Goal: Transaction & Acquisition: Purchase product/service

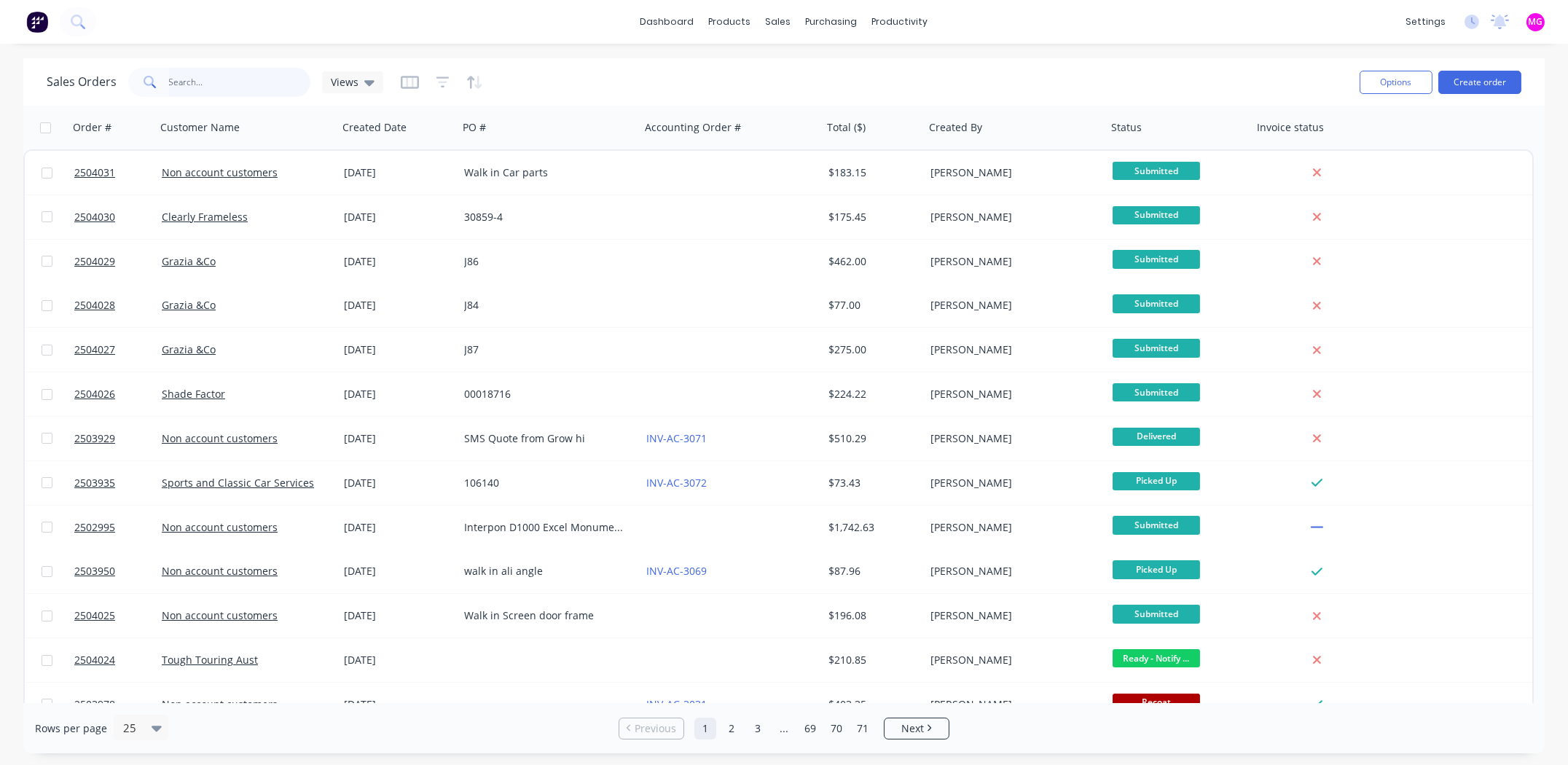
click at [275, 82] on input "text" at bounding box center [240, 82] width 142 height 29
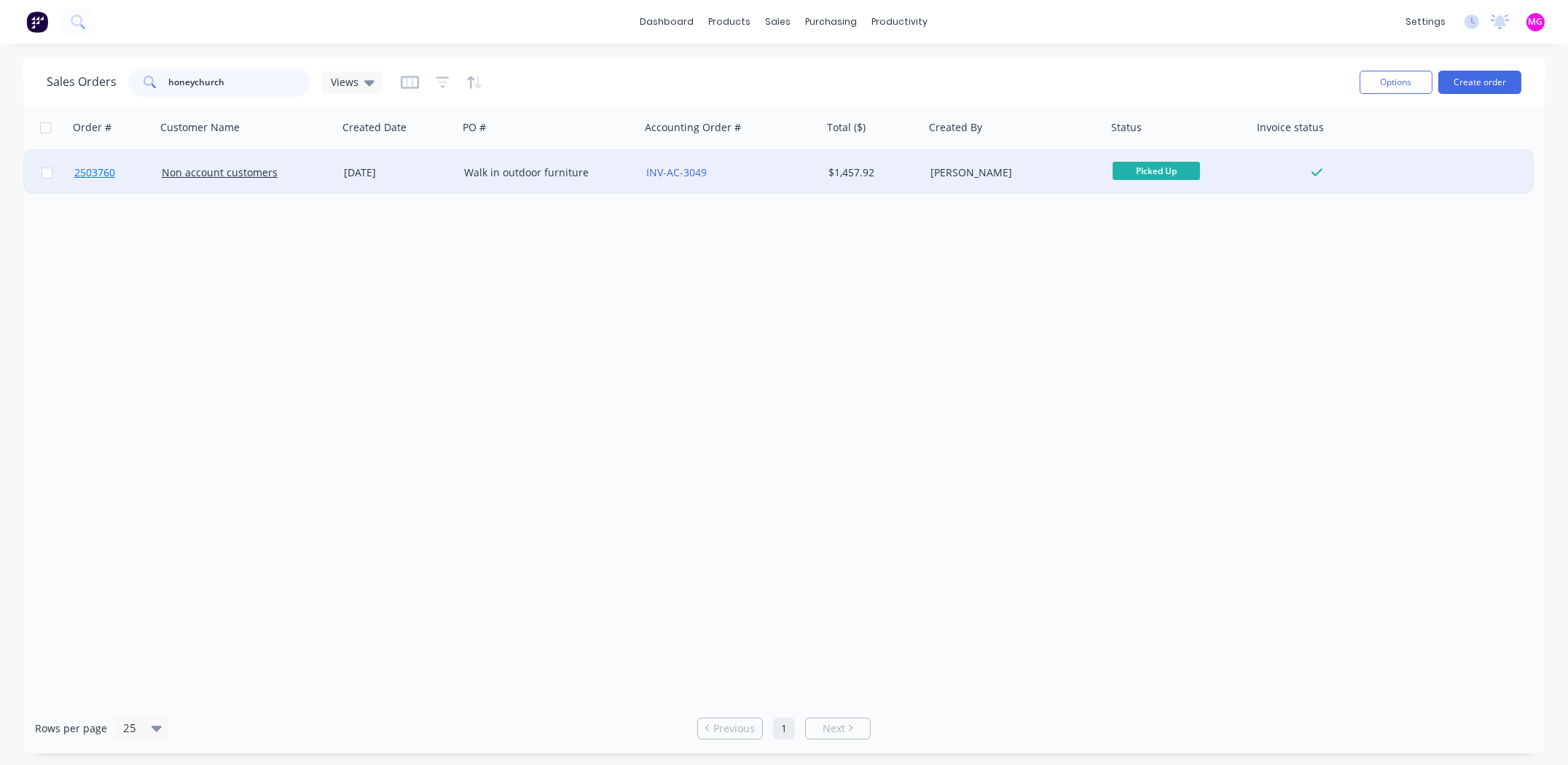
type input "honeychurch"
click at [89, 168] on span "2503760" at bounding box center [94, 173] width 40 height 14
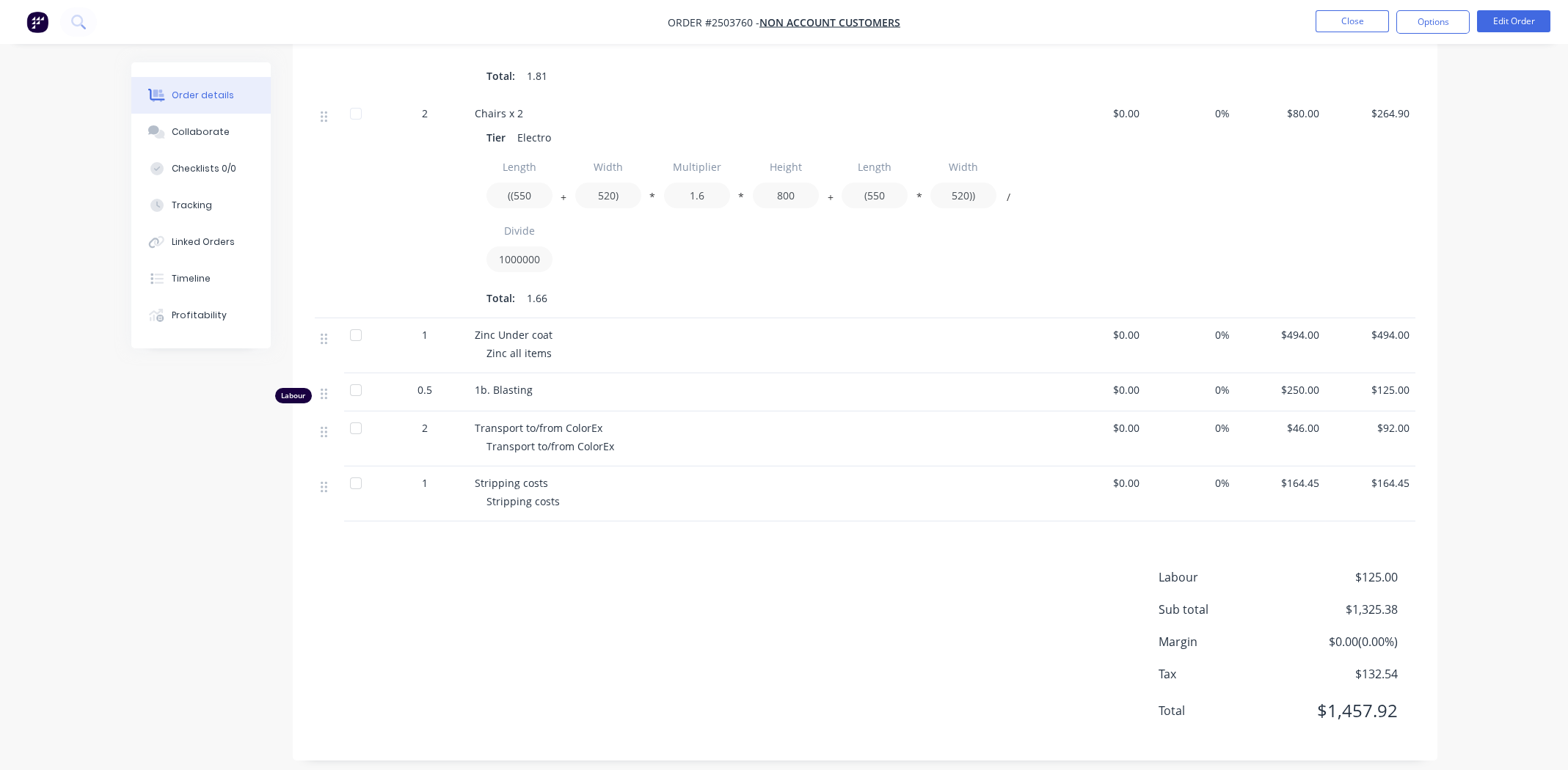
scroll to position [733, 0]
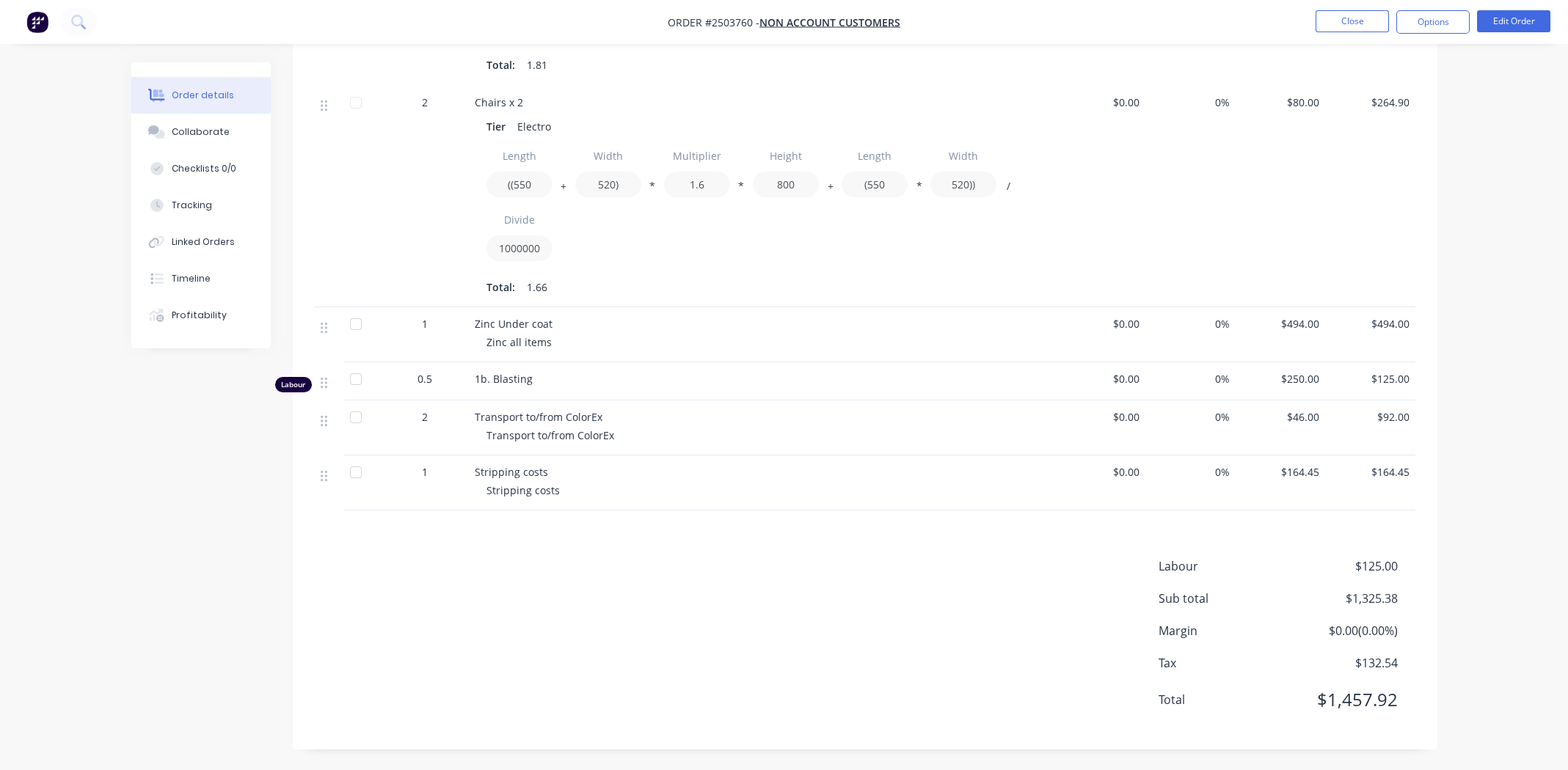
click at [841, 562] on div "Labour $125.00 Sub total $1,325.38 Margin $0.00 ( 0.00 %) Tax $132.54 Total $1,…" at bounding box center [865, 642] width 1100 height 170
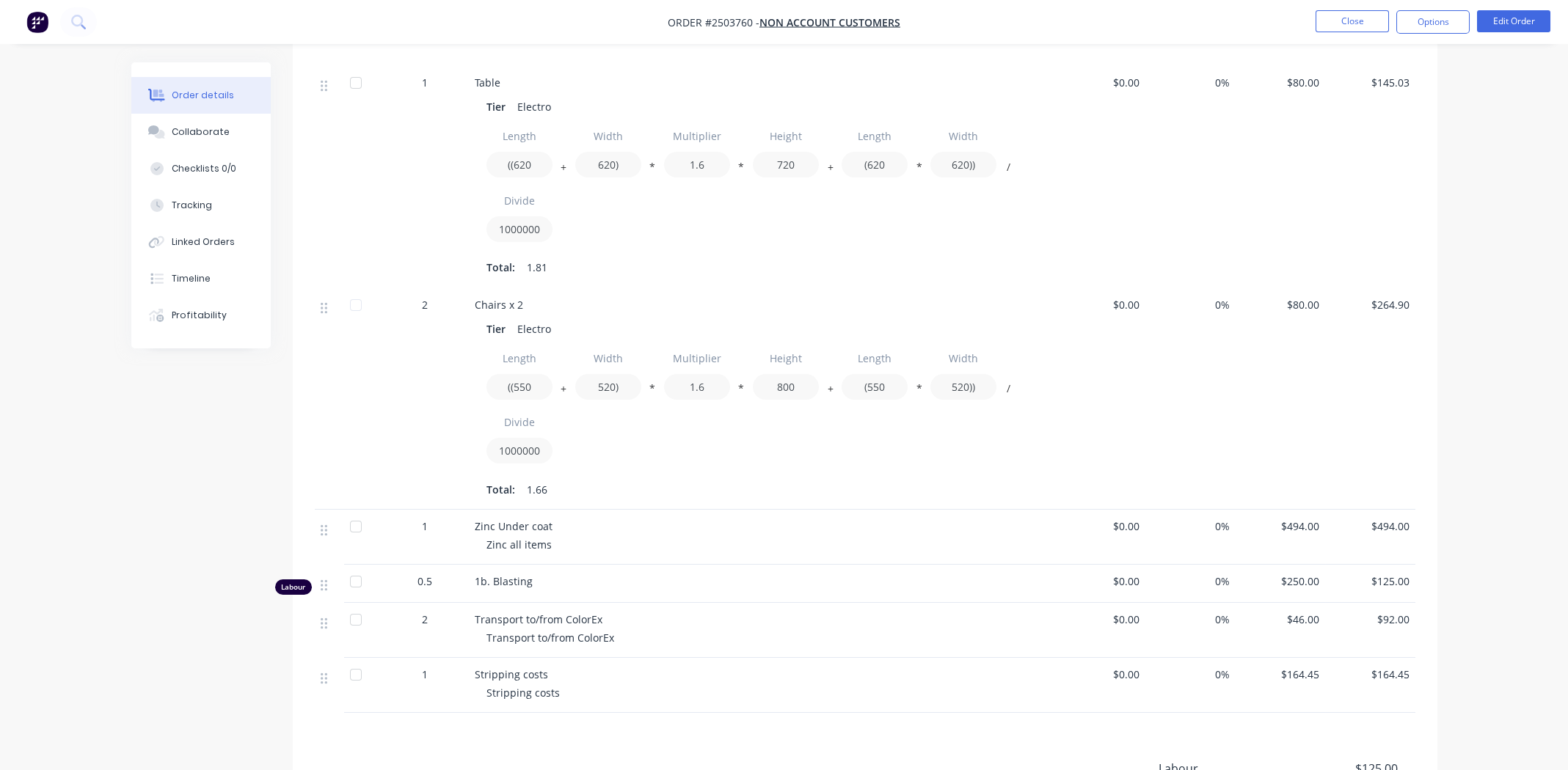
scroll to position [586, 0]
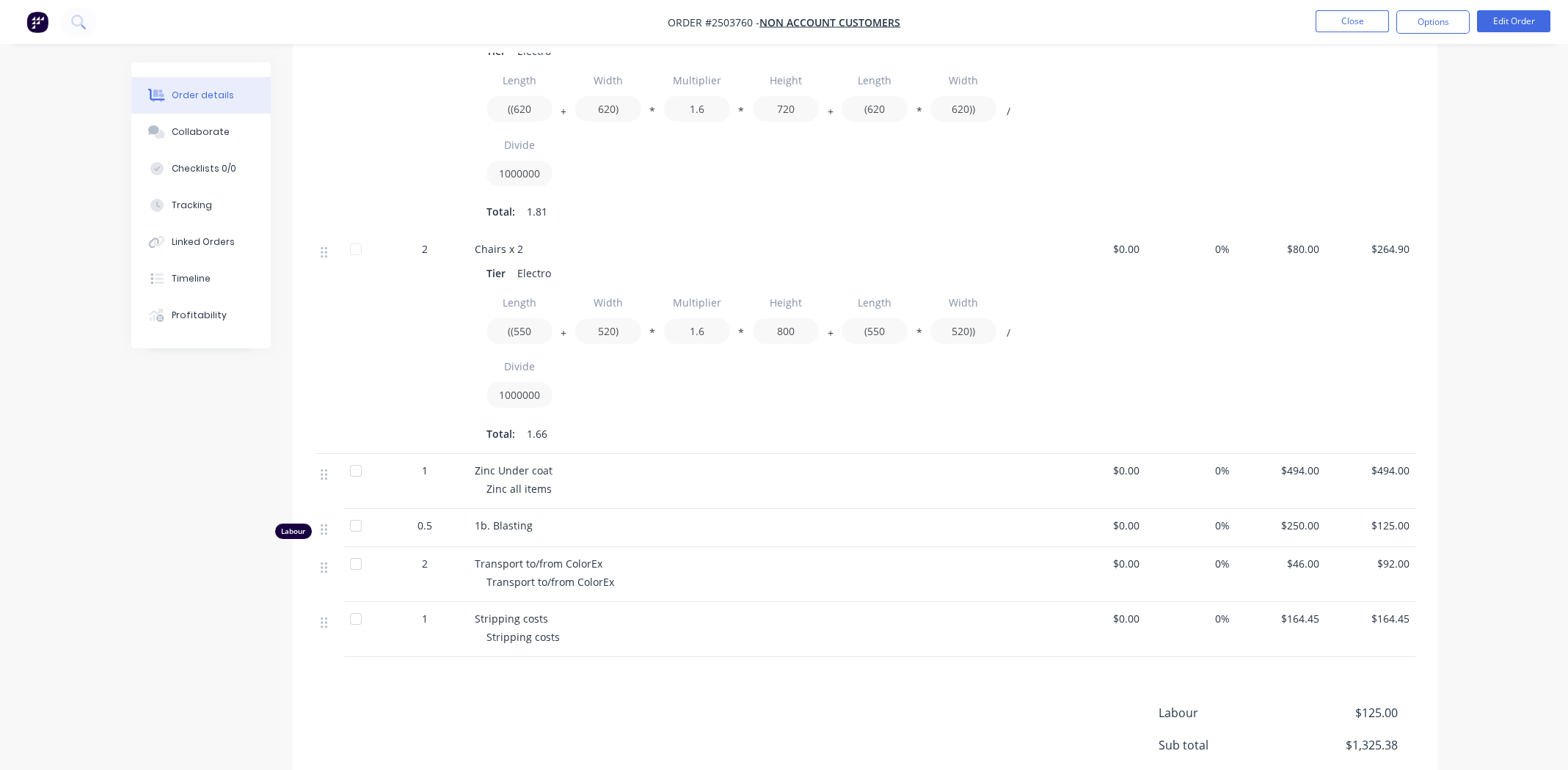
click at [397, 111] on div "1" at bounding box center [424, 121] width 88 height 222
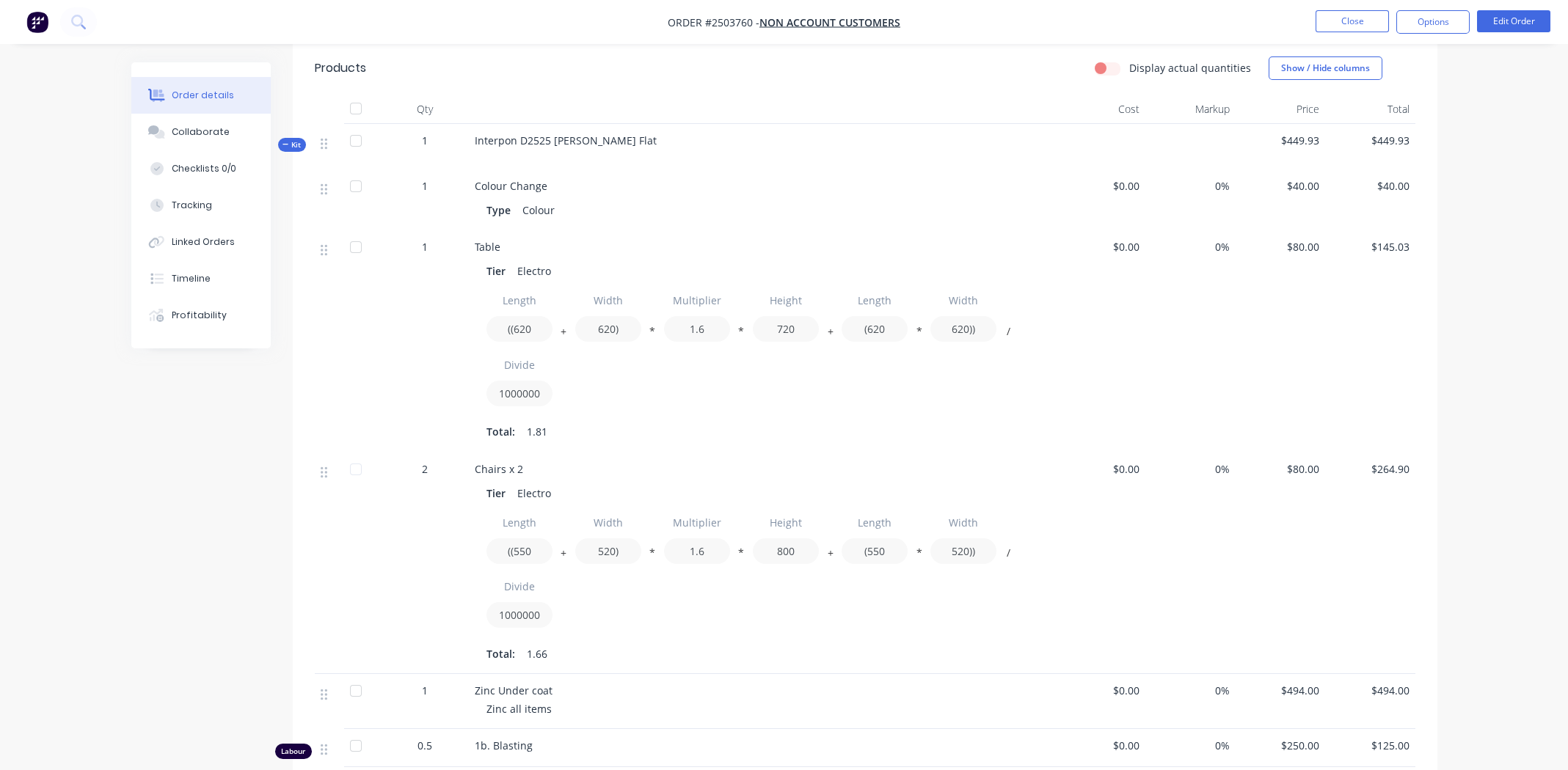
scroll to position [0, 0]
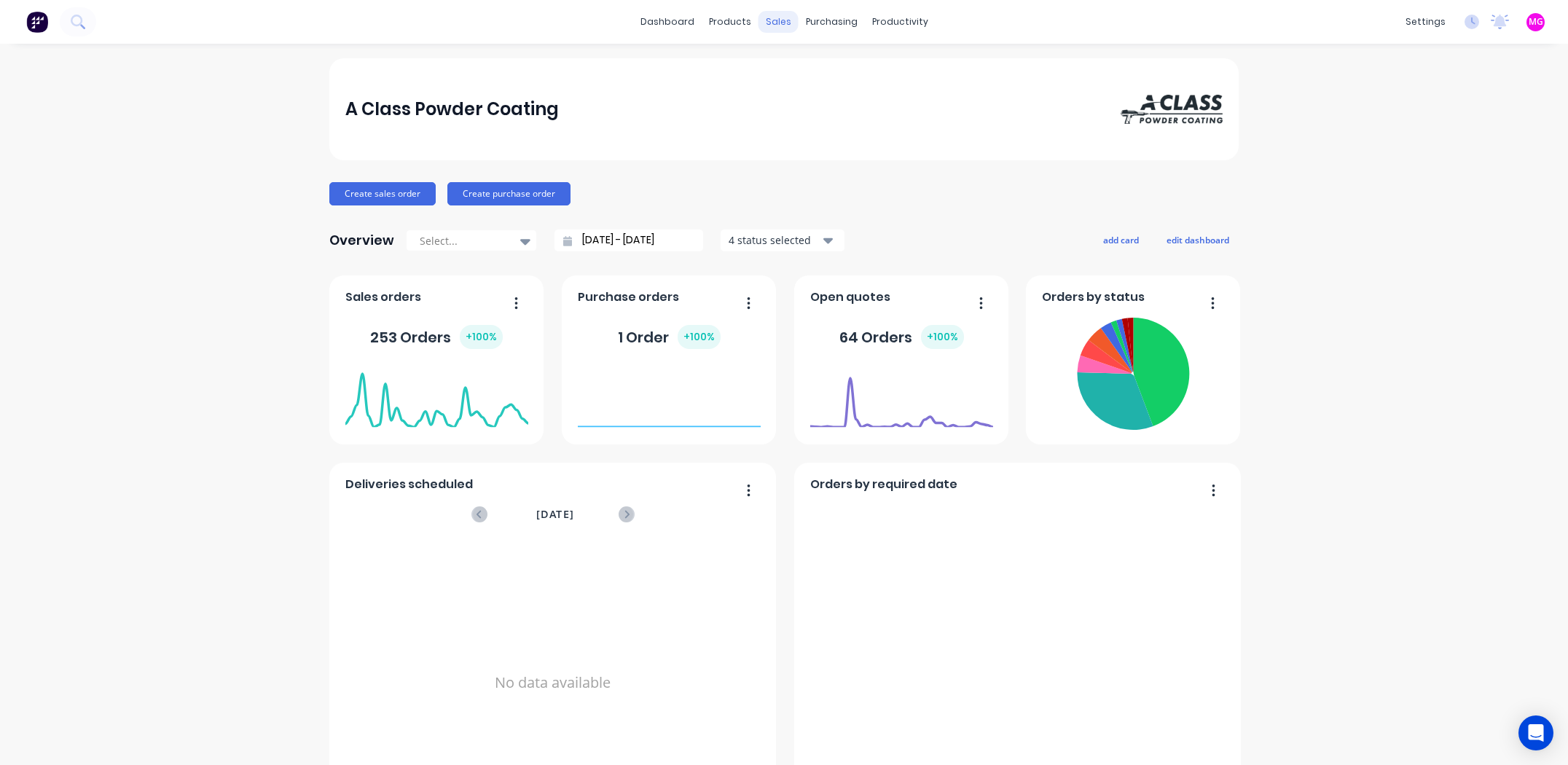
click at [775, 15] on div "sales" at bounding box center [779, 22] width 40 height 22
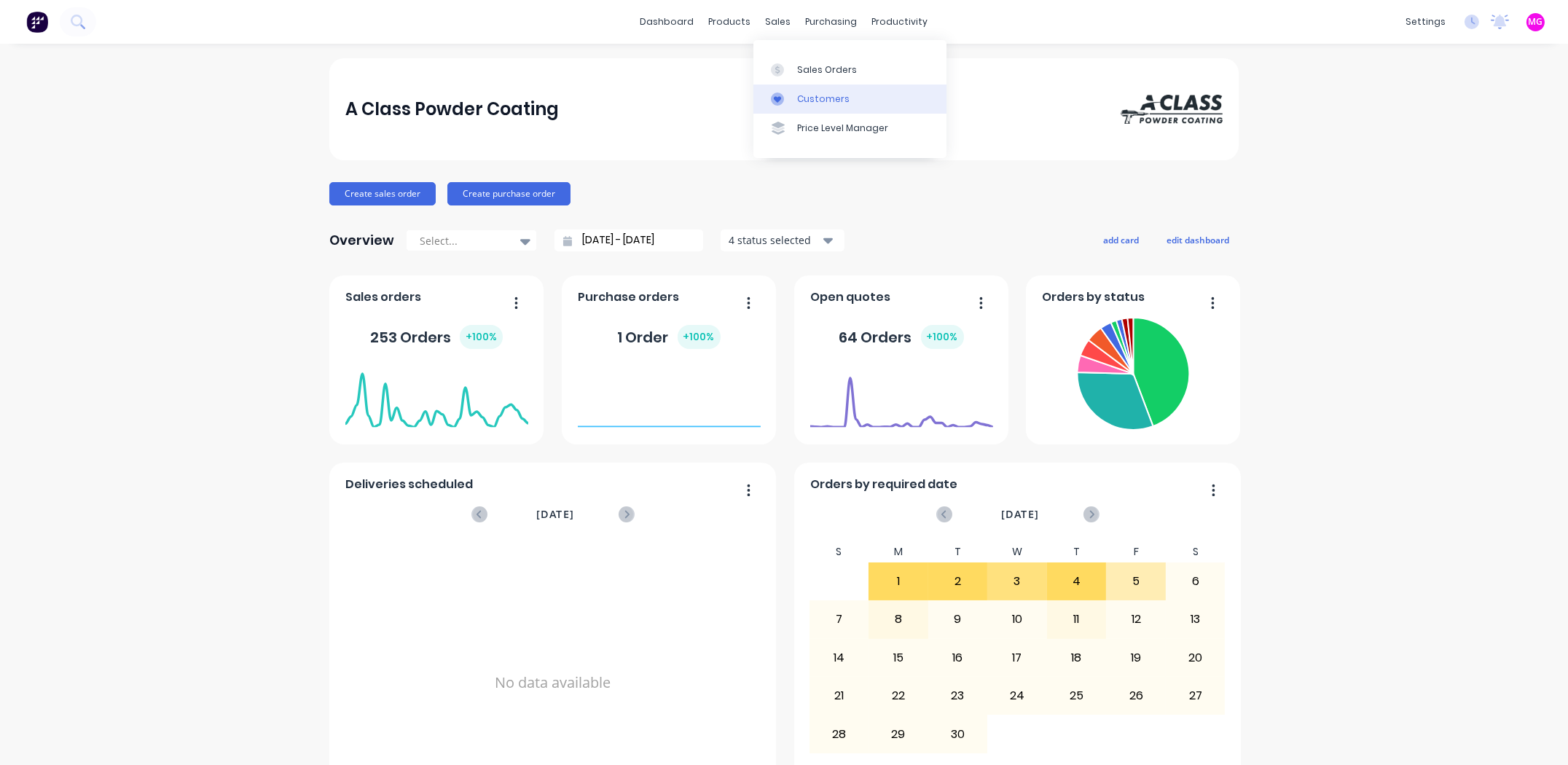
click at [821, 94] on div "Customers" at bounding box center [823, 99] width 52 height 13
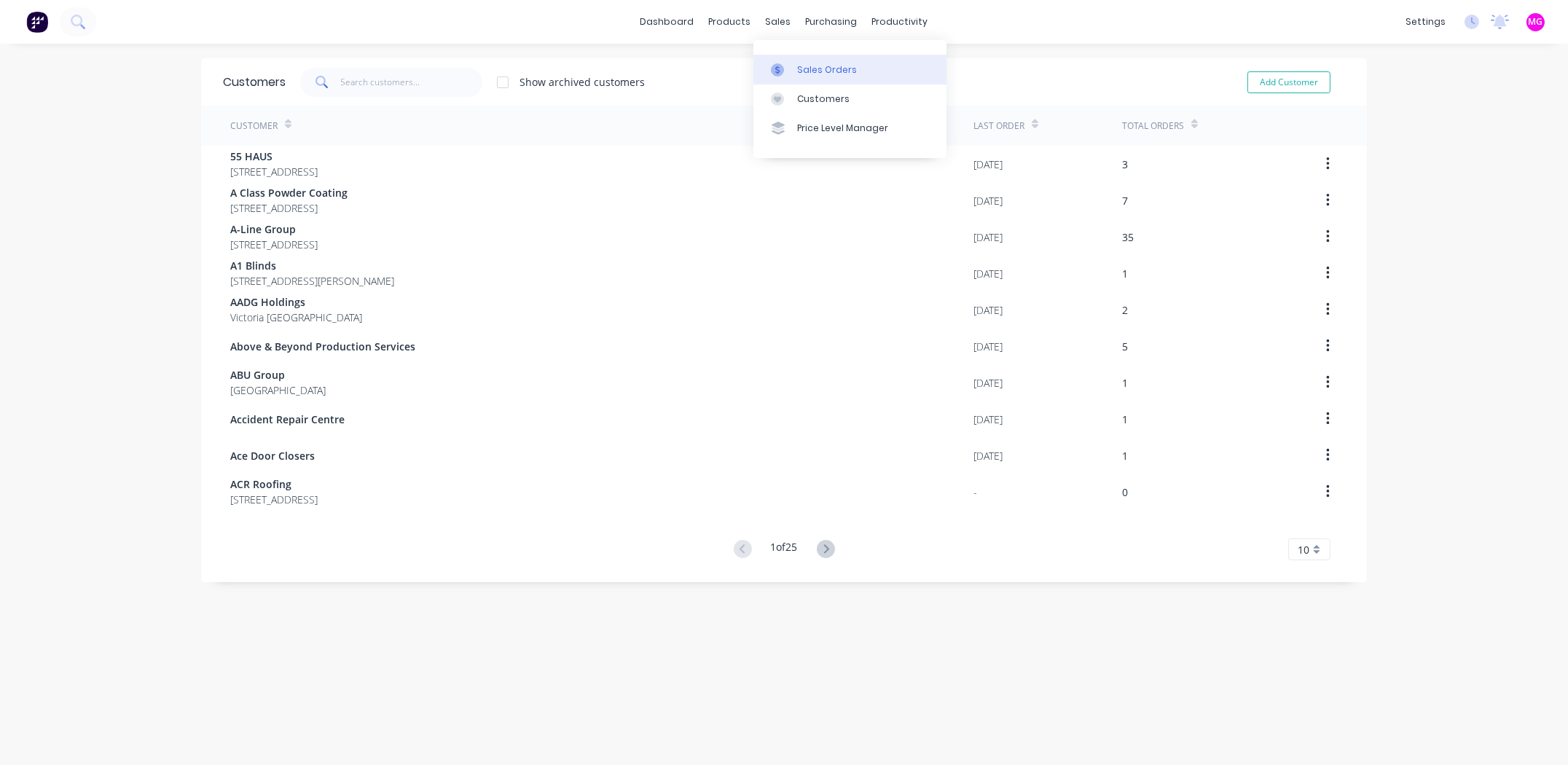
click at [793, 68] on link "Sales Orders" at bounding box center [850, 69] width 193 height 29
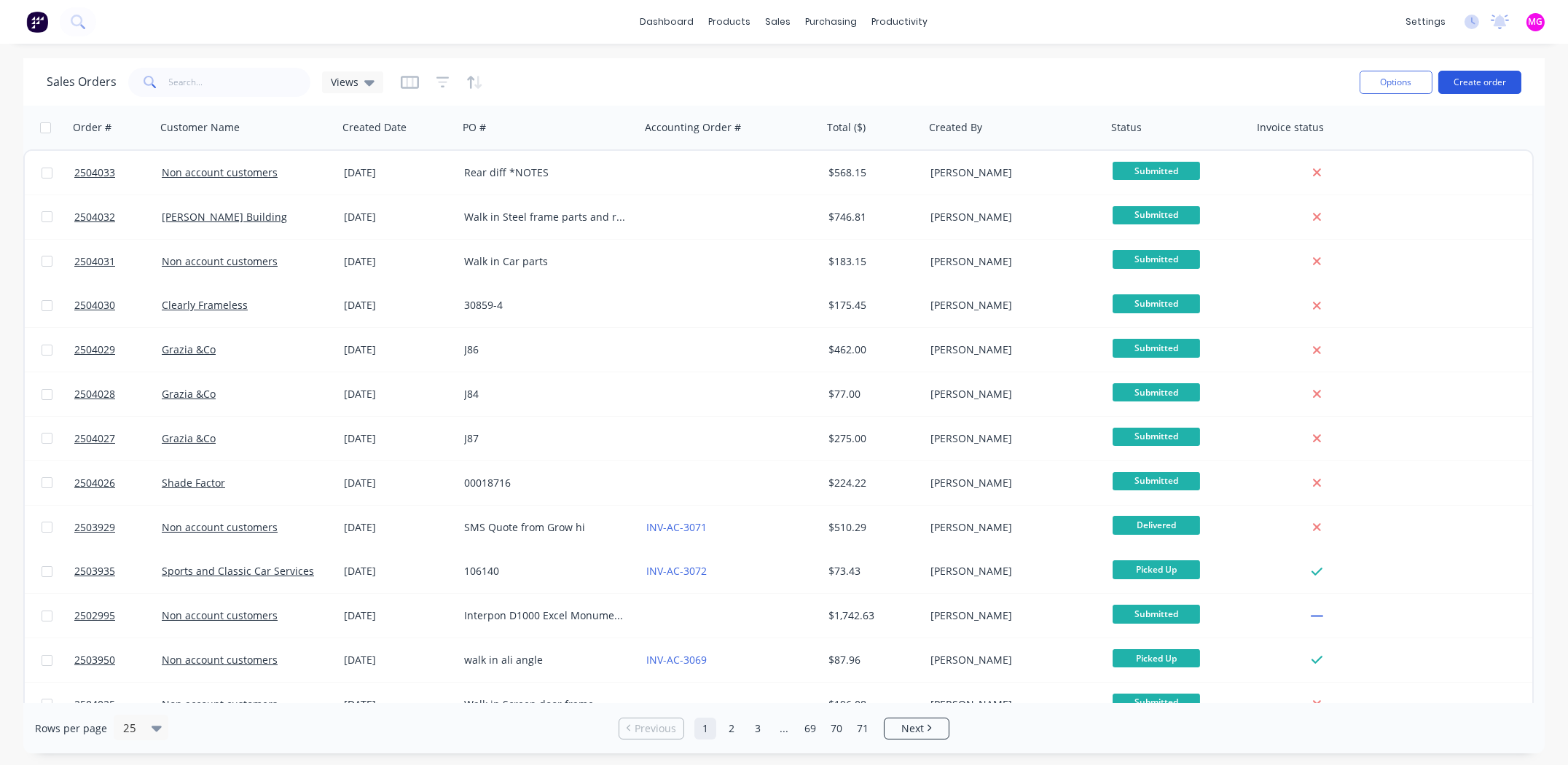
click at [1456, 78] on button "Create order" at bounding box center [1480, 82] width 83 height 24
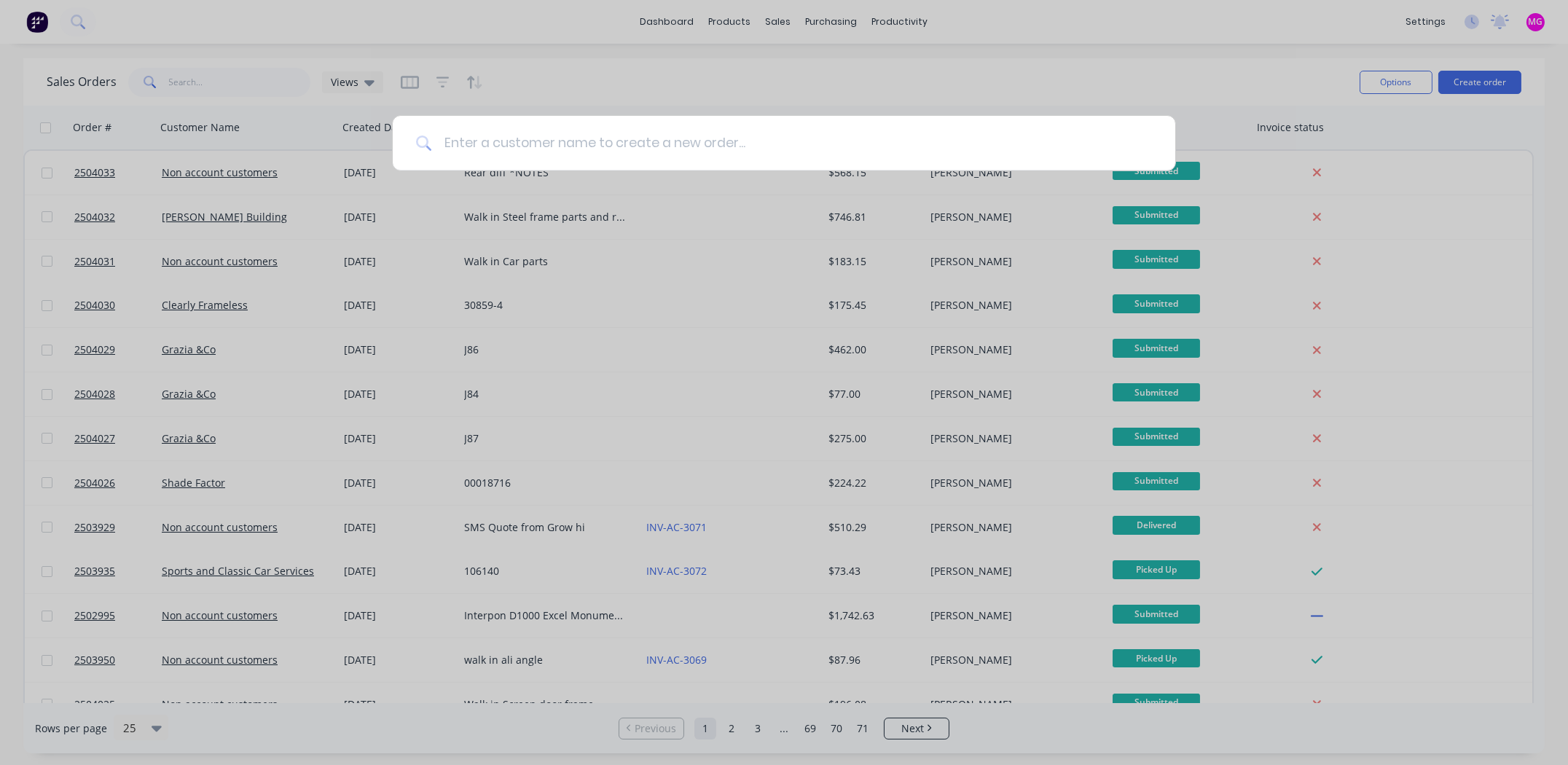
click at [699, 144] on input at bounding box center [792, 143] width 720 height 55
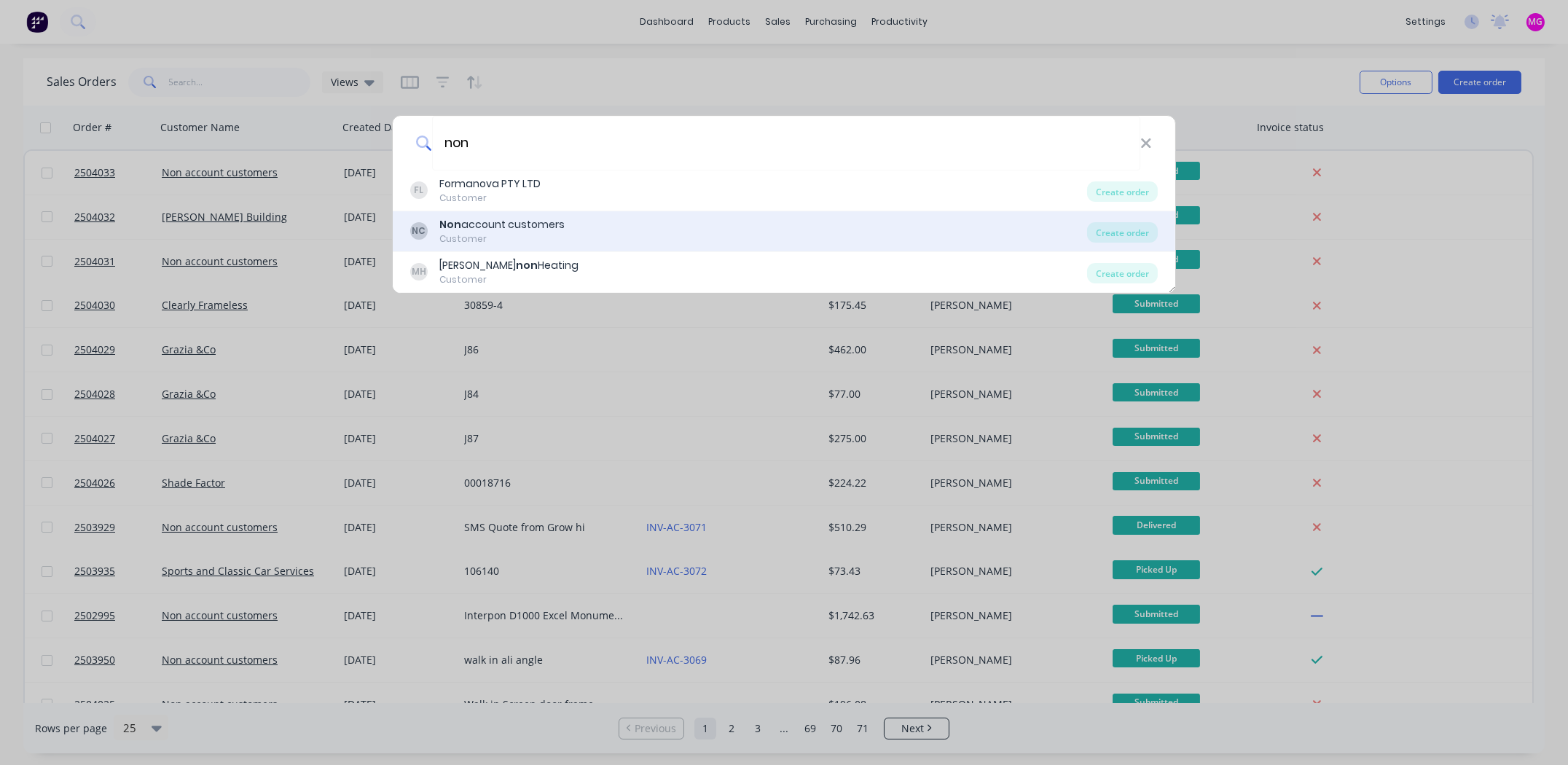
type input "non"
click at [509, 226] on div "Non account customers" at bounding box center [501, 225] width 125 height 15
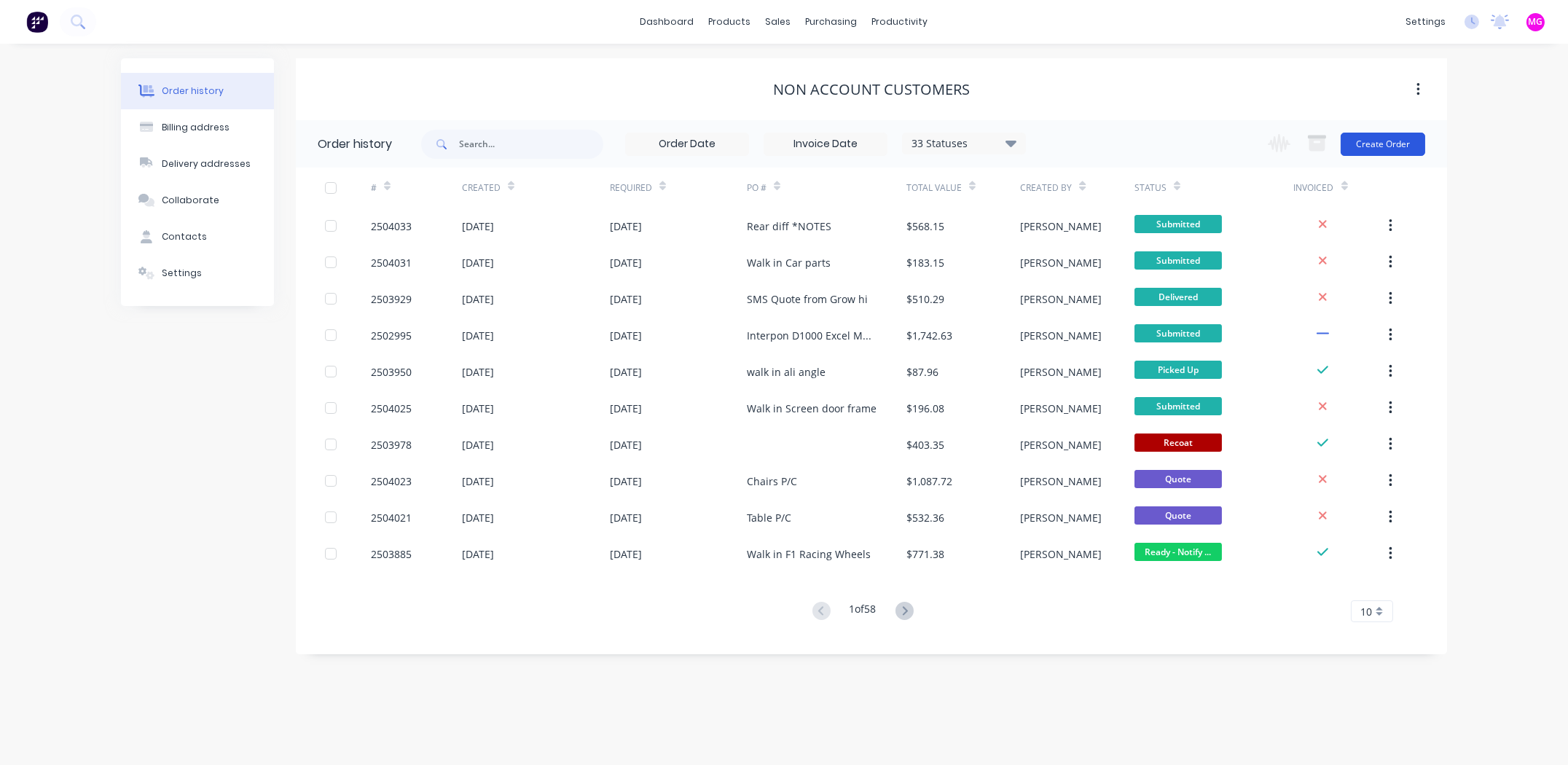
click at [1390, 142] on button "Create Order" at bounding box center [1383, 145] width 84 height 24
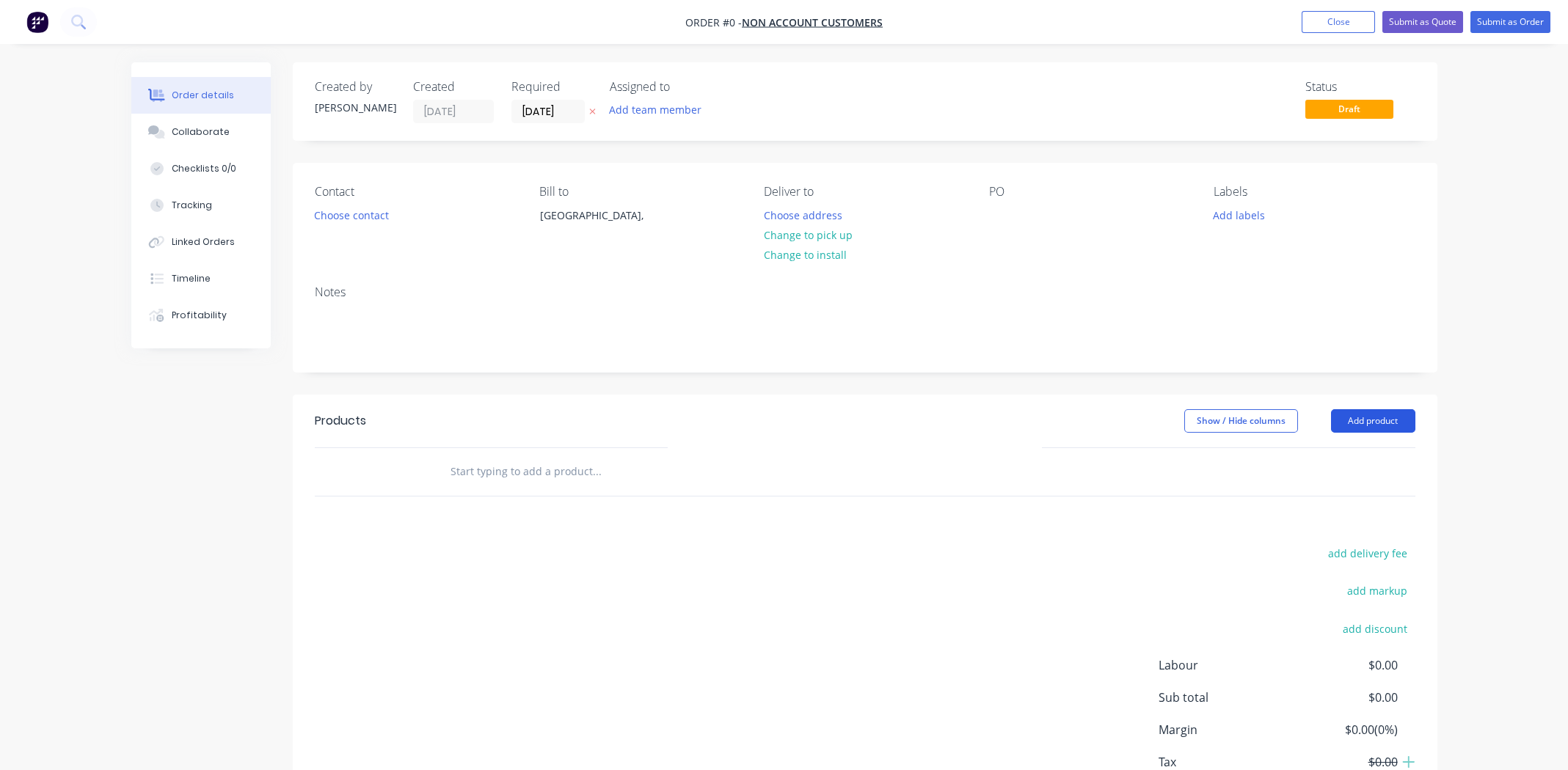
click at [1388, 420] on button "Add product" at bounding box center [1373, 421] width 85 height 24
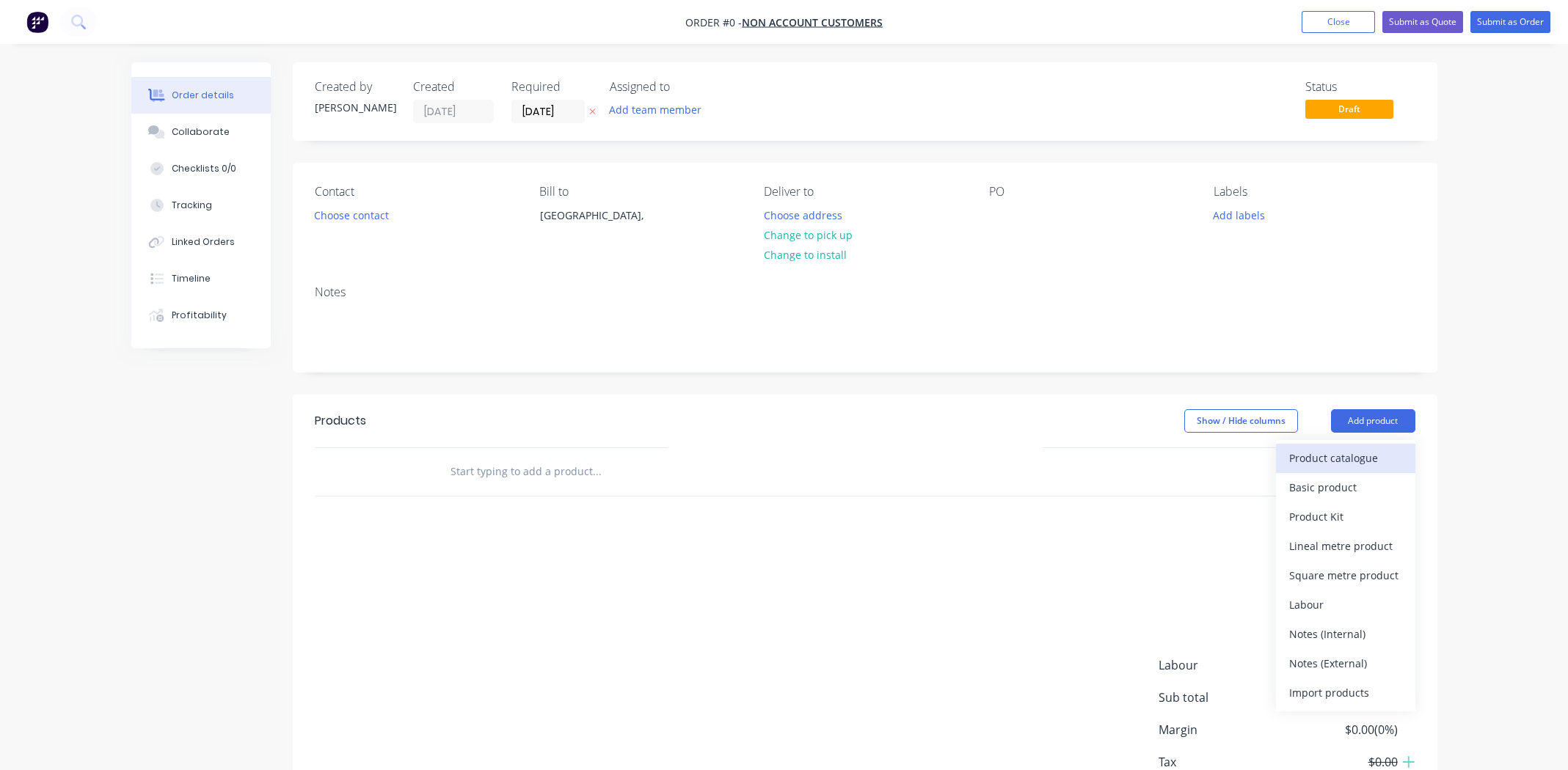
click at [1321, 454] on div "Product catalogue" at bounding box center [1345, 457] width 113 height 21
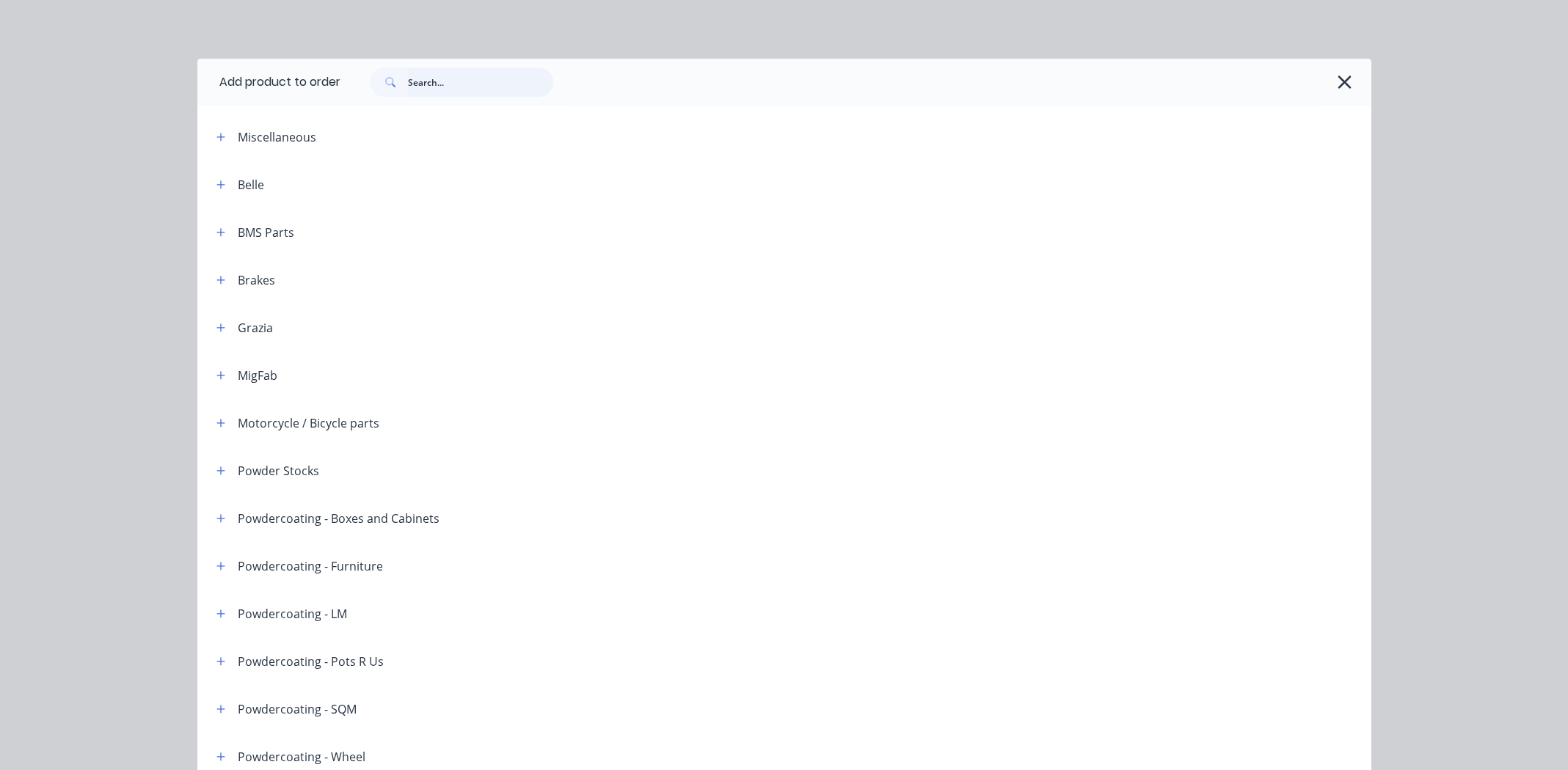
click at [439, 77] on input "text" at bounding box center [480, 82] width 145 height 30
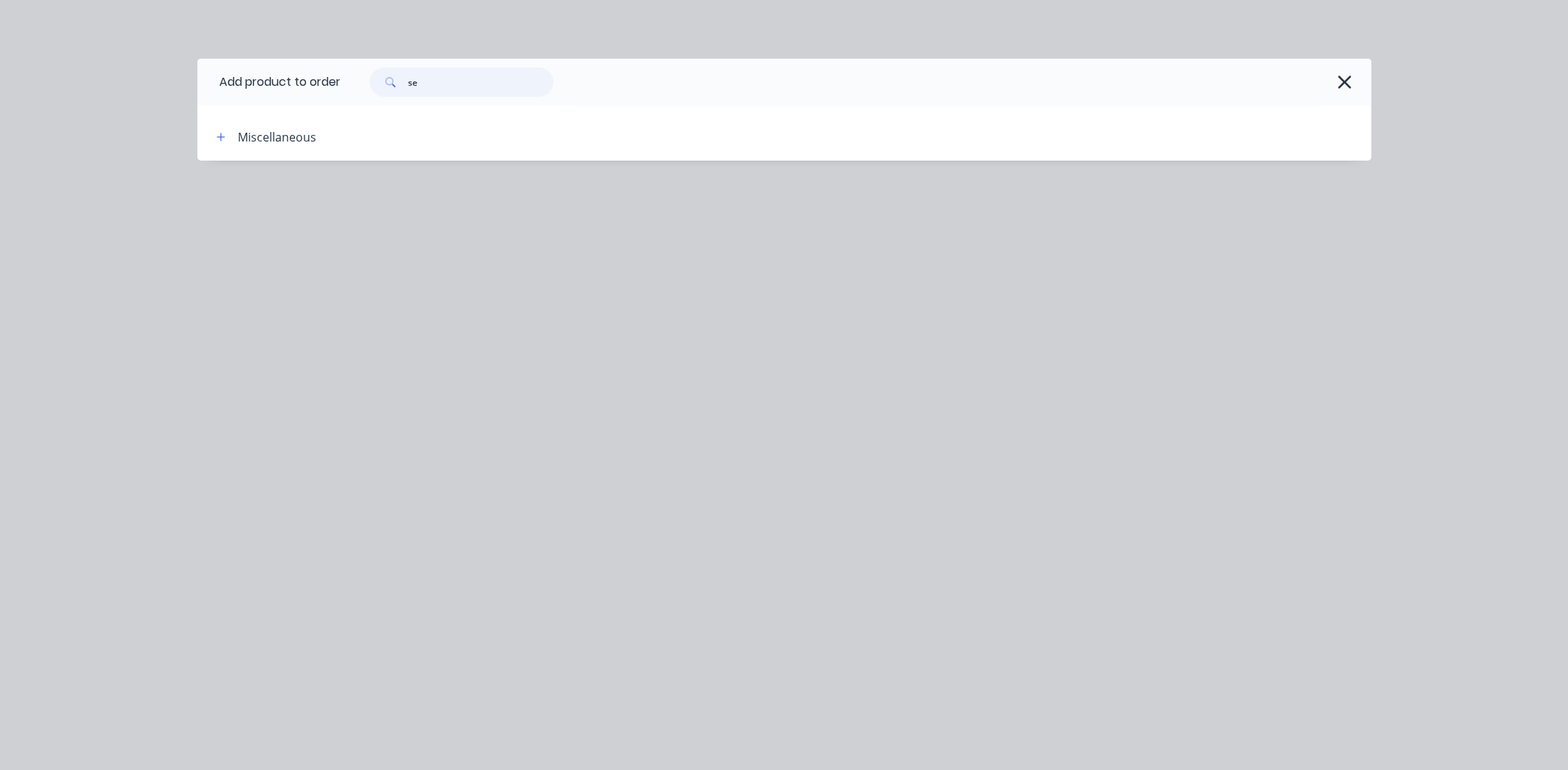
type input "s"
click at [435, 85] on input "powder blue" at bounding box center [480, 82] width 145 height 30
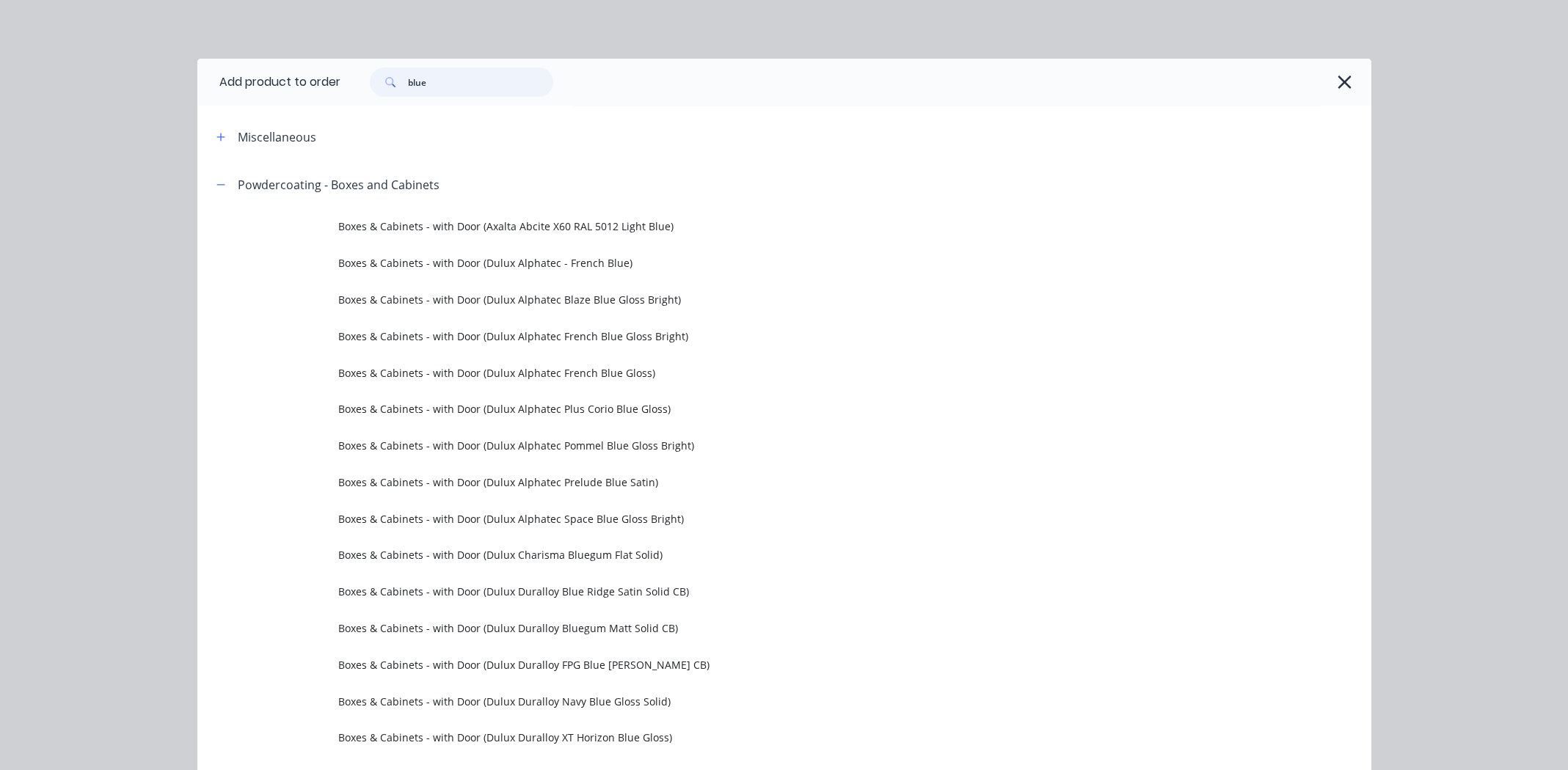
click at [409, 91] on input "blue" at bounding box center [480, 82] width 145 height 30
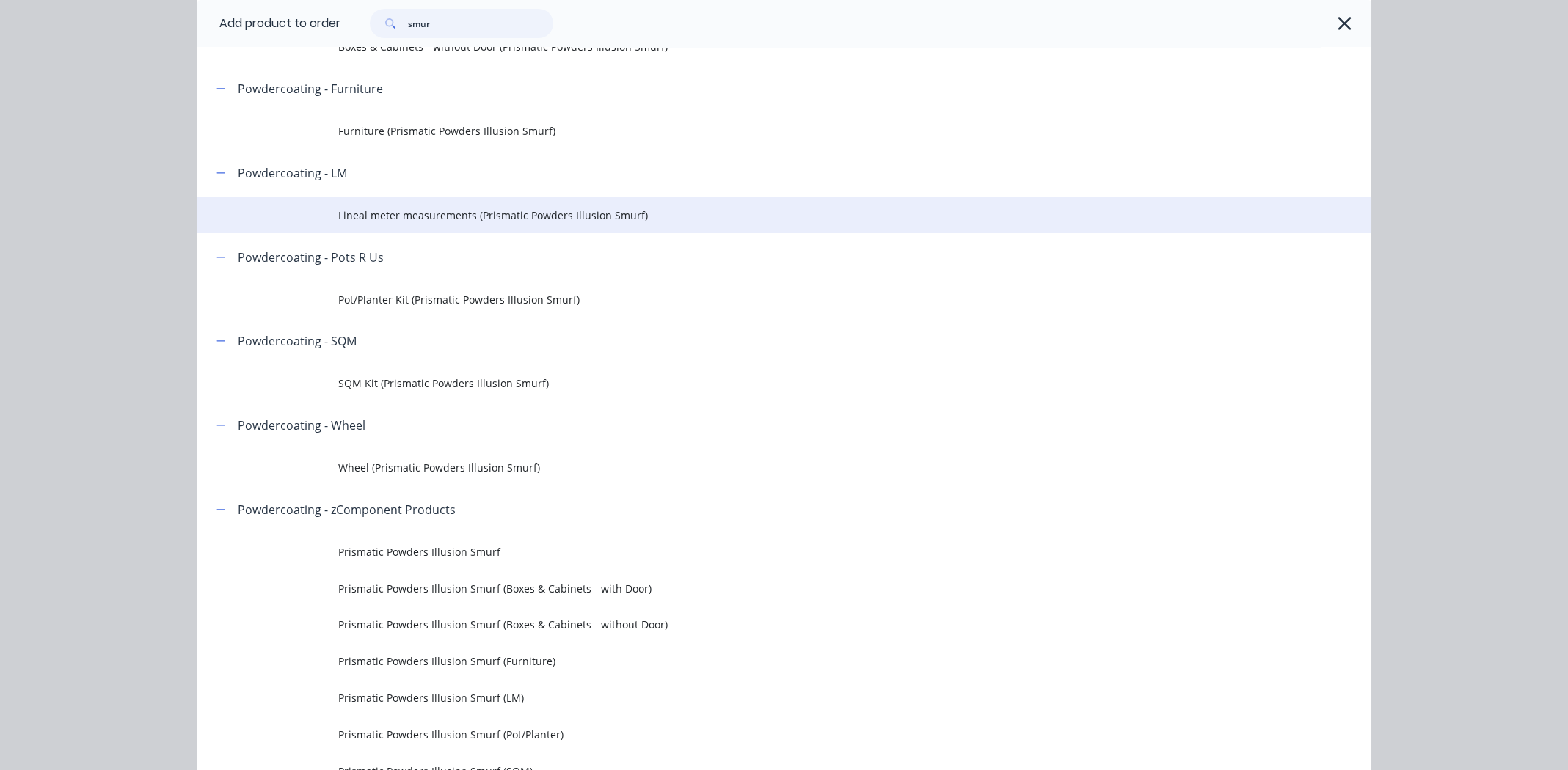
scroll to position [220, 0]
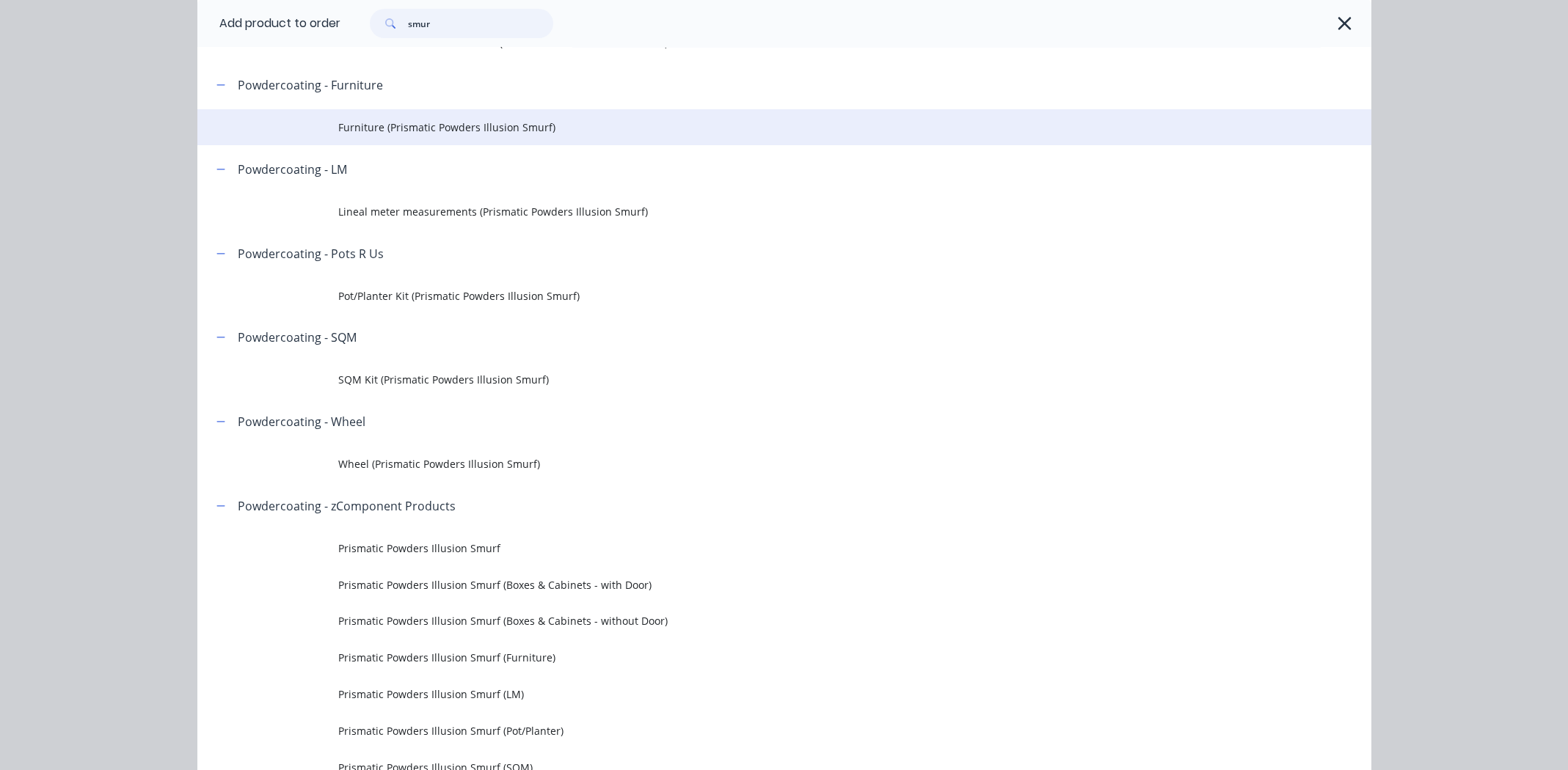
type input "smur"
click at [385, 126] on span "Furniture (Prismatic Powders Illusion Smurf)" at bounding box center [751, 127] width 826 height 15
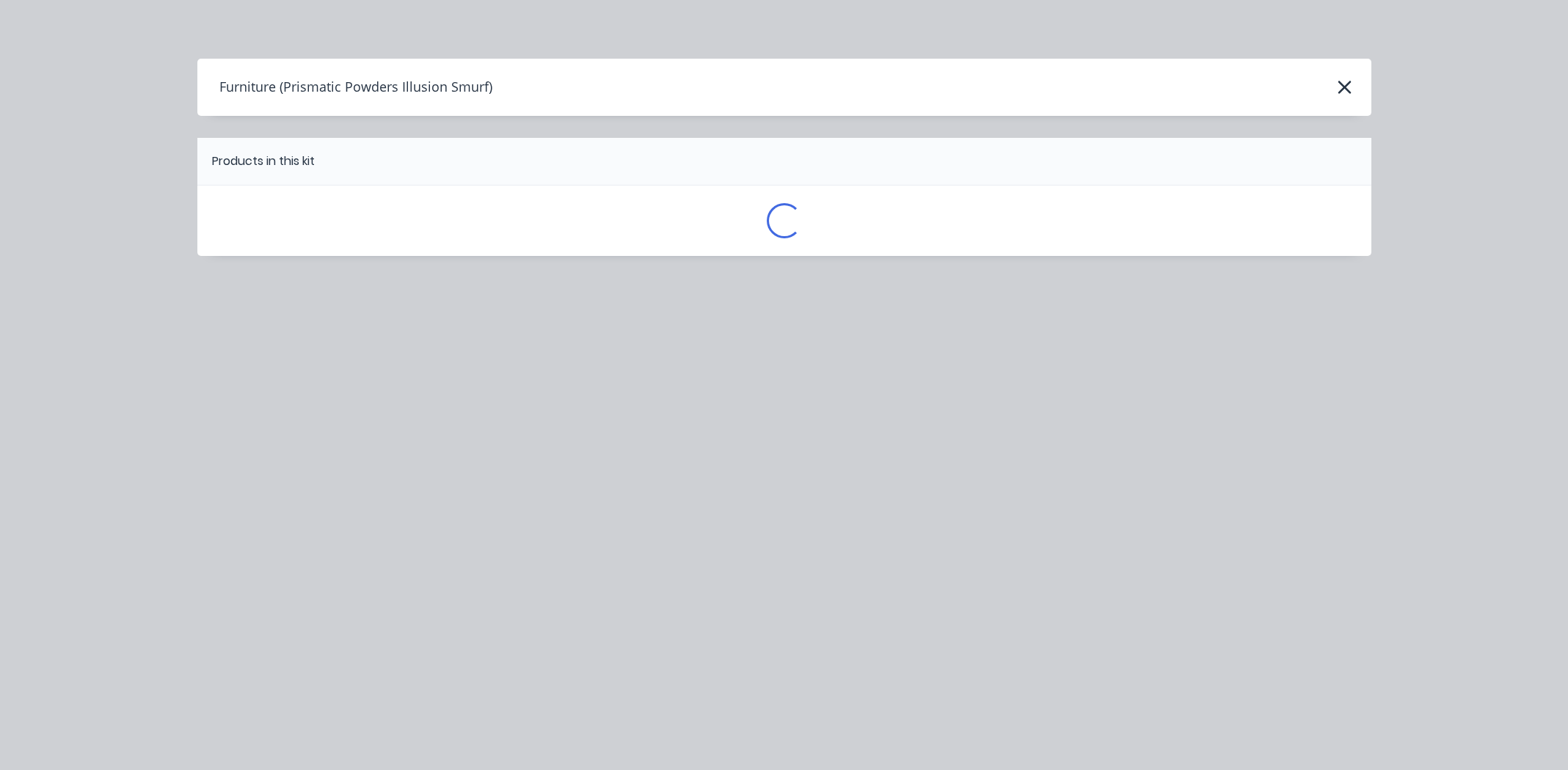
scroll to position [0, 0]
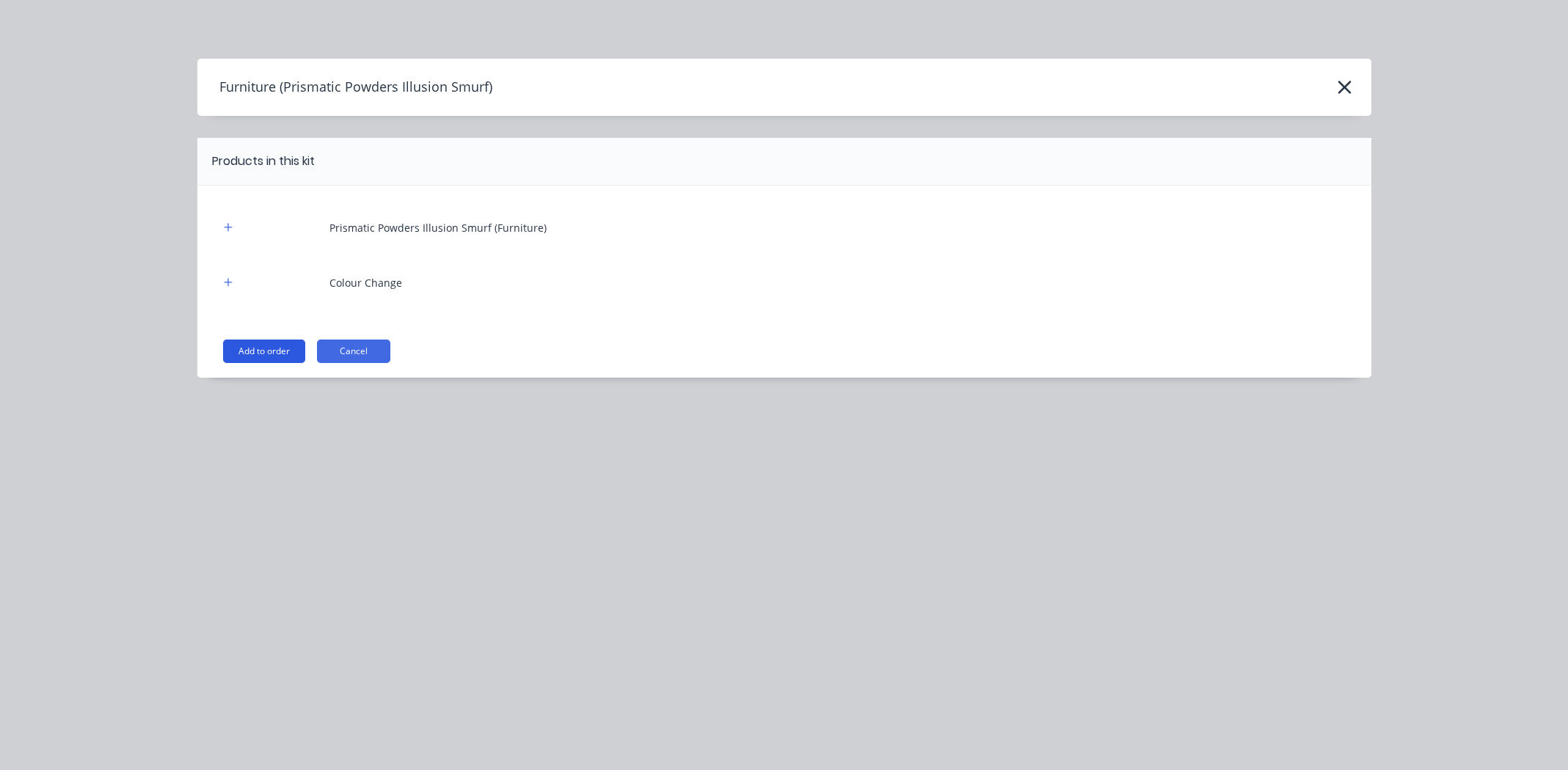
click at [280, 347] on button "Add to order" at bounding box center [263, 352] width 82 height 24
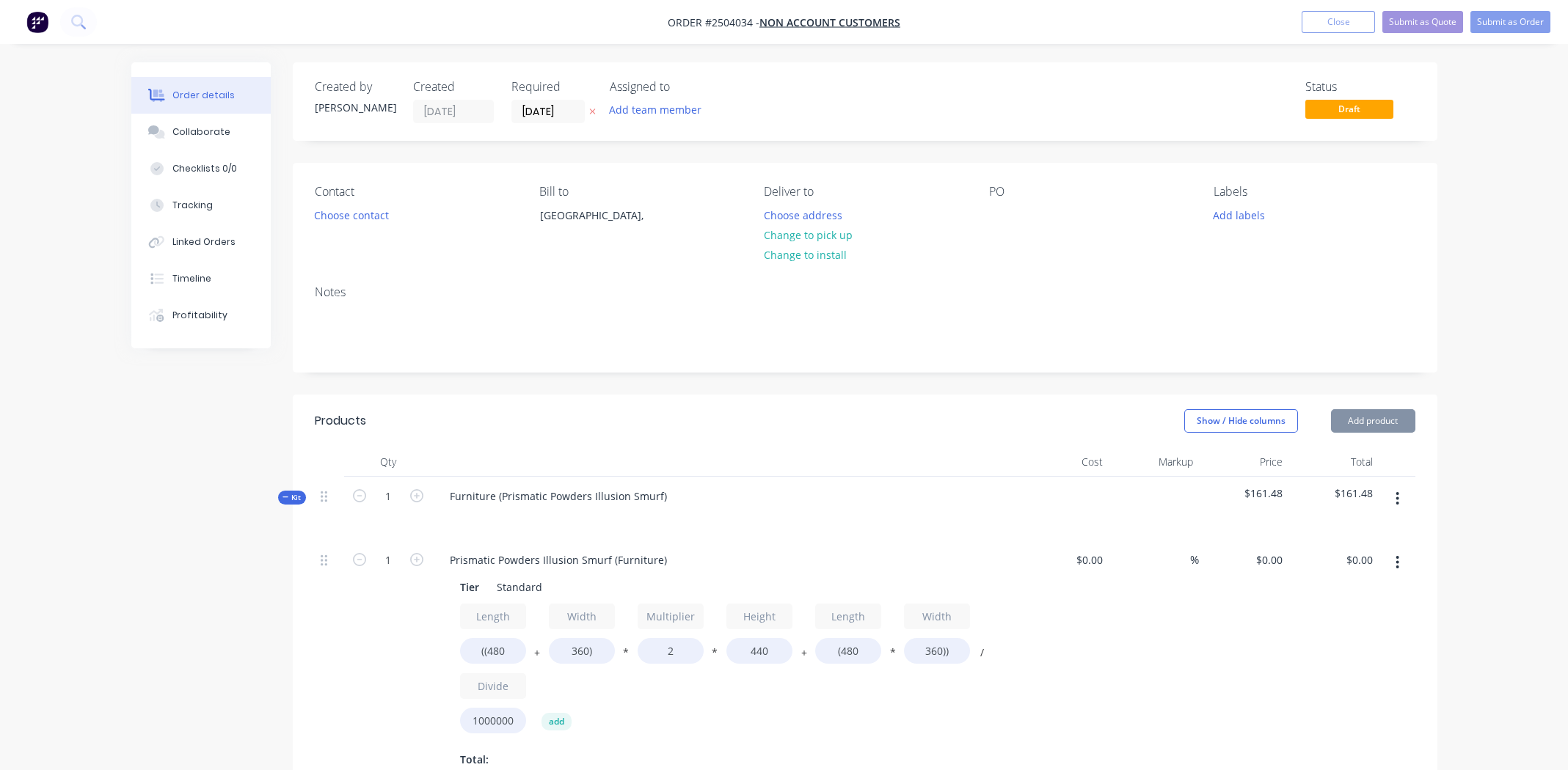
type input "$40.00"
type input "$36.48"
type input "$125.00"
click at [495, 651] on input "((480" at bounding box center [493, 651] width 66 height 25
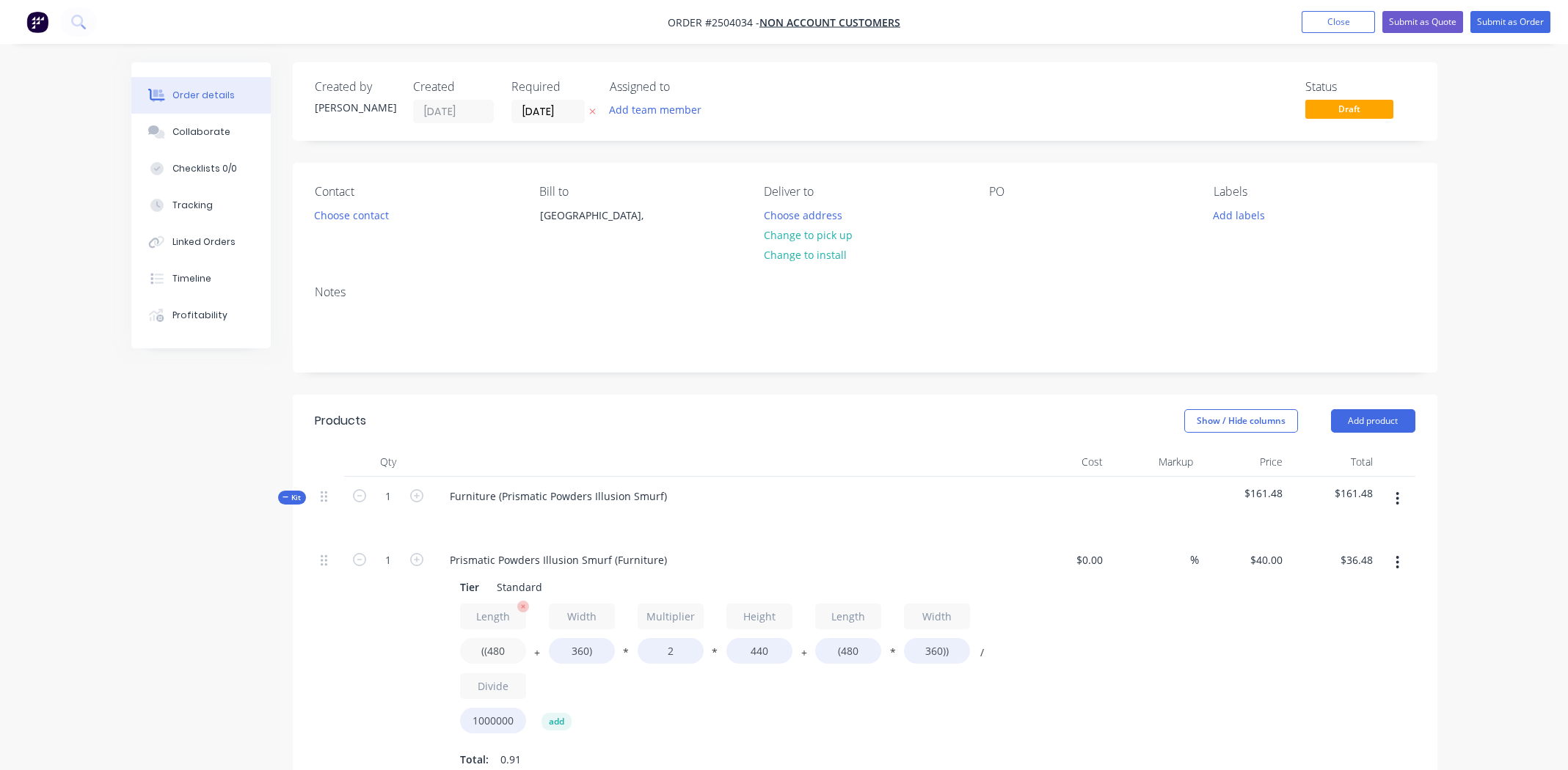
click at [495, 651] on input "((480" at bounding box center [493, 651] width 66 height 25
type input "((1500"
type input "$72.38"
click at [579, 649] on input "360)" at bounding box center [582, 651] width 66 height 25
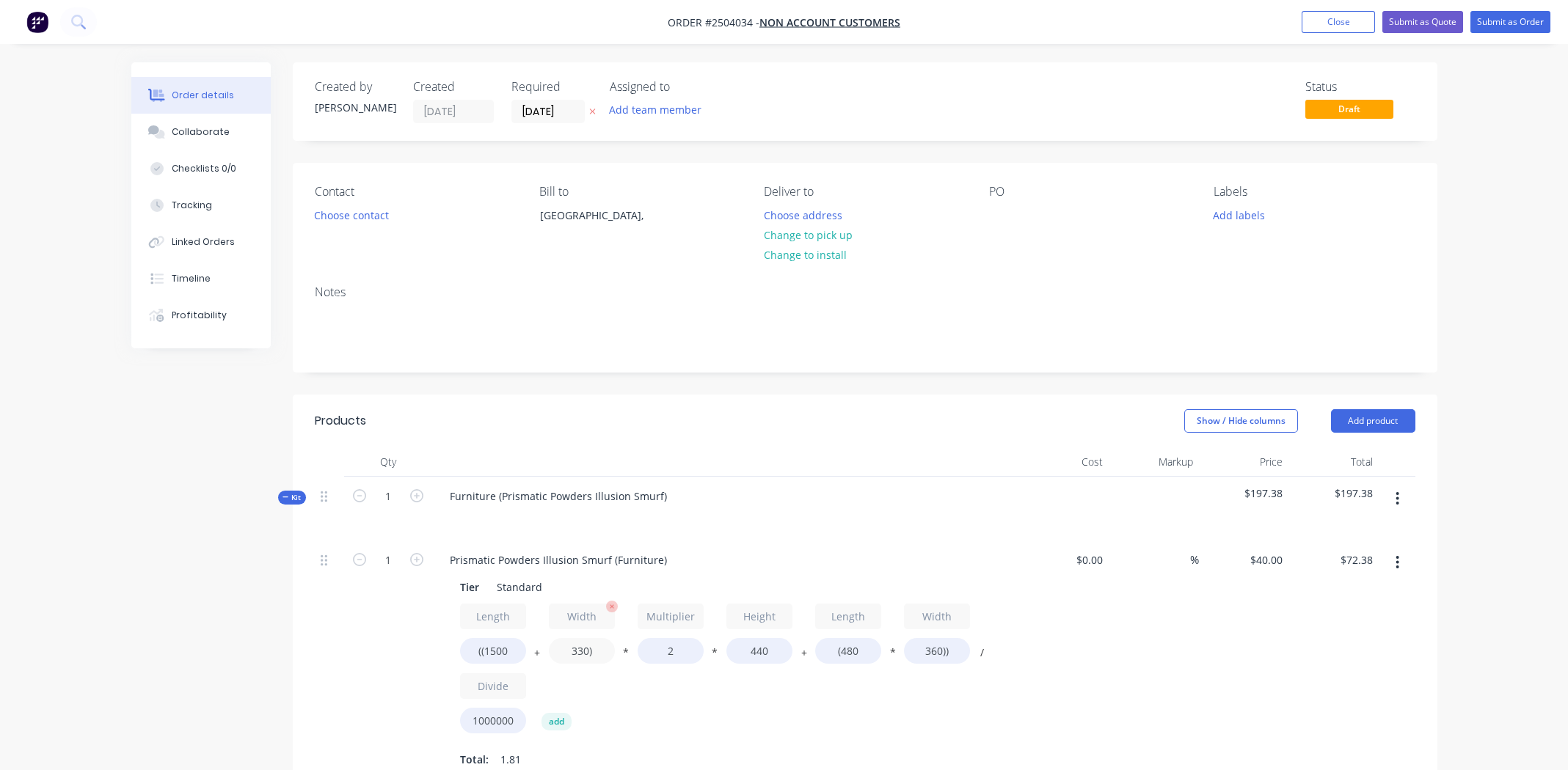
click at [583, 650] on input "330)" at bounding box center [582, 651] width 66 height 25
click at [583, 649] on input "330)" at bounding box center [582, 651] width 66 height 25
click at [583, 655] on input "1500)" at bounding box center [582, 651] width 66 height 25
type input "500)"
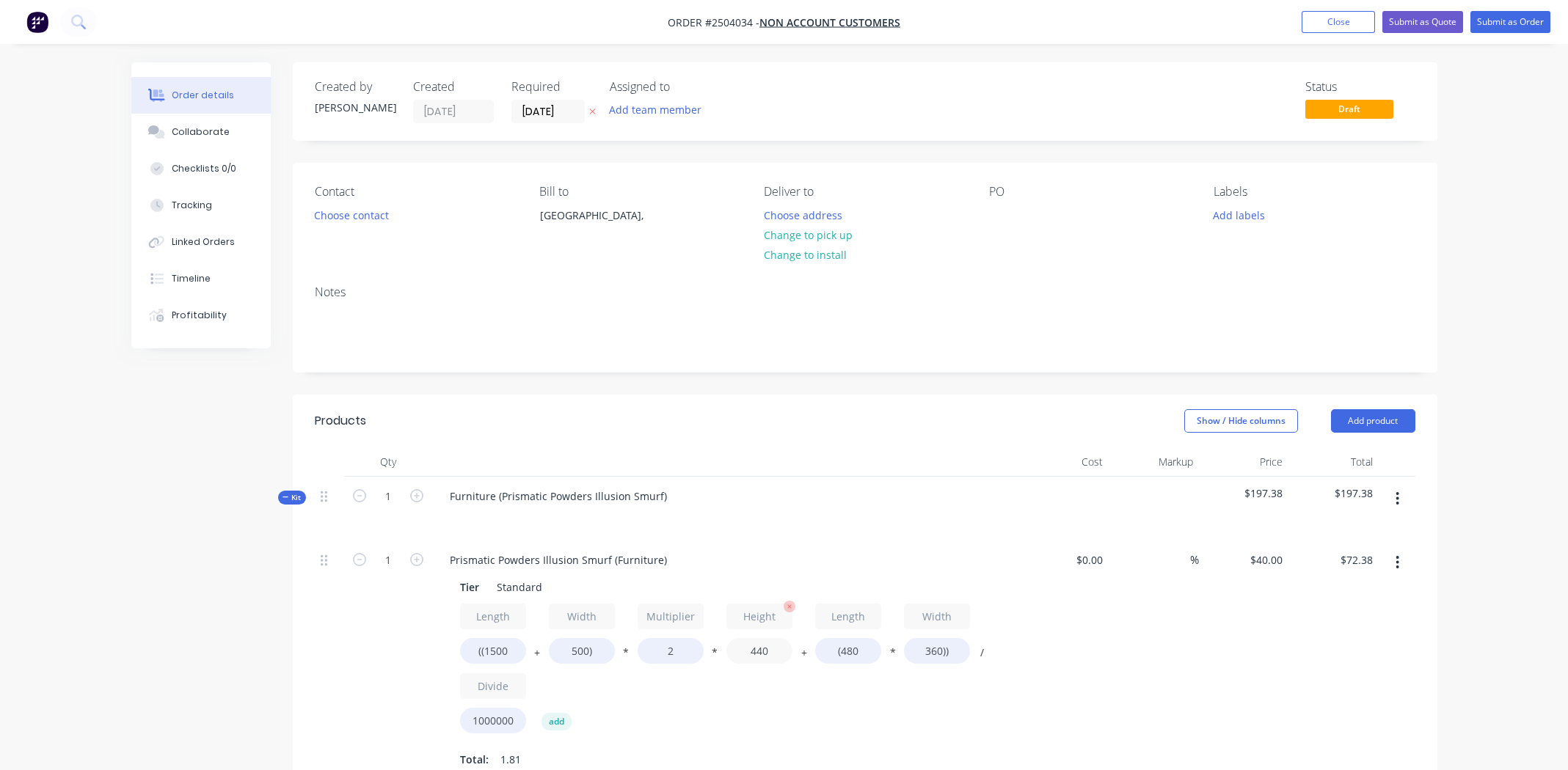
click at [766, 651] on input "440" at bounding box center [759, 651] width 66 height 25
type input "$77.31"
click at [766, 651] on input "440" at bounding box center [759, 651] width 66 height 25
type input "850"
type input "$142.91"
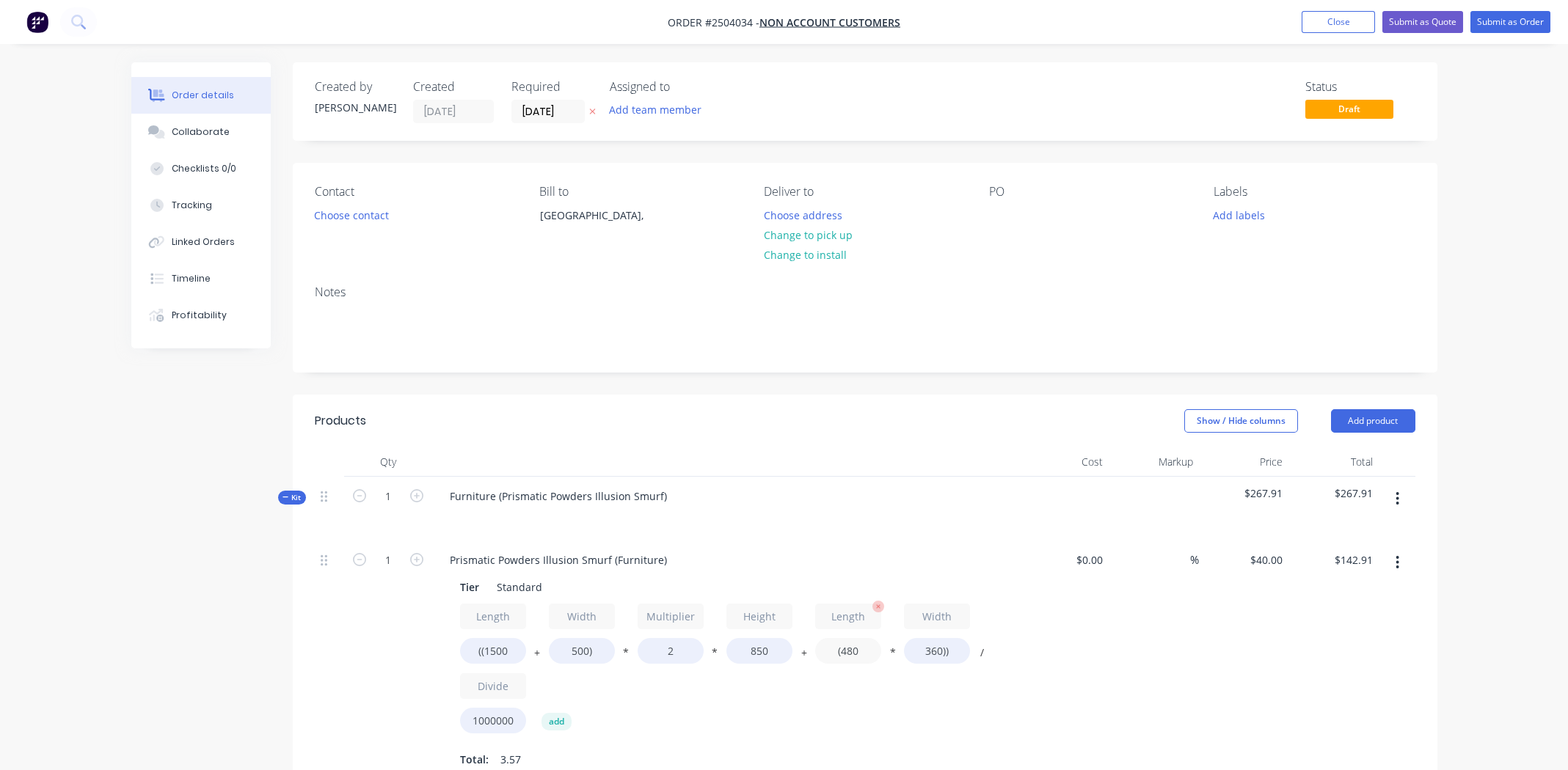
click at [855, 651] on input "(480" at bounding box center [848, 651] width 66 height 25
type input "(1500"
type input "$157.60"
click at [931, 651] on input "360))" at bounding box center [937, 651] width 66 height 25
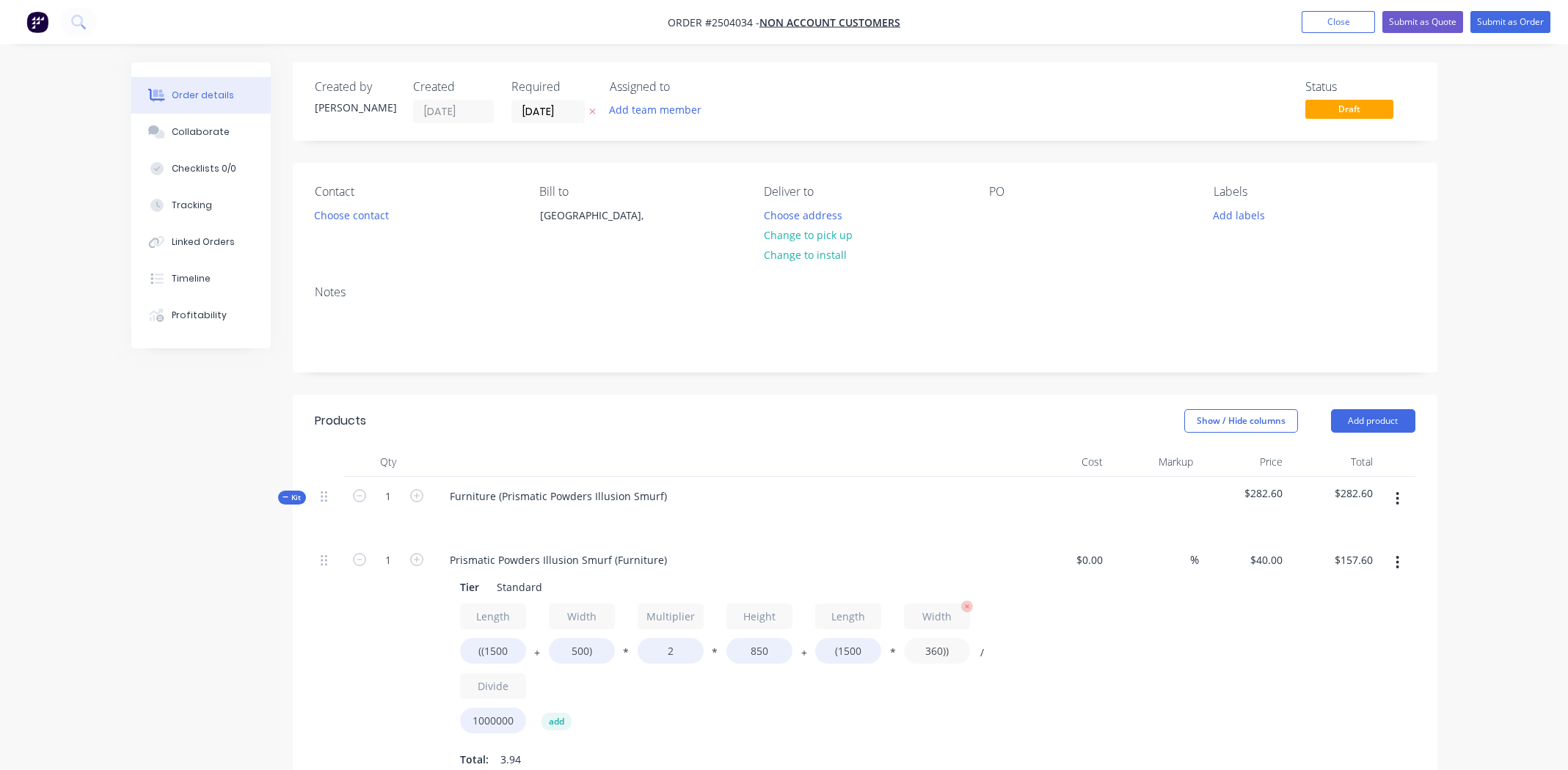
click at [931, 651] on input "360))" at bounding box center [937, 651] width 66 height 25
type input "500))"
type input "$166.00"
click at [1093, 645] on div "$0.00 $0.00" at bounding box center [1064, 660] width 91 height 240
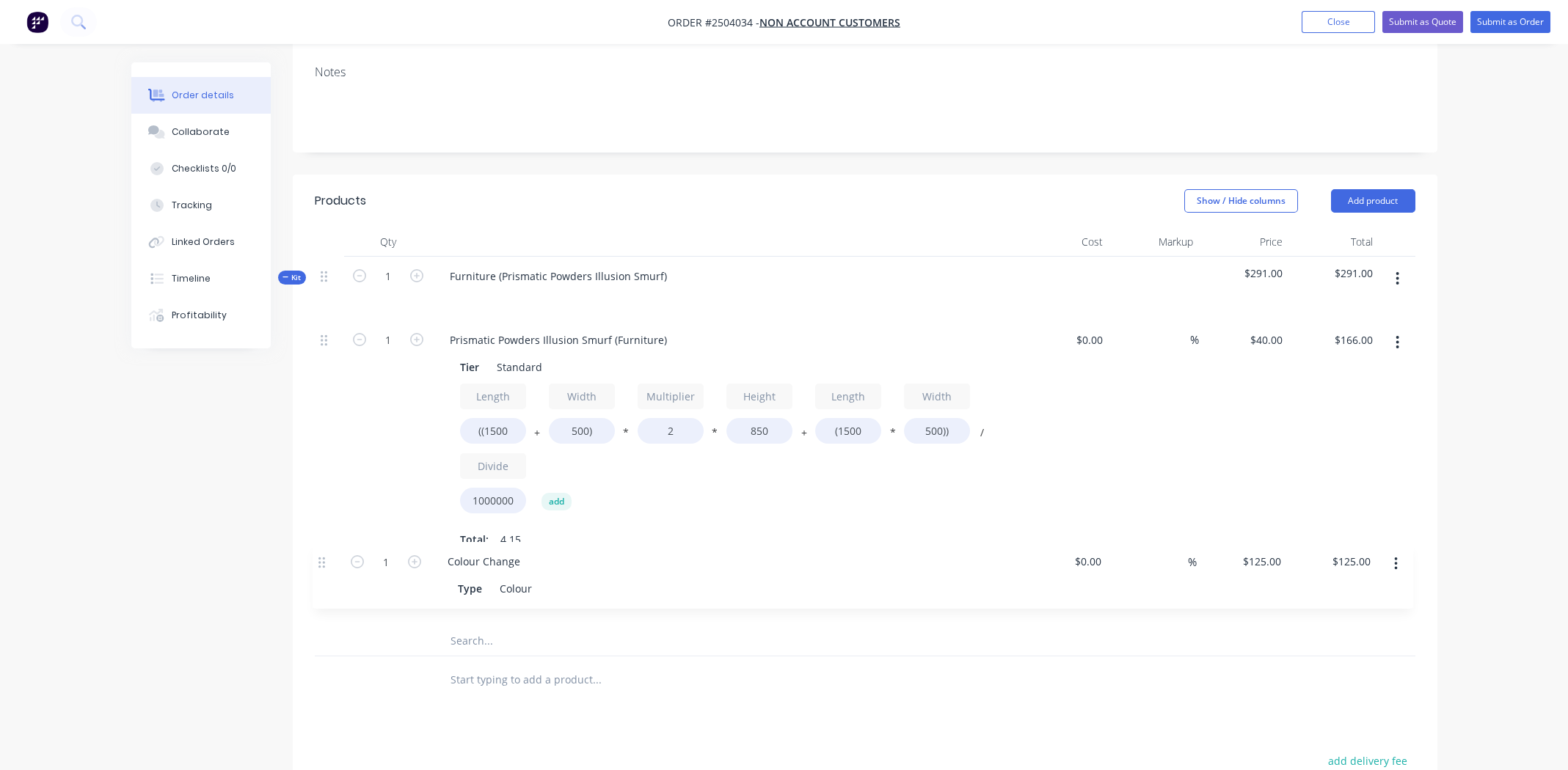
scroll to position [220, 0]
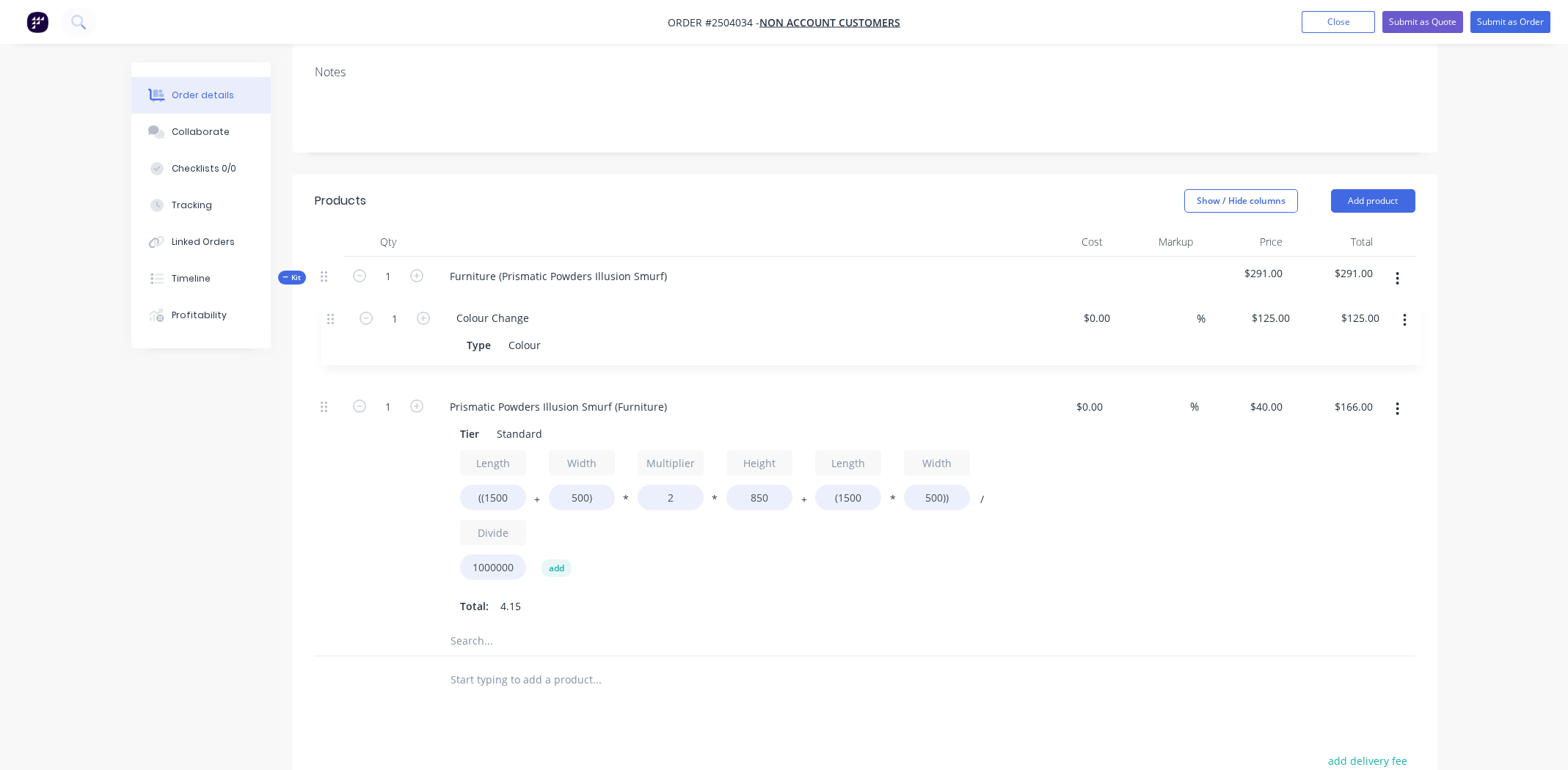
drag, startPoint x: 323, startPoint y: 579, endPoint x: 331, endPoint y: 312, distance: 267.1
click at [331, 312] on div "Kit 1 Furniture (Prismatic Powders Illusion Smurf) $291.00 $291.00 1 Prismatic …" at bounding box center [865, 457] width 1100 height 400
click at [1339, 518] on div "$166.00 $166.00" at bounding box center [1333, 507] width 91 height 240
click at [1399, 274] on icon "button" at bounding box center [1397, 279] width 3 height 16
click at [1335, 319] on div "Add product to kit" at bounding box center [1345, 317] width 113 height 21
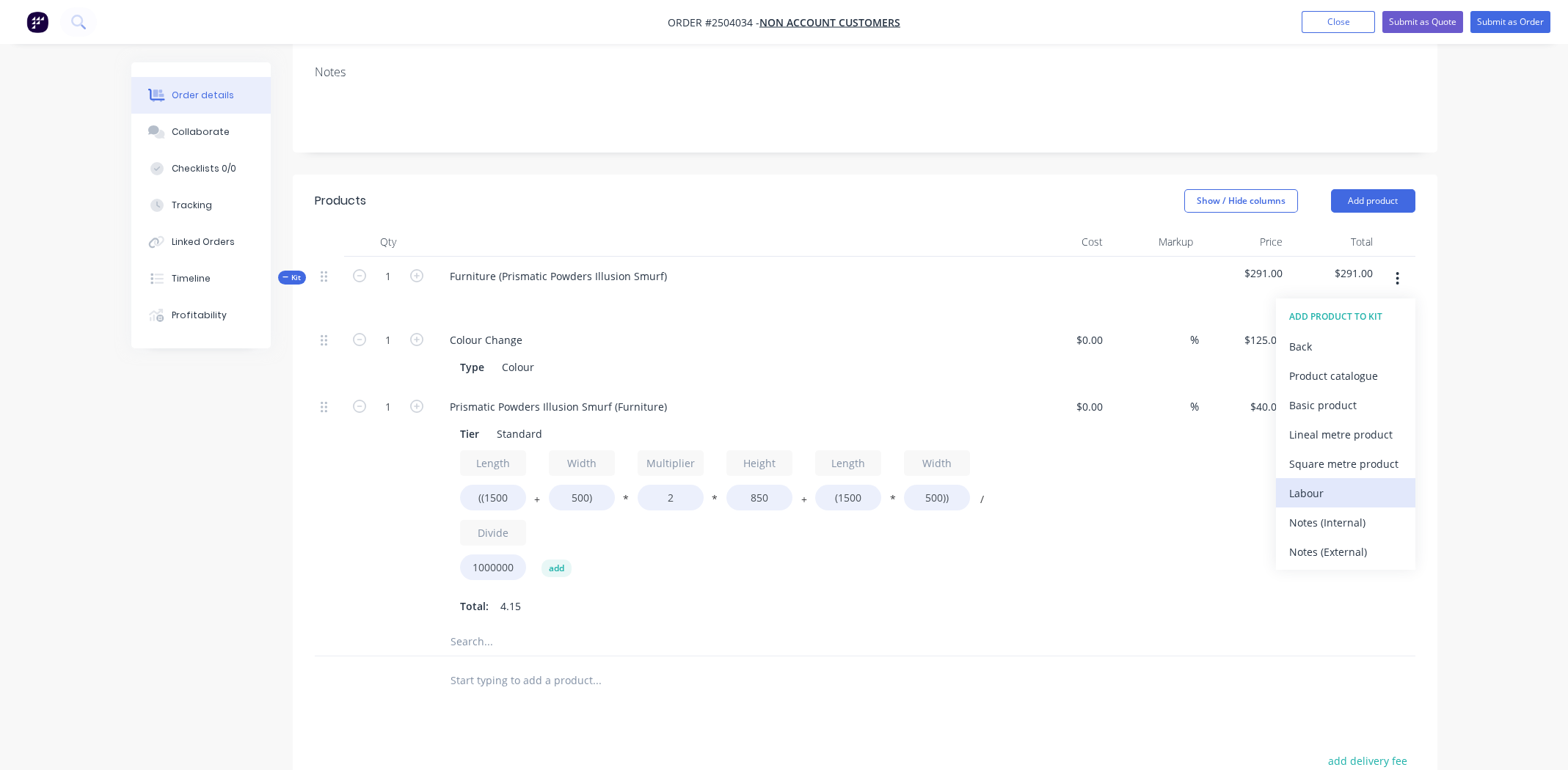
click at [1352, 491] on div "Labour" at bounding box center [1345, 493] width 113 height 21
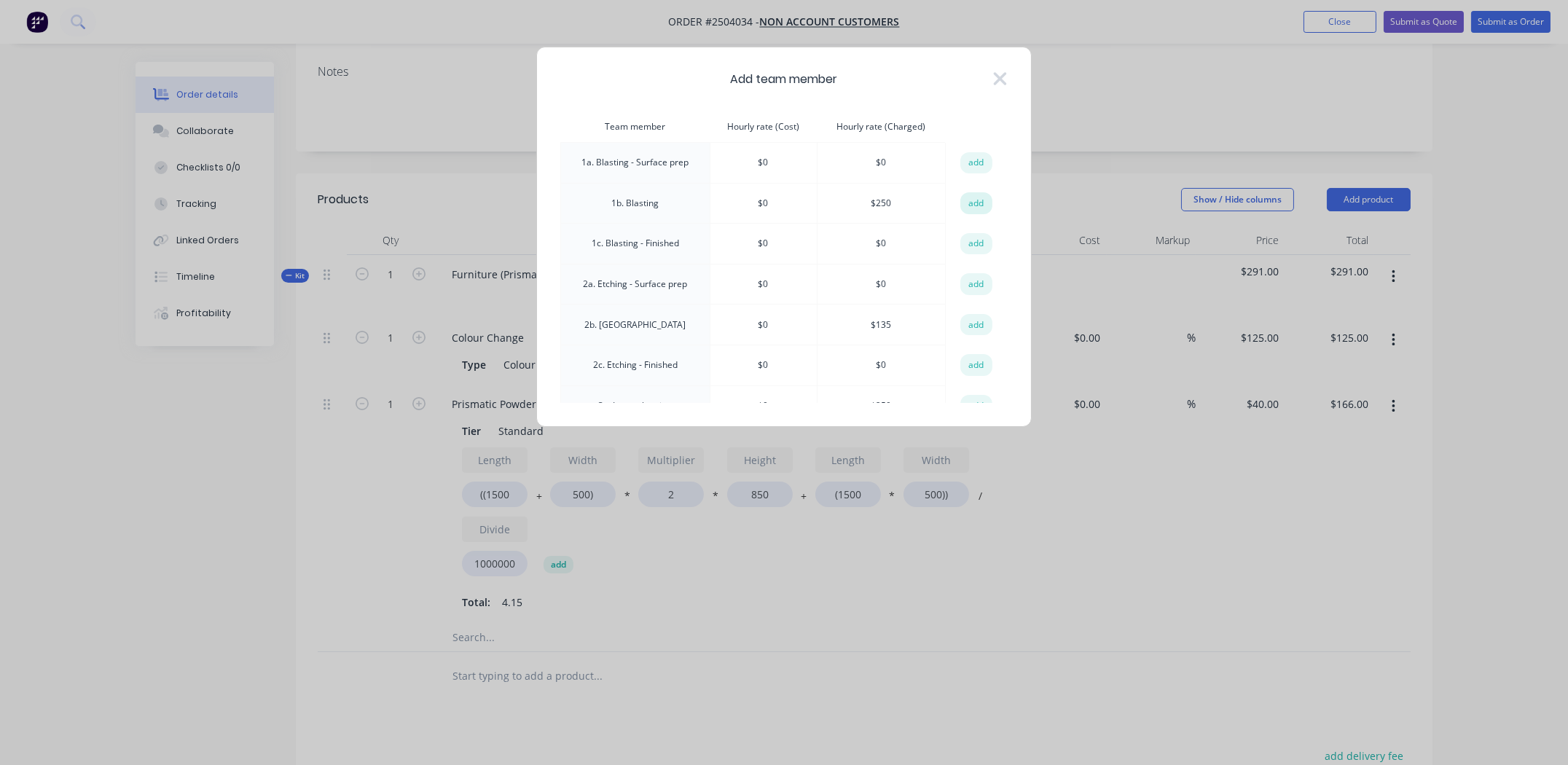
click at [967, 197] on button "add" at bounding box center [976, 204] width 32 height 22
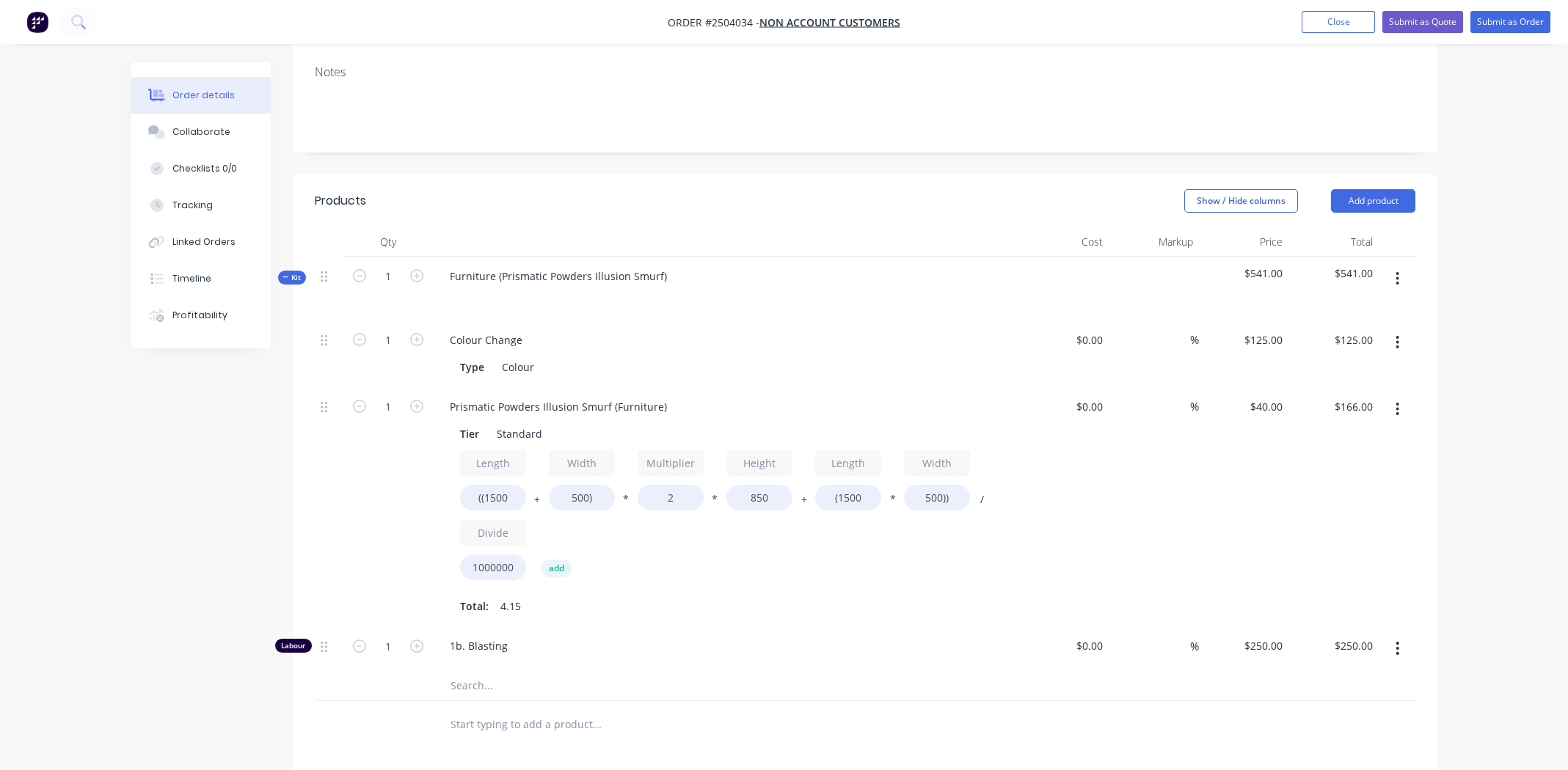
scroll to position [571, 0]
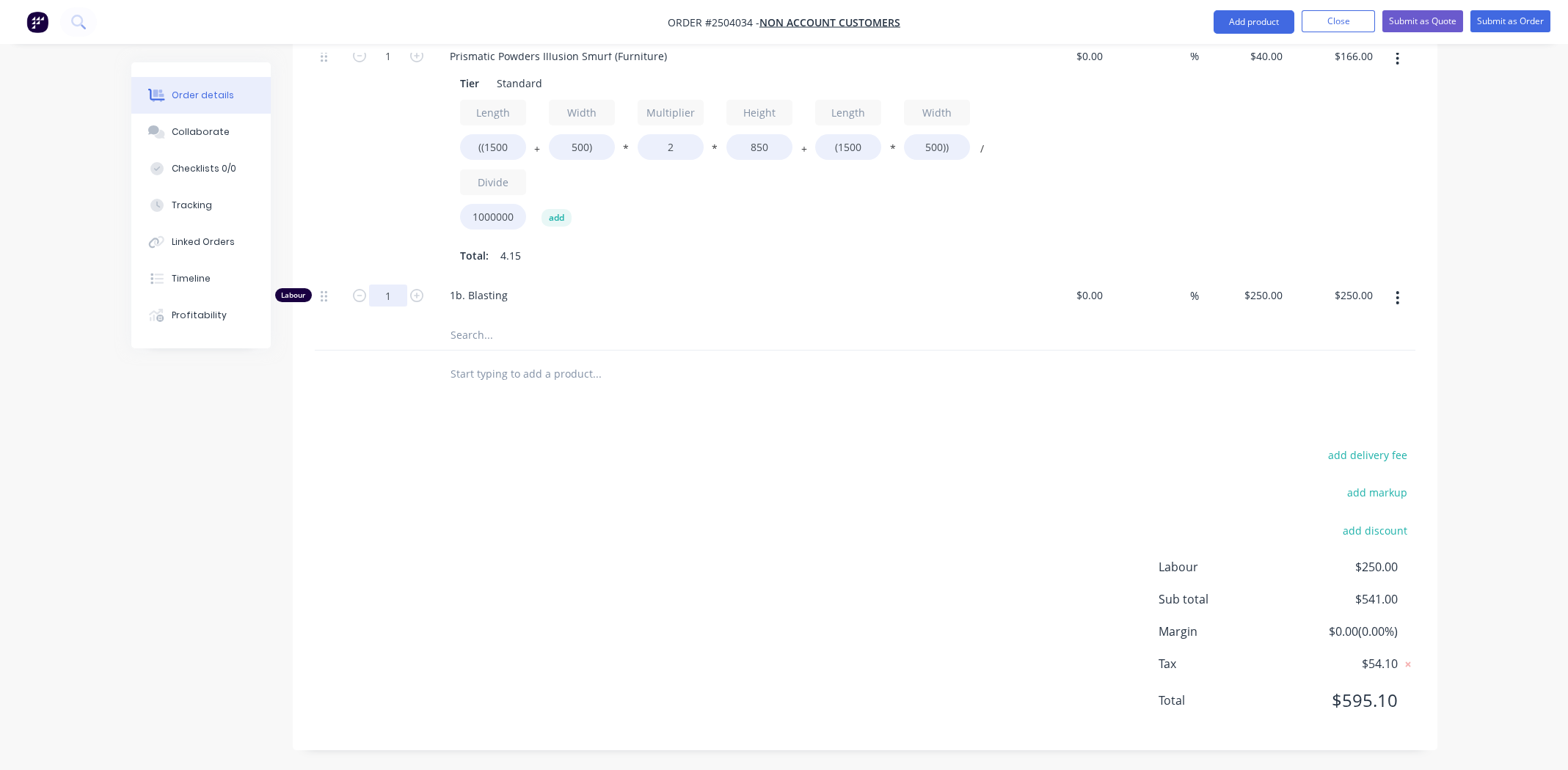
click at [393, 293] on input "1" at bounding box center [388, 296] width 38 height 22
type input "0.666"
type input "$166.50"
click at [618, 562] on div "add delivery fee add markup add discount Labour $250.00 Sub total $541.00 Margi…" at bounding box center [865, 587] width 1100 height 283
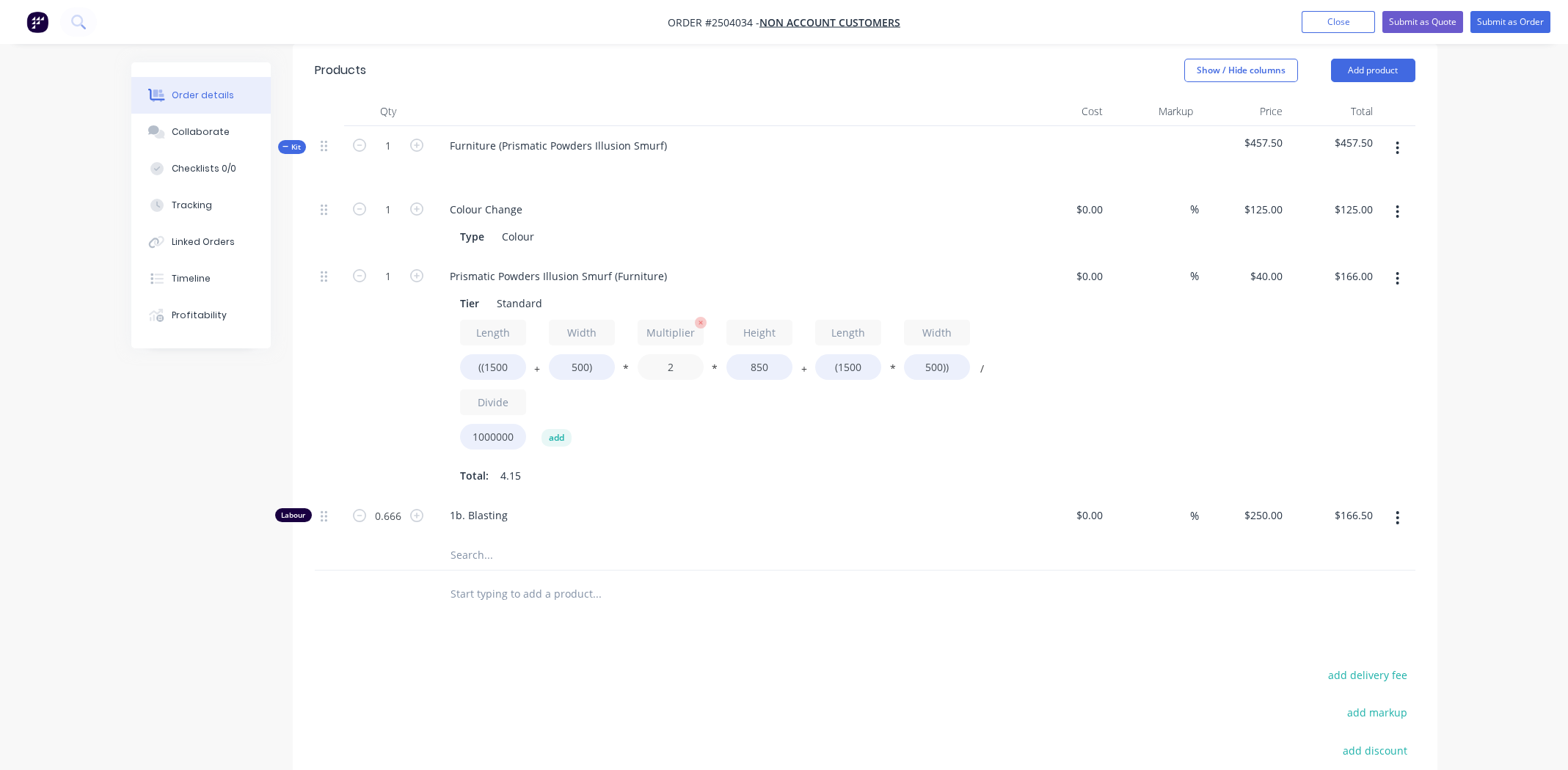
click at [669, 364] on input "2" at bounding box center [671, 367] width 66 height 25
click at [669, 363] on input "2" at bounding box center [671, 367] width 66 height 25
type input "1.4"
type input "$125.20"
click at [674, 485] on div "Prismatic Powders Illusion Smurf (Furniture) Tier Standard Length ((1500 + Widt…" at bounding box center [725, 376] width 587 height 240
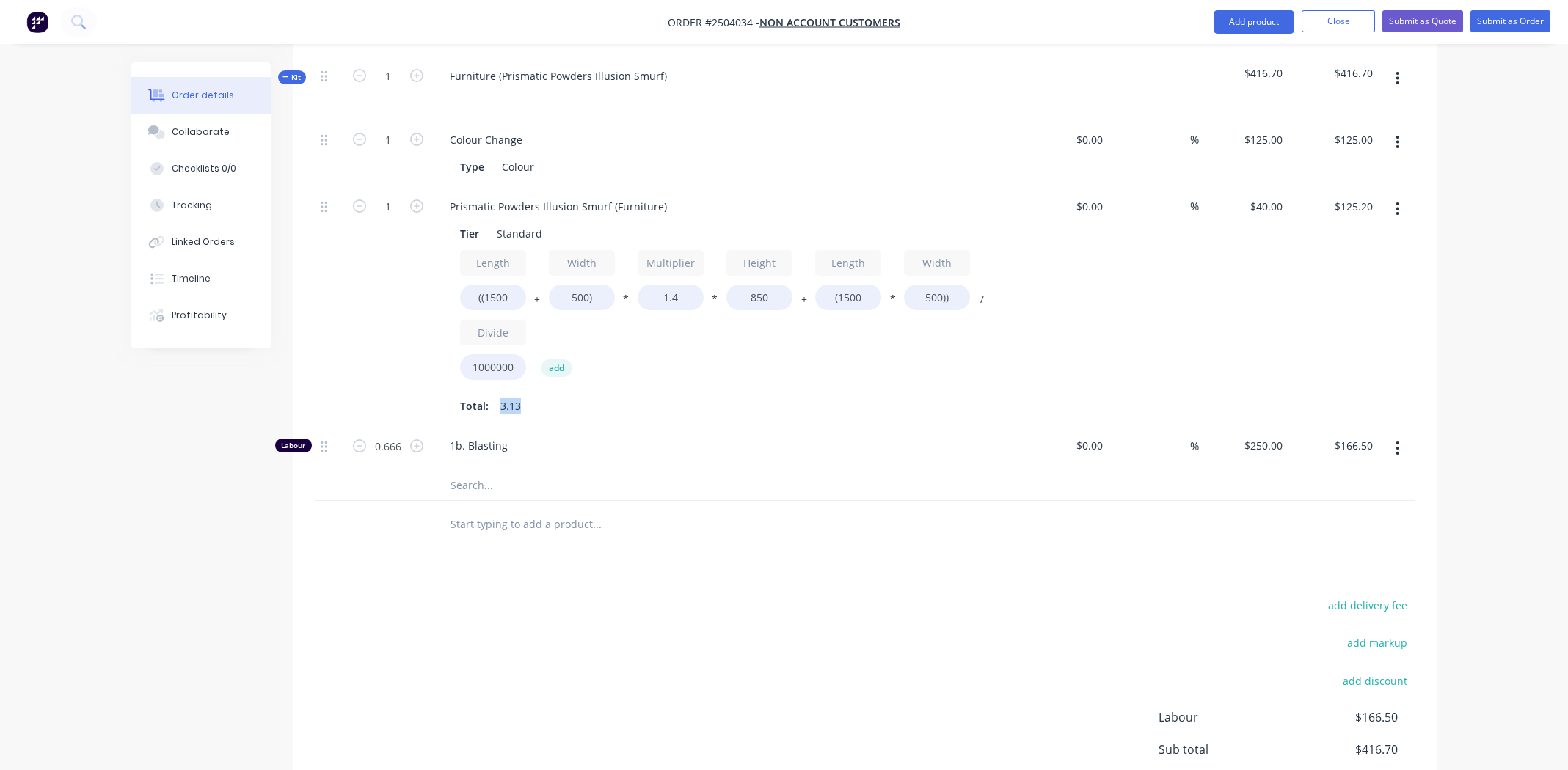
scroll to position [424, 0]
click at [389, 442] on input "0.666" at bounding box center [388, 442] width 38 height 22
type input "."
type input "0.333"
type input "$83.25"
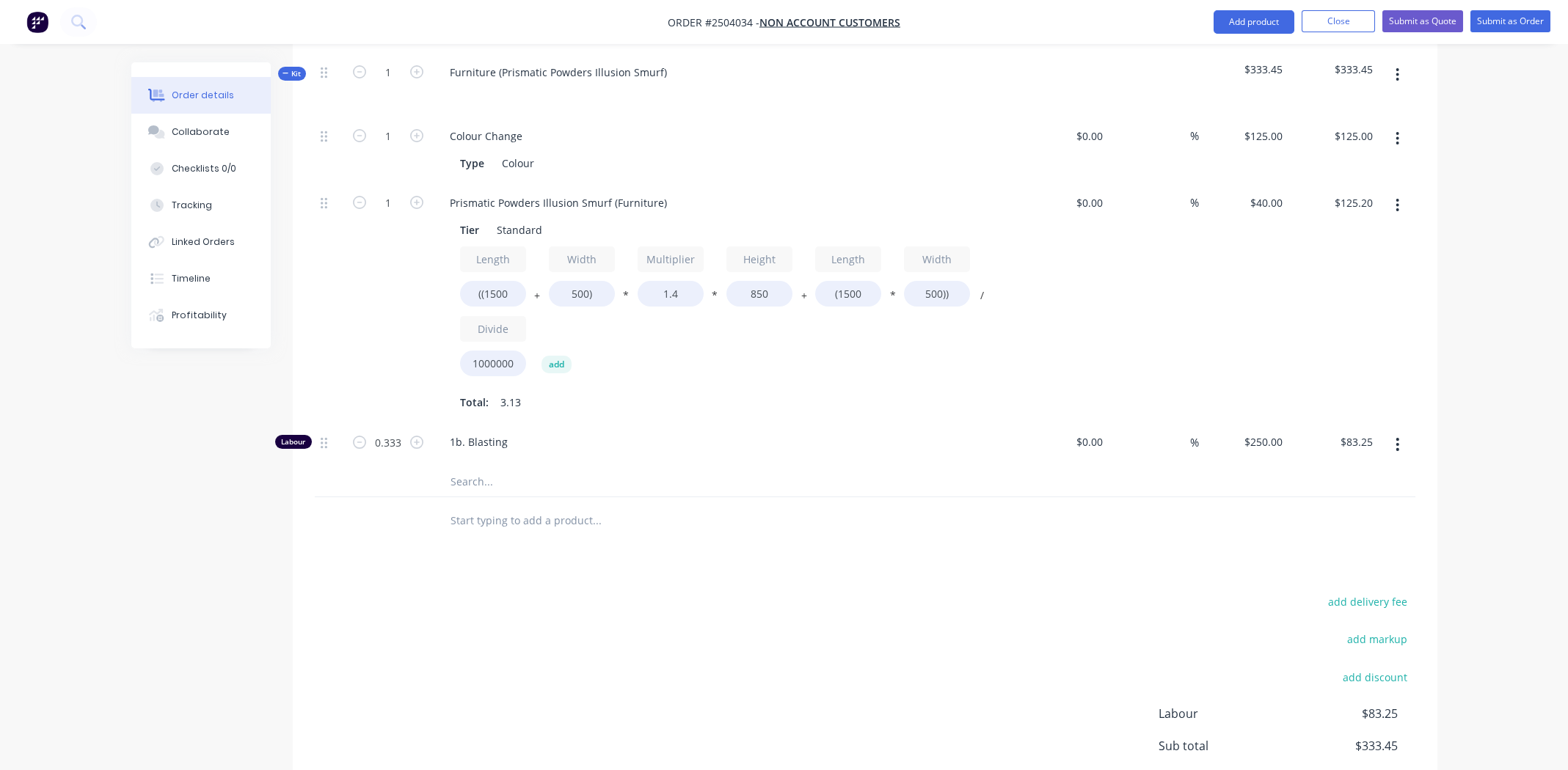
click at [644, 512] on input "text" at bounding box center [596, 521] width 293 height 30
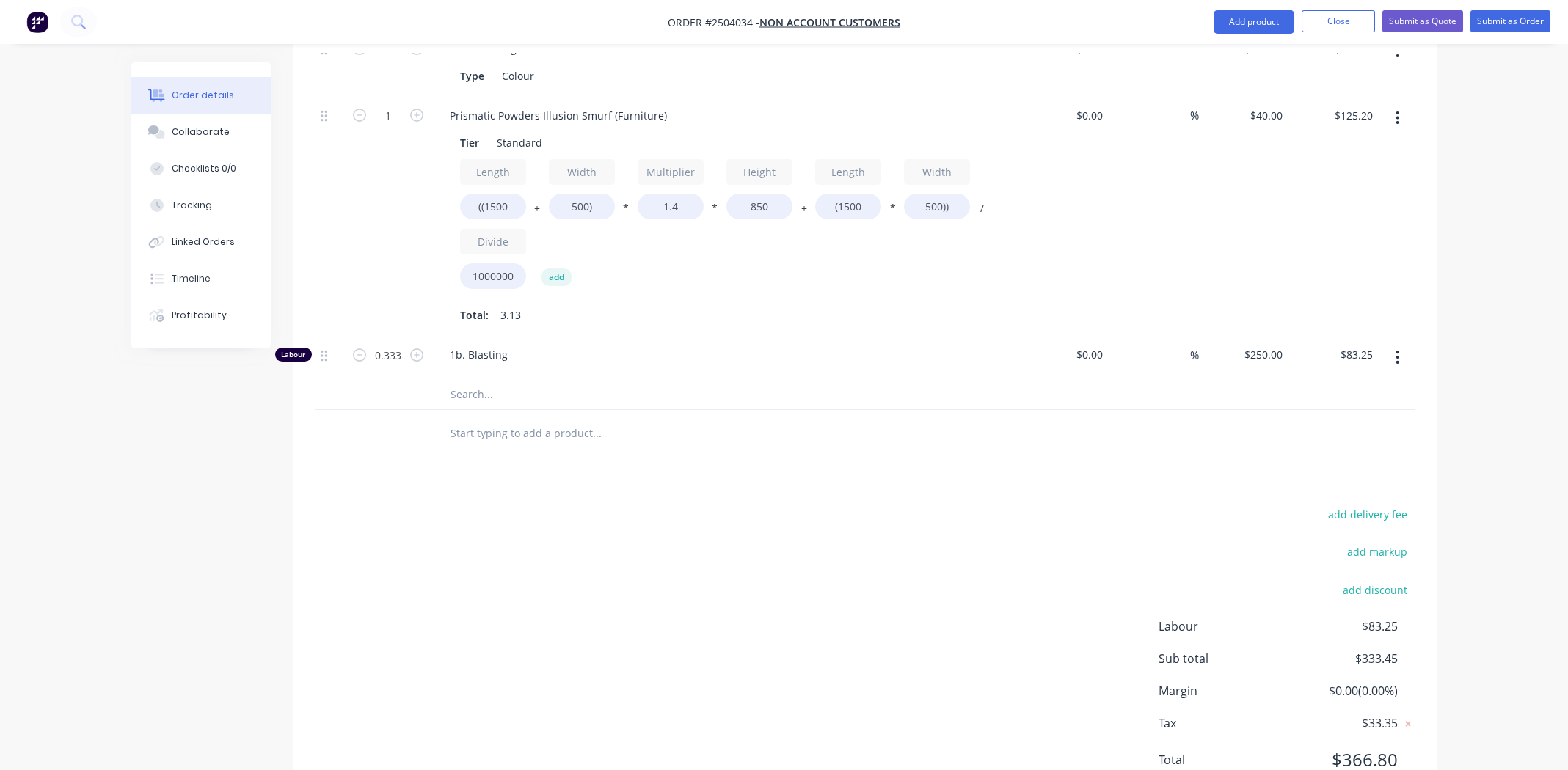
scroll to position [571, 0]
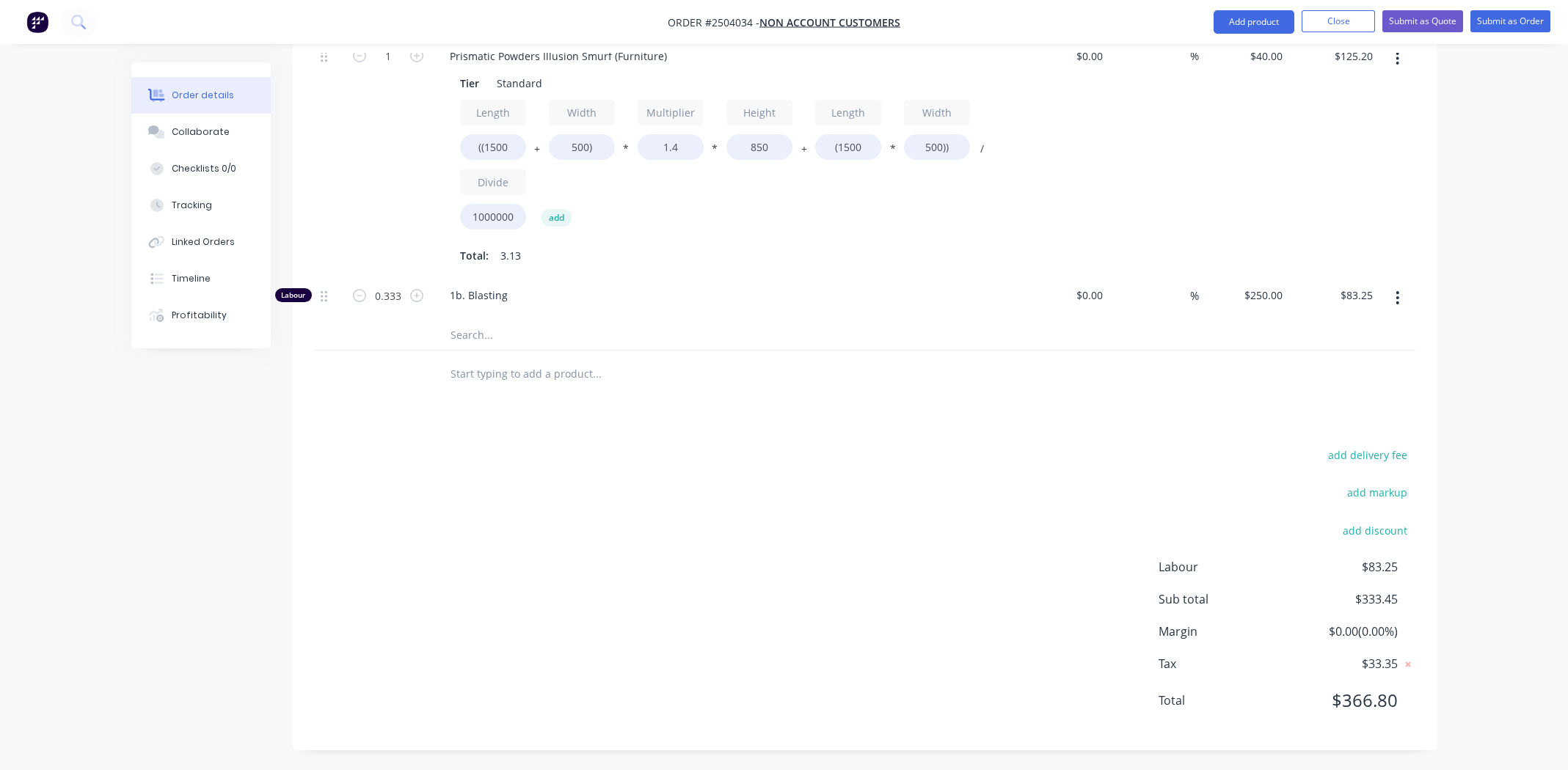
click at [900, 428] on div "Products Show / Hide columns Add product Qty Cost Markup Price Total Kit 1 Furn…" at bounding box center [865, 287] width 1144 height 927
click at [764, 373] on div at bounding box center [658, 374] width 440 height 30
click at [731, 307] on div "1b. Blasting" at bounding box center [725, 298] width 587 height 45
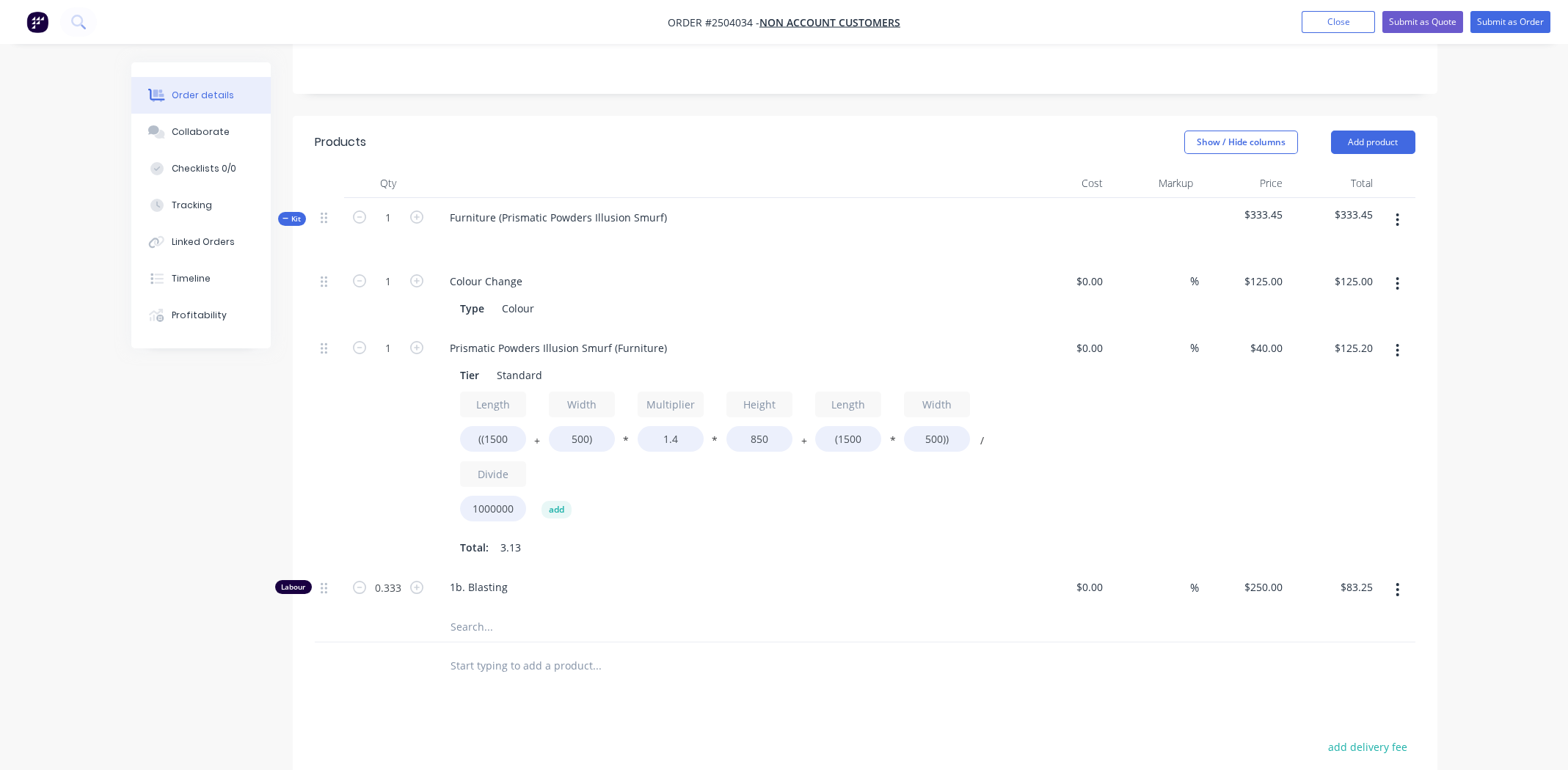
scroll to position [277, 0]
click at [391, 346] on input "1" at bounding box center [388, 350] width 38 height 22
type input "3"
type input "$375.60"
click at [873, 310] on div "Type Colour" at bounding box center [723, 309] width 537 height 21
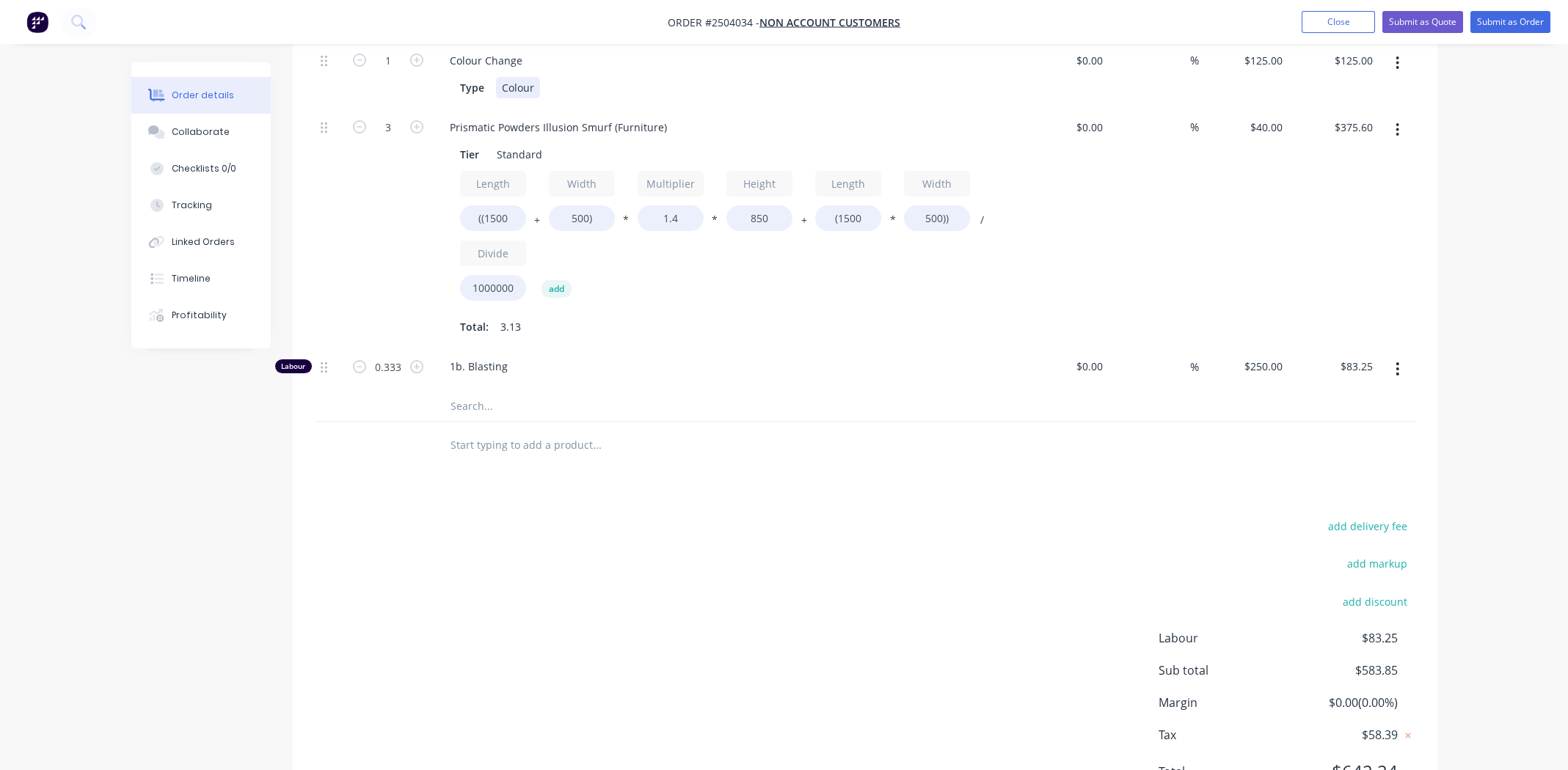
scroll to position [571, 0]
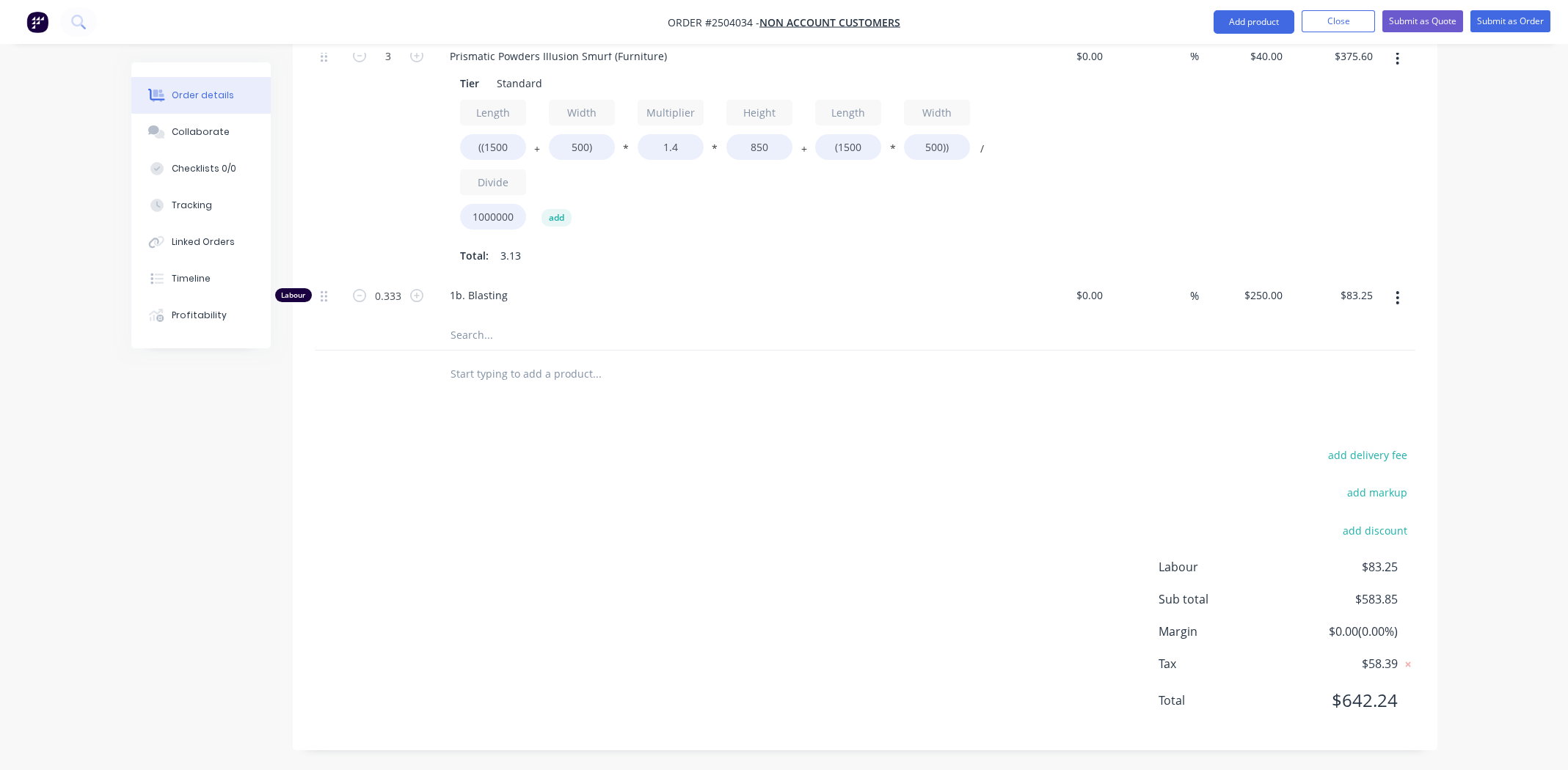
click at [737, 494] on div "add delivery fee add markup add discount Labour $83.25 Sub total $583.85 Margin…" at bounding box center [865, 587] width 1100 height 283
click at [867, 584] on div "add delivery fee add markup add discount Labour $83.25 Sub total $583.85 Margin…" at bounding box center [865, 587] width 1100 height 283
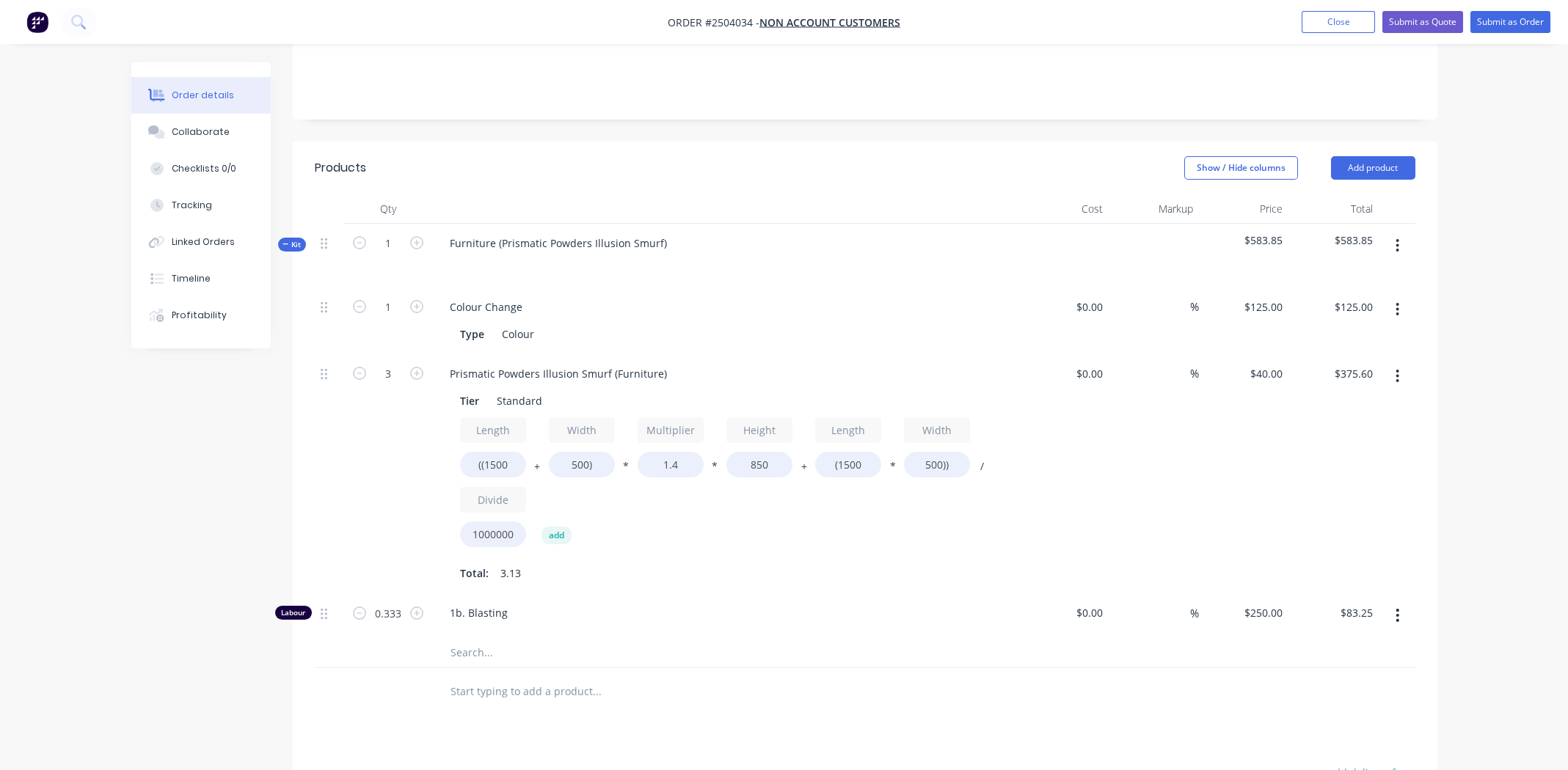
scroll to position [293, 0]
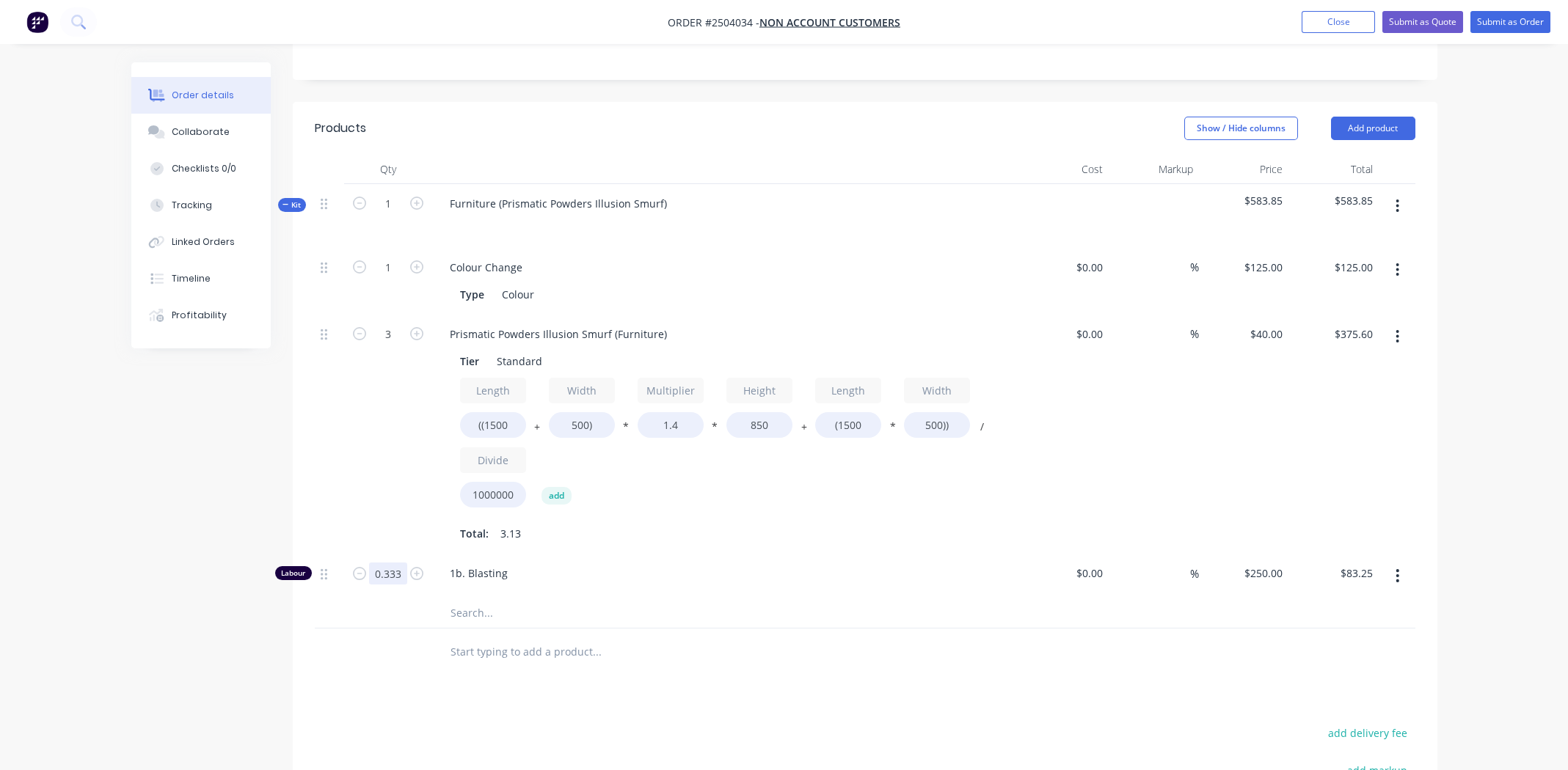
click at [395, 573] on input "0.333" at bounding box center [388, 573] width 38 height 22
type input "0.75"
type input "$187.50"
click at [690, 554] on div "1b. Blasting" at bounding box center [725, 576] width 587 height 45
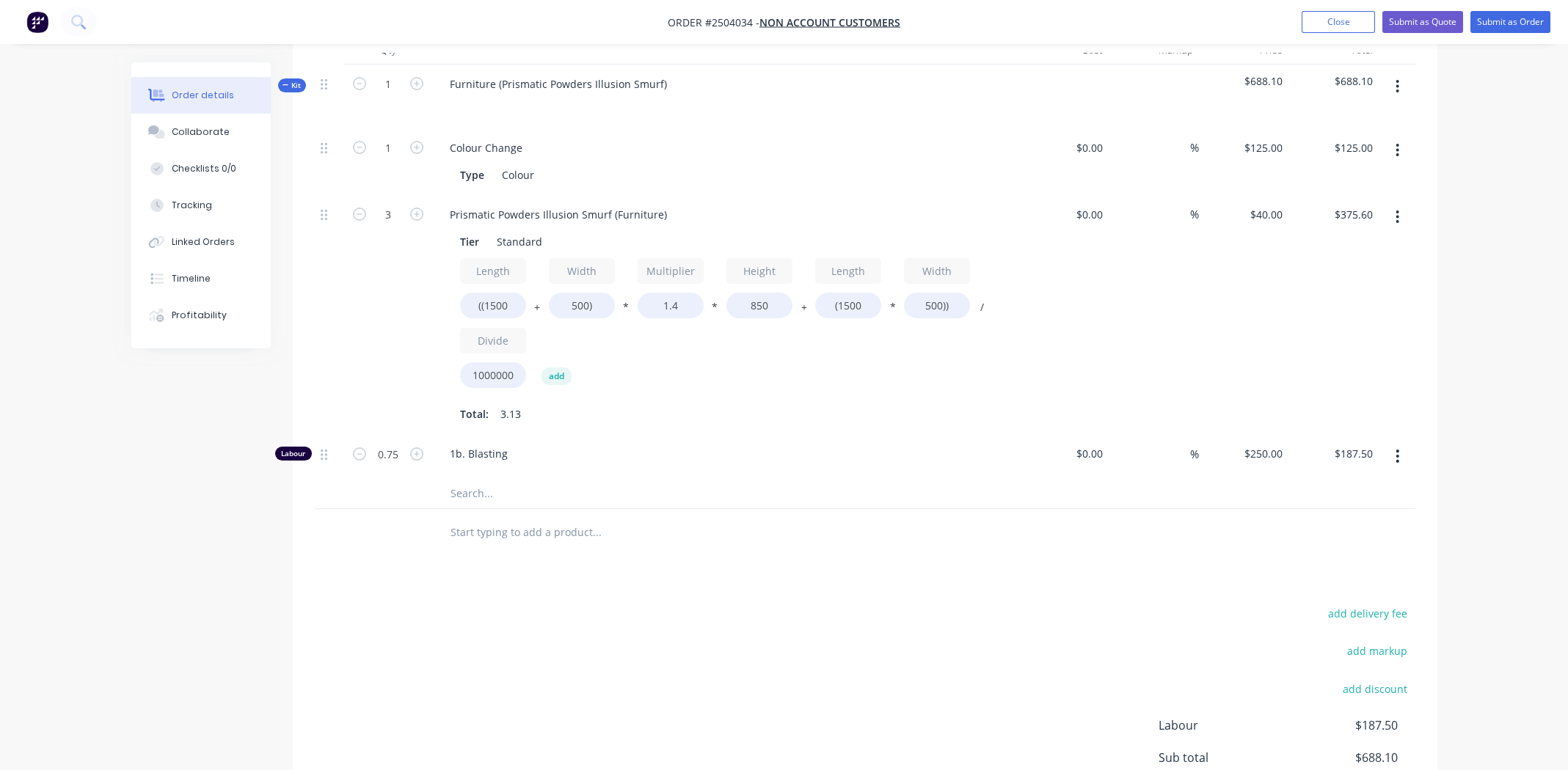
scroll to position [571, 0]
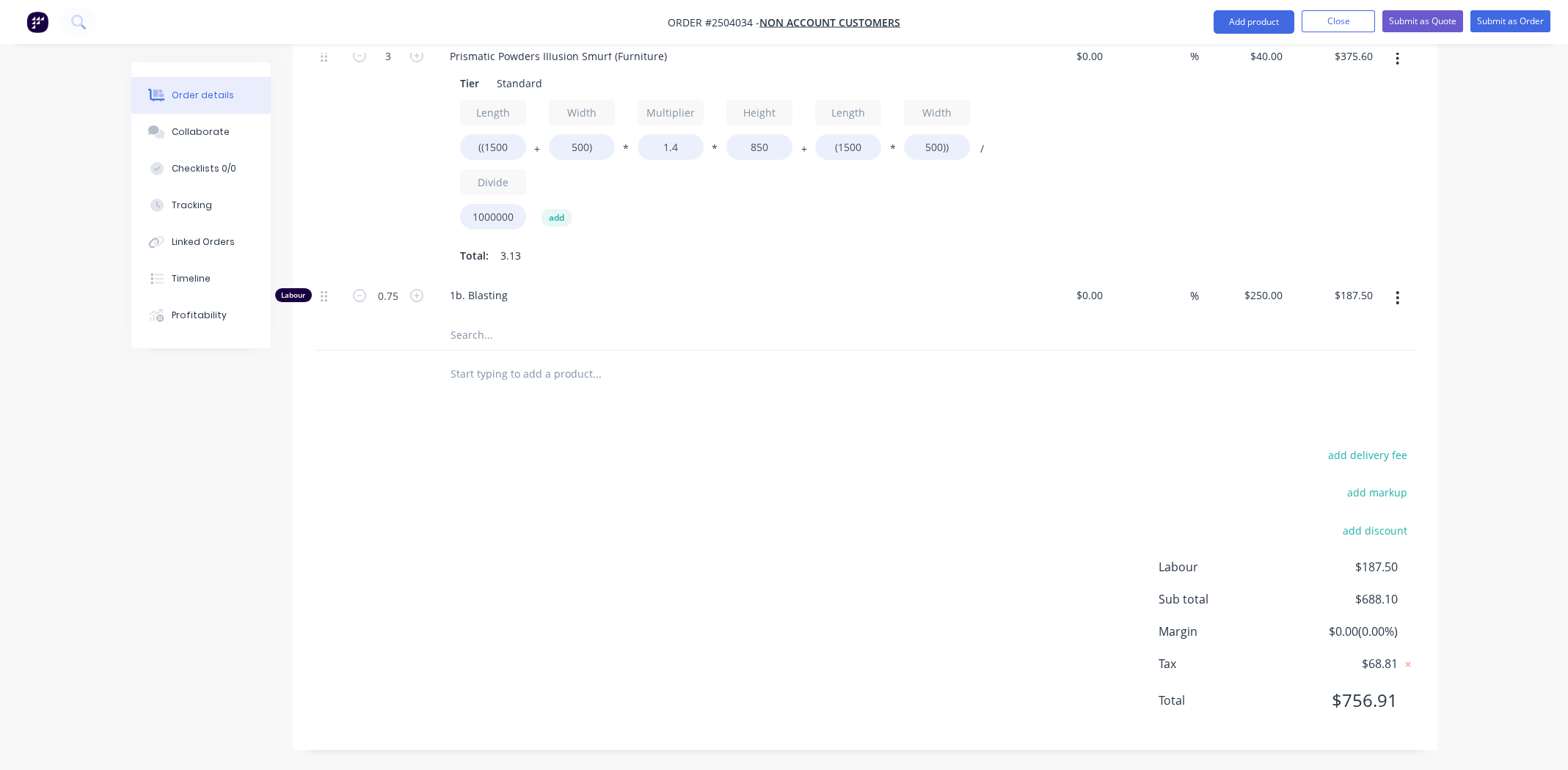
click at [737, 435] on div "Products Show / Hide columns Add product Qty Cost Markup Price Total Kit 1 Furn…" at bounding box center [865, 287] width 1144 height 927
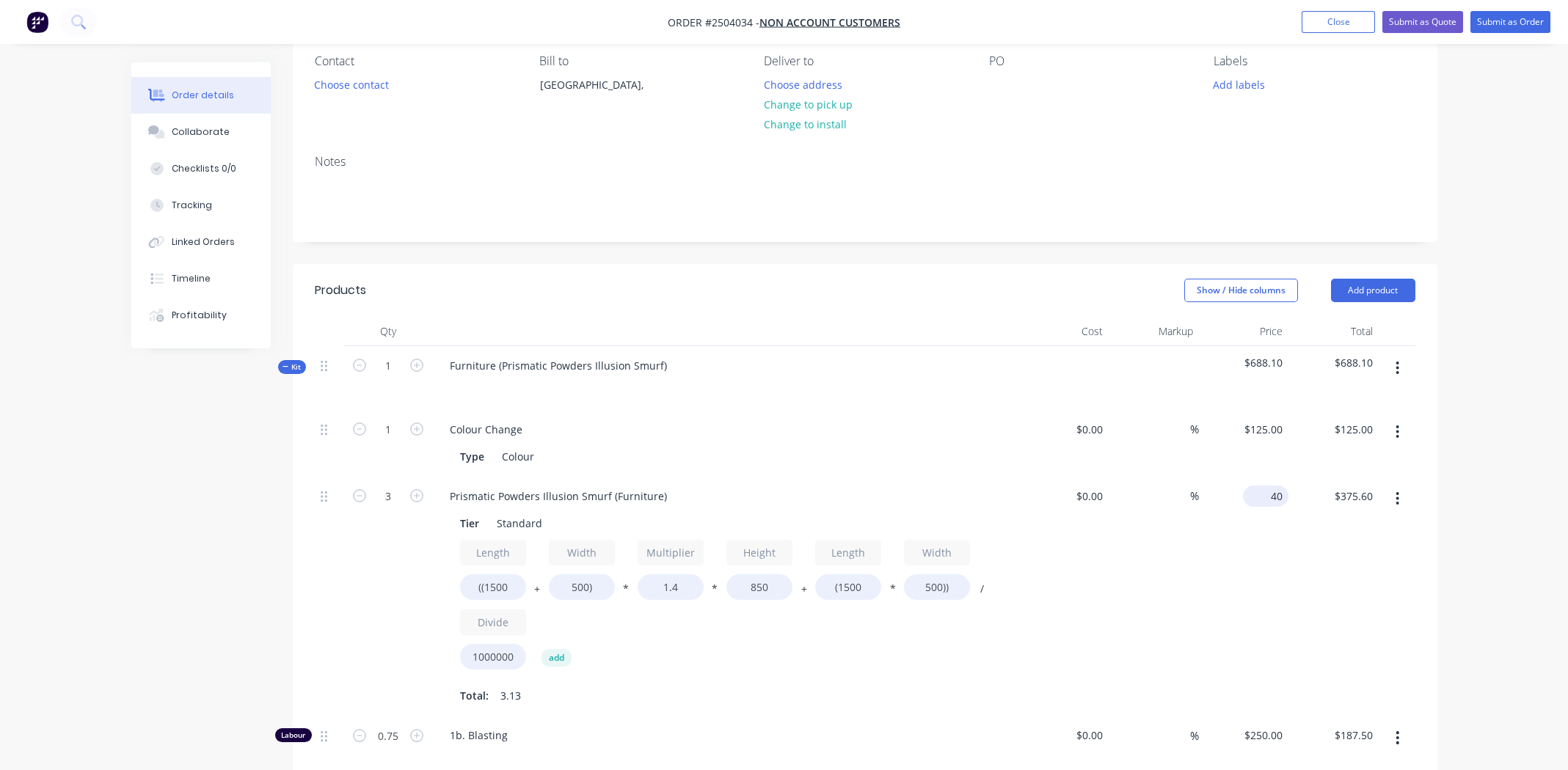
click at [1273, 500] on input "40" at bounding box center [1268, 496] width 40 height 21
type input "$90.00"
type input "$845.10"
click at [1372, 576] on div "$845.10 $375.60" at bounding box center [1333, 596] width 91 height 240
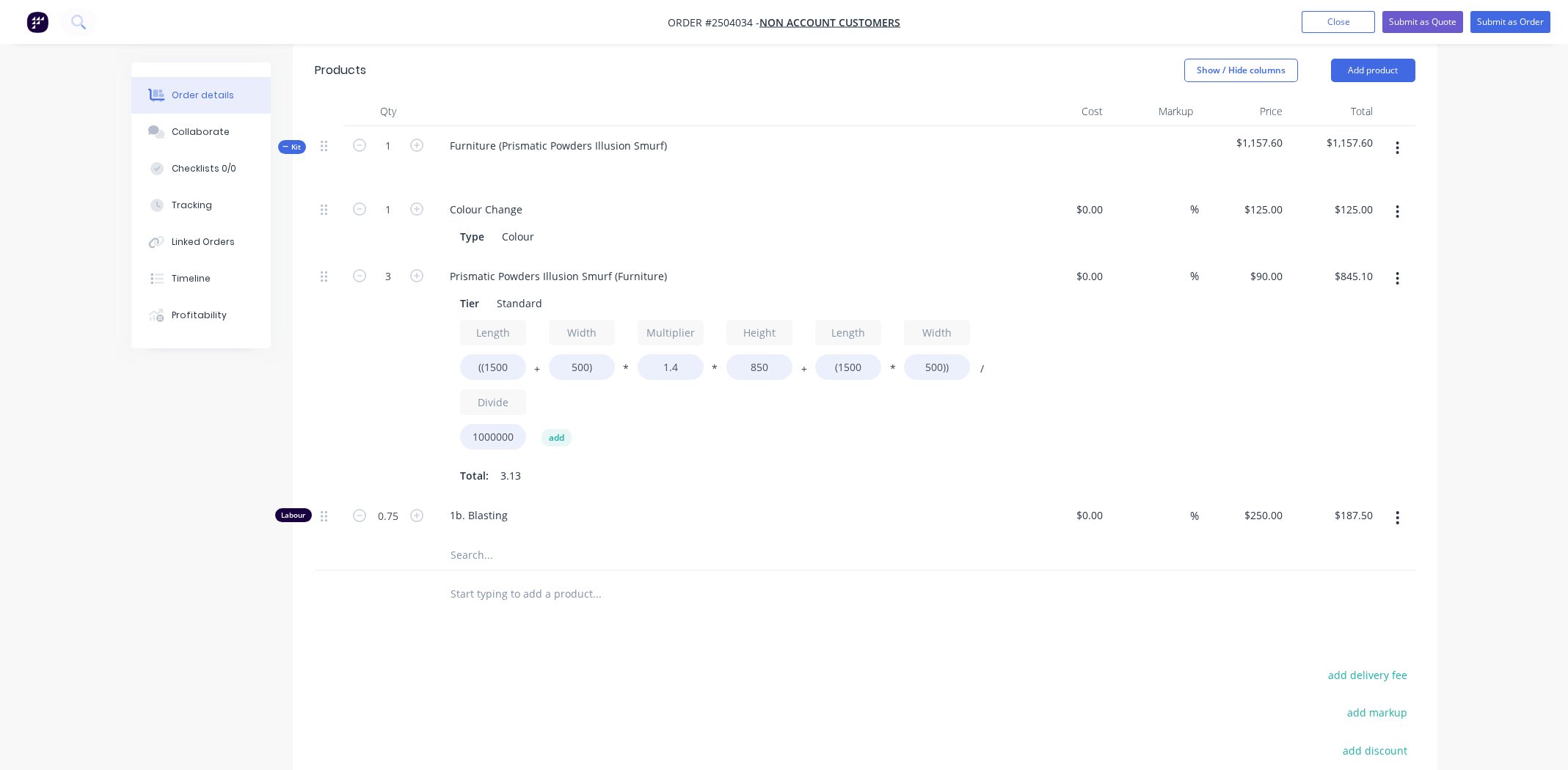
scroll to position [571, 0]
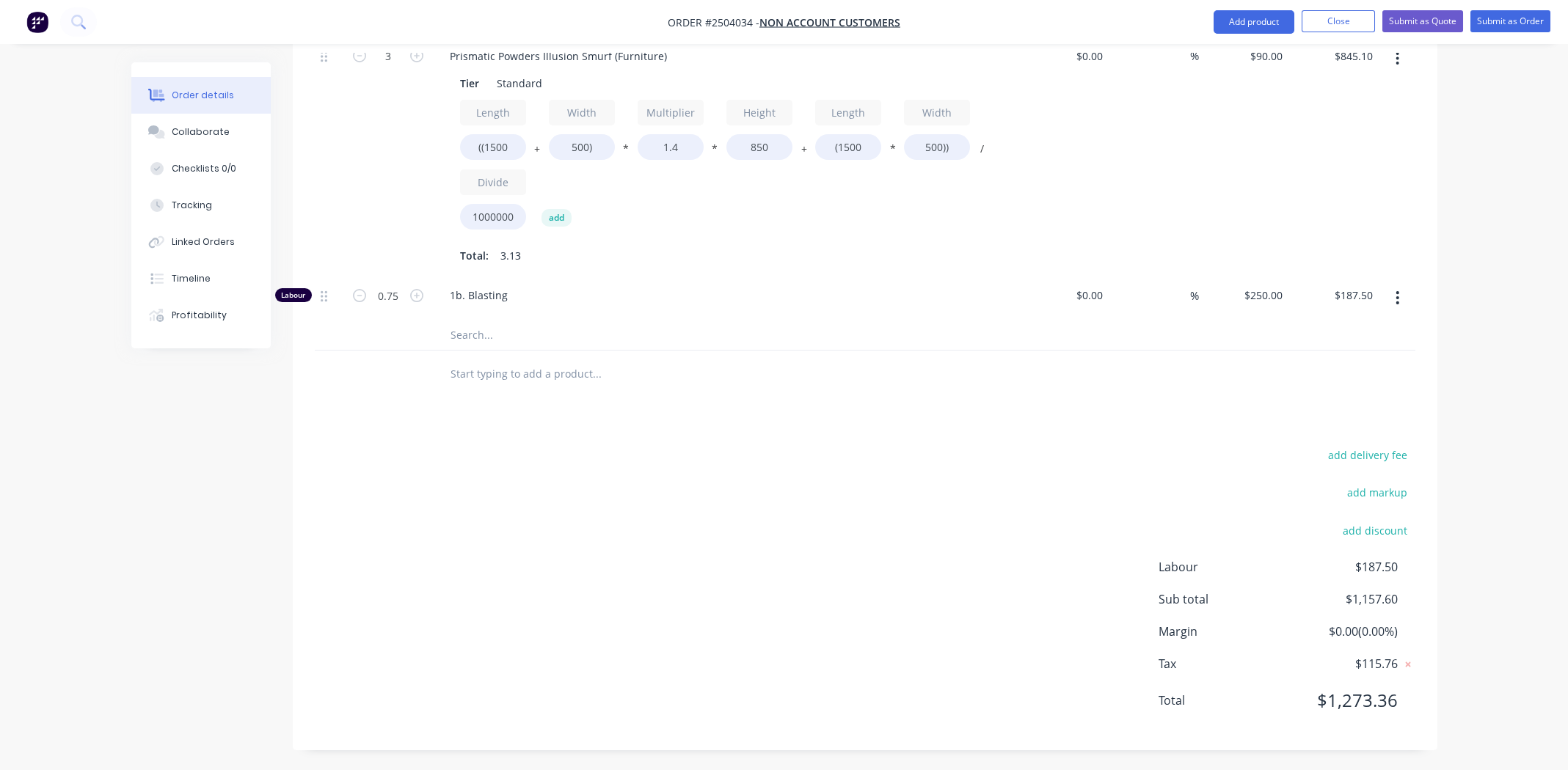
drag, startPoint x: 737, startPoint y: 507, endPoint x: 837, endPoint y: 507, distance: 100.0
click at [737, 507] on div "add delivery fee add markup add discount Labour $187.50 Sub total $1,157.60 Mar…" at bounding box center [865, 587] width 1100 height 283
click at [695, 447] on div "add delivery fee add markup add discount Labour $187.50 Sub total $1,157.60 Mar…" at bounding box center [865, 587] width 1100 height 283
click at [795, 277] on div "1b. Blasting" at bounding box center [725, 298] width 587 height 45
click at [827, 467] on div "add delivery fee add markup add discount Labour $187.50 Sub total $1,157.60 Mar…" at bounding box center [865, 587] width 1100 height 283
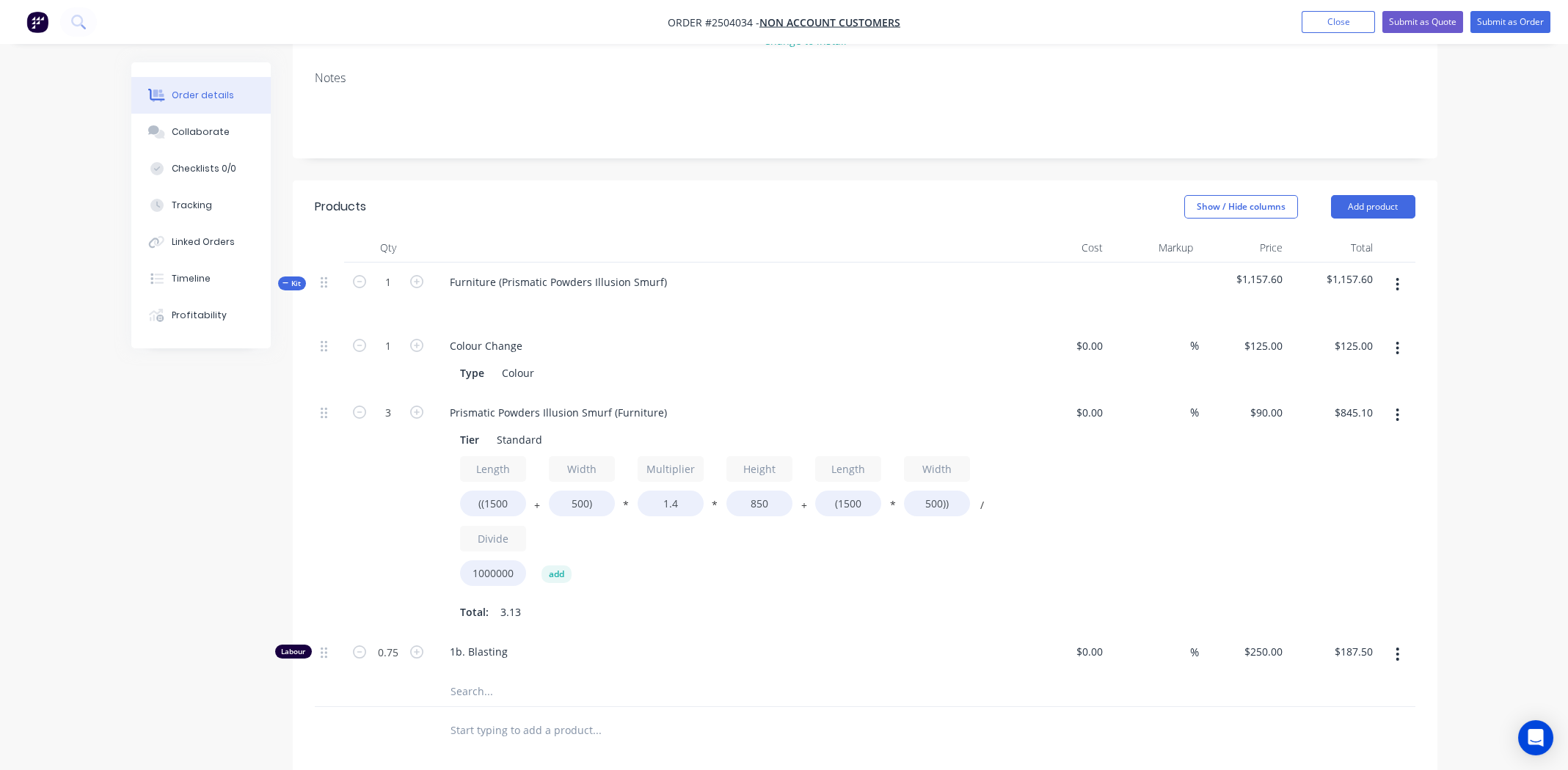
scroll to position [220, 0]
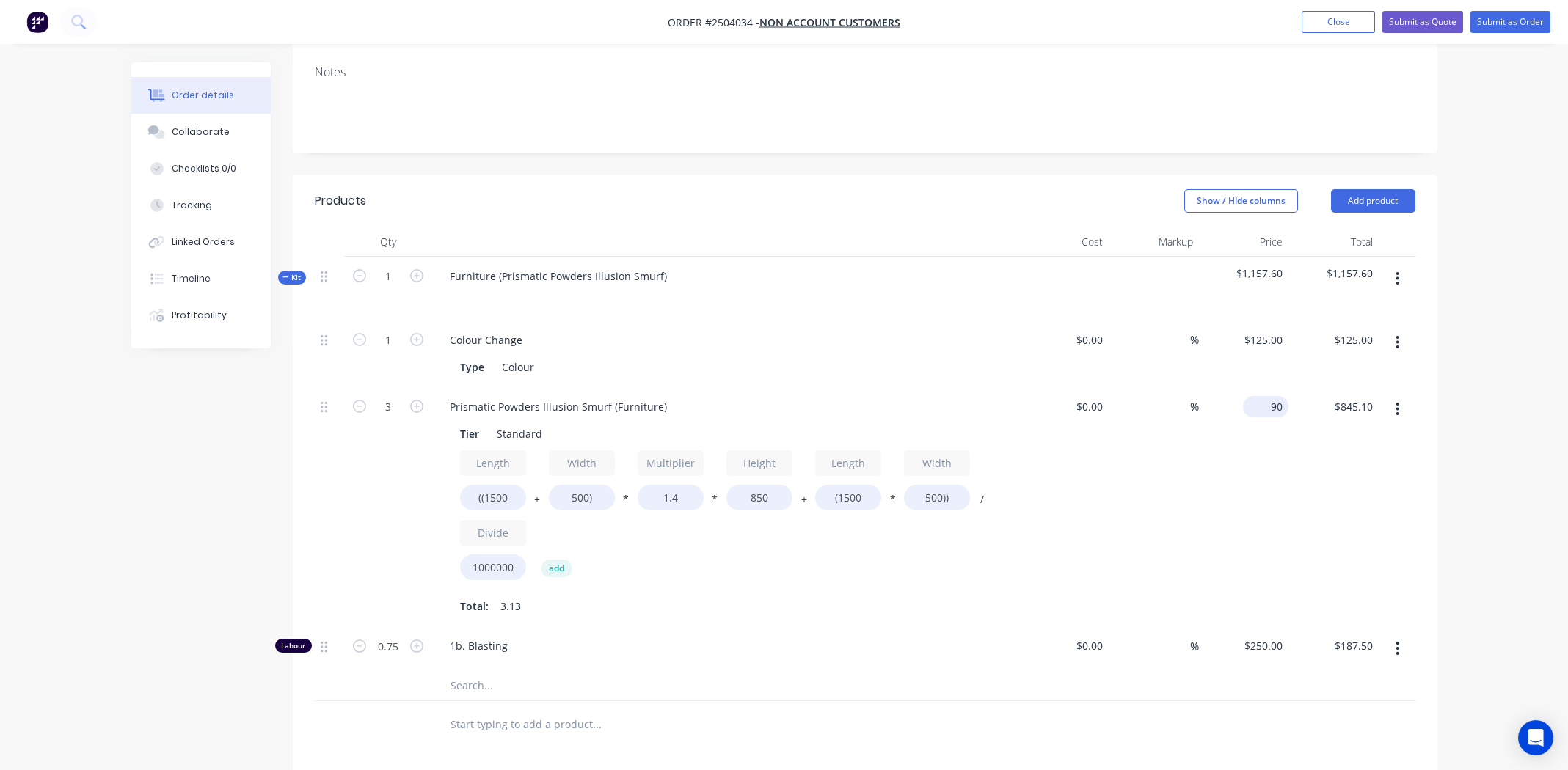
click at [1265, 408] on div "90 $90.00" at bounding box center [1266, 407] width 46 height 21
type input "$40.00"
type input "$375.60"
click at [1089, 529] on div "$0.00 $0.00" at bounding box center [1064, 507] width 91 height 240
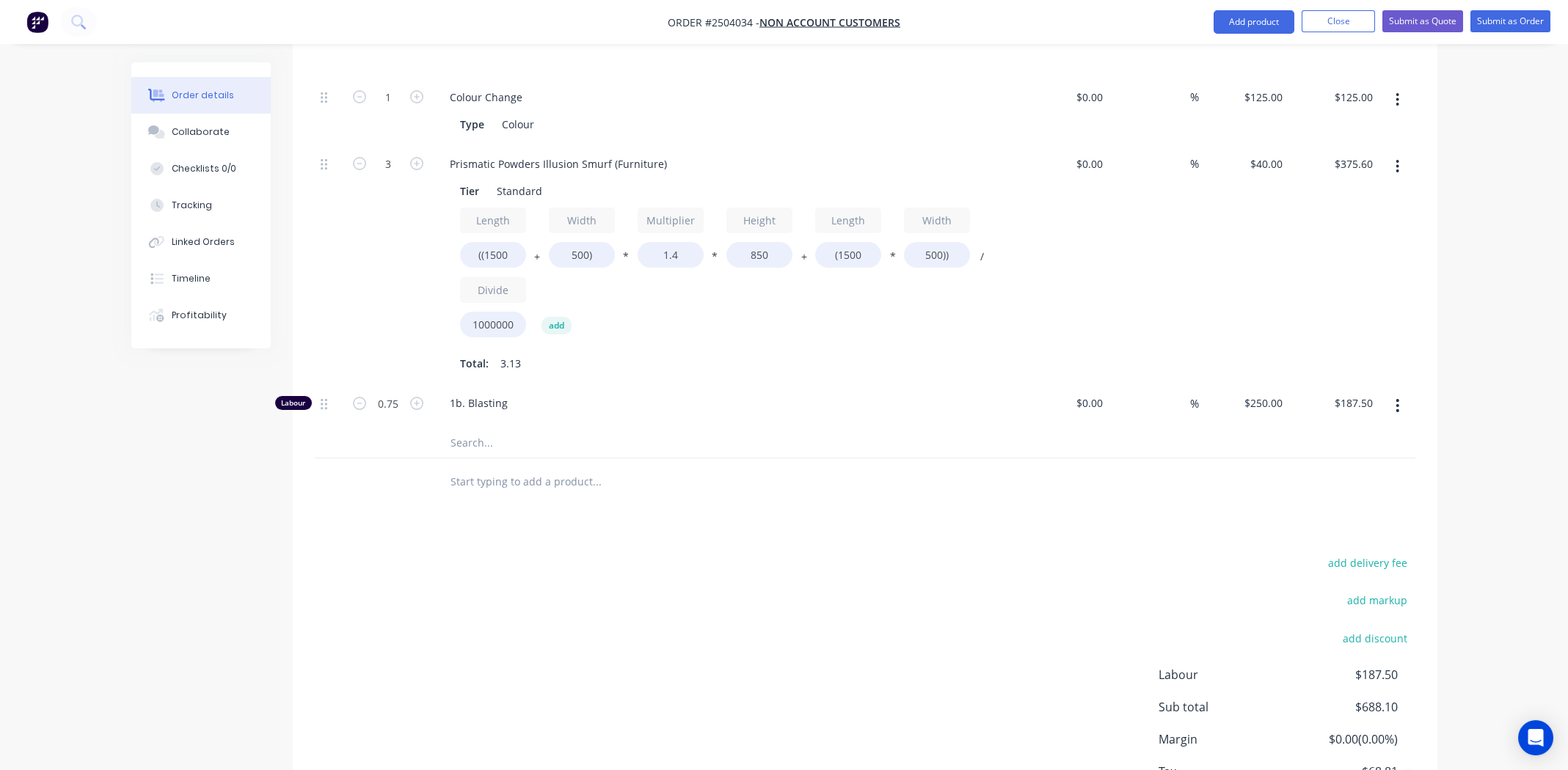
scroll to position [571, 0]
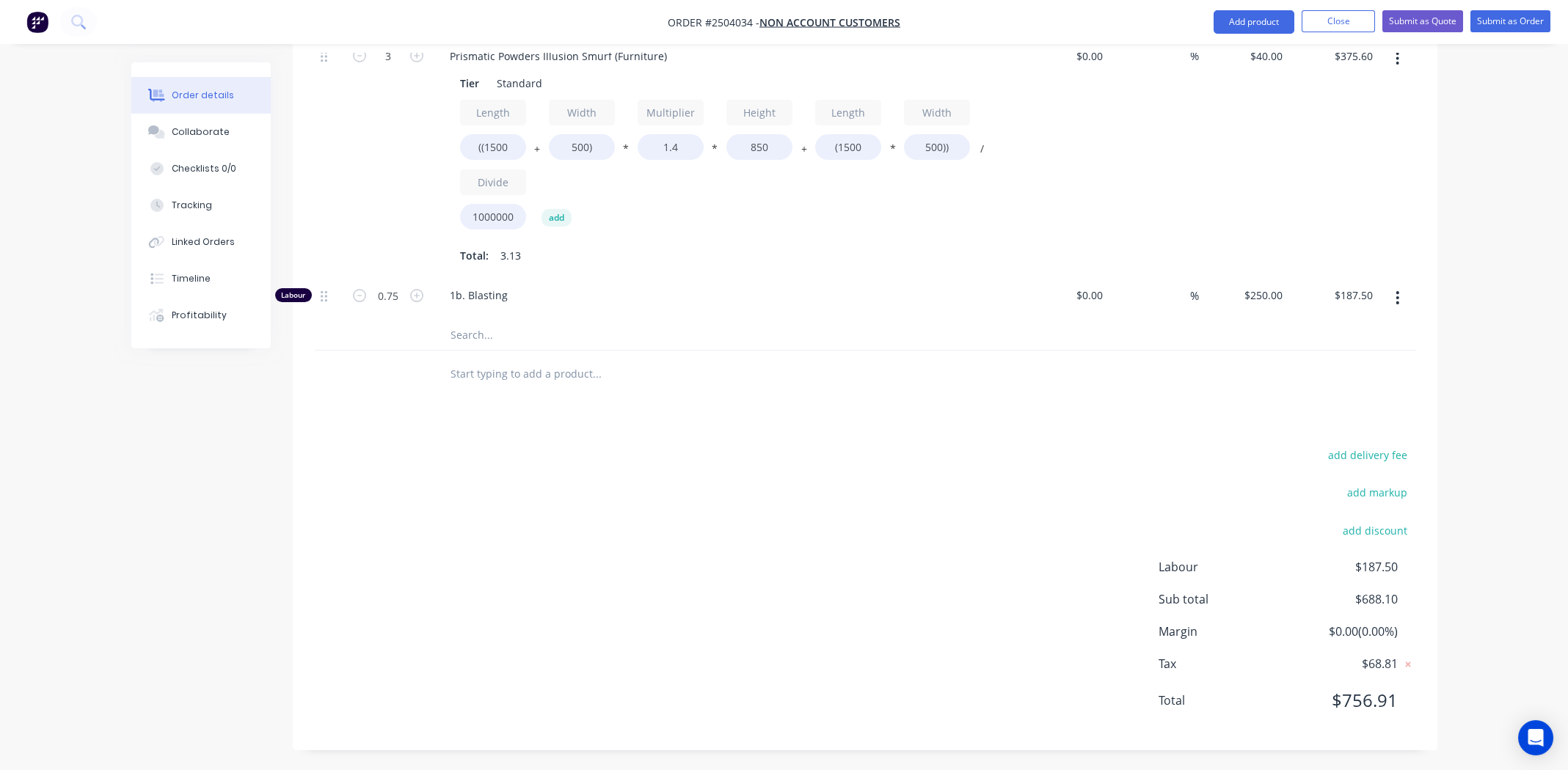
click at [873, 540] on div "add delivery fee add markup add discount Labour $187.50 Sub total $688.10 Margi…" at bounding box center [865, 587] width 1100 height 283
click at [791, 288] on span "1b. Blasting" at bounding box center [731, 295] width 563 height 15
click at [395, 292] on input "0.75" at bounding box center [388, 296] width 38 height 22
type input "0.25"
type input "$62.50"
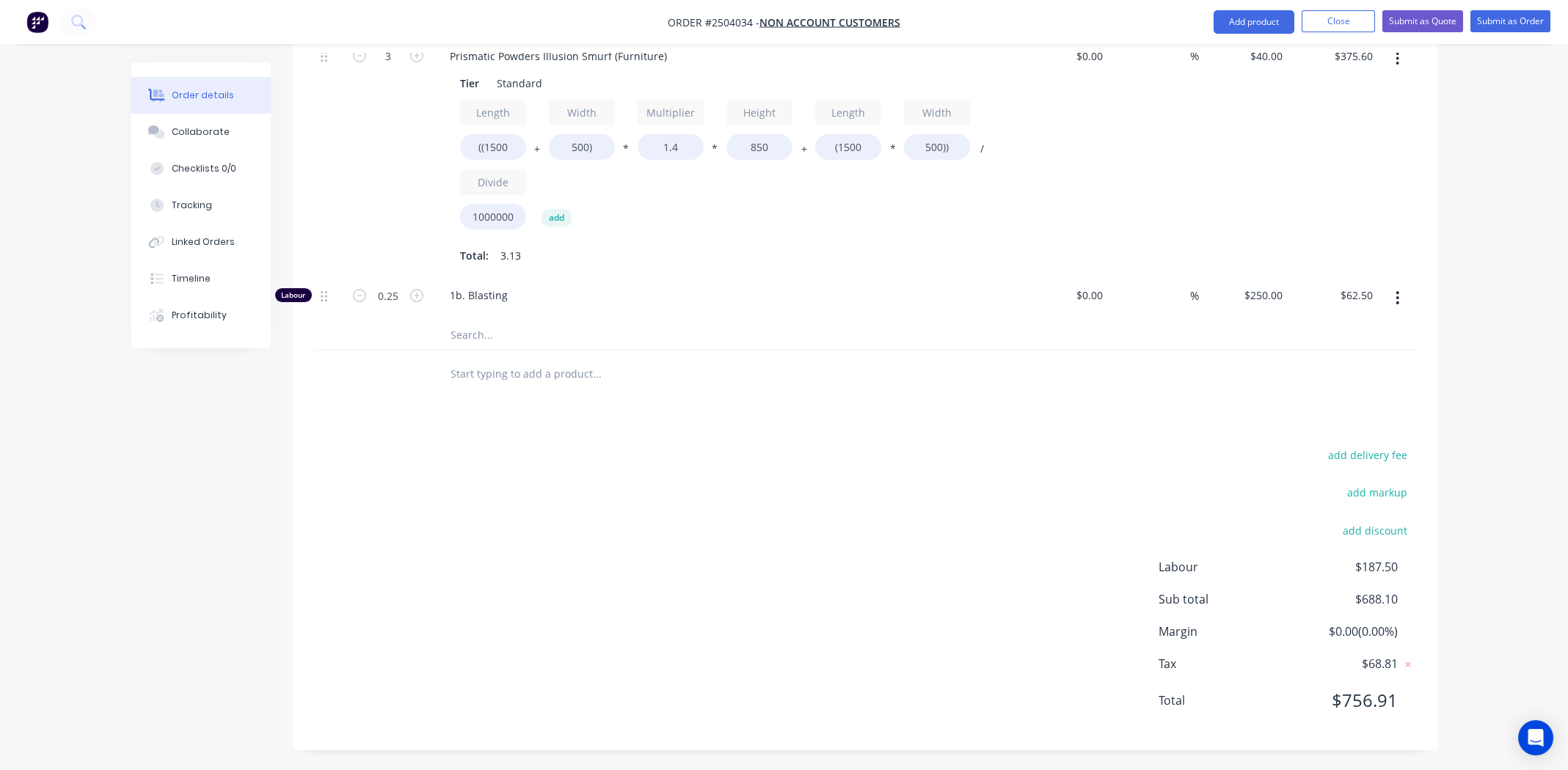
click at [521, 459] on div "add delivery fee add markup add discount Labour $187.50 Sub total $688.10 Margi…" at bounding box center [865, 587] width 1100 height 283
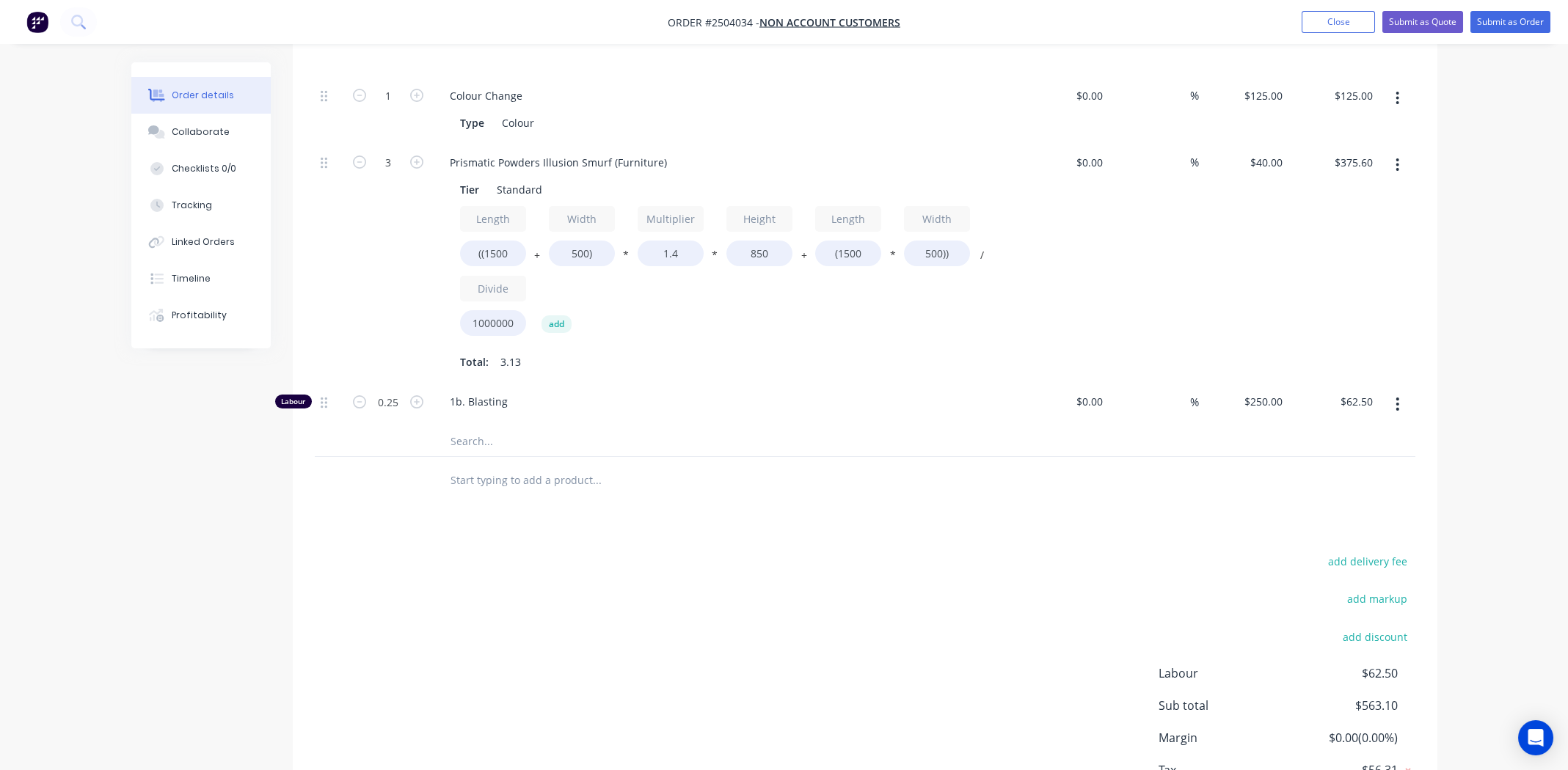
scroll to position [277, 0]
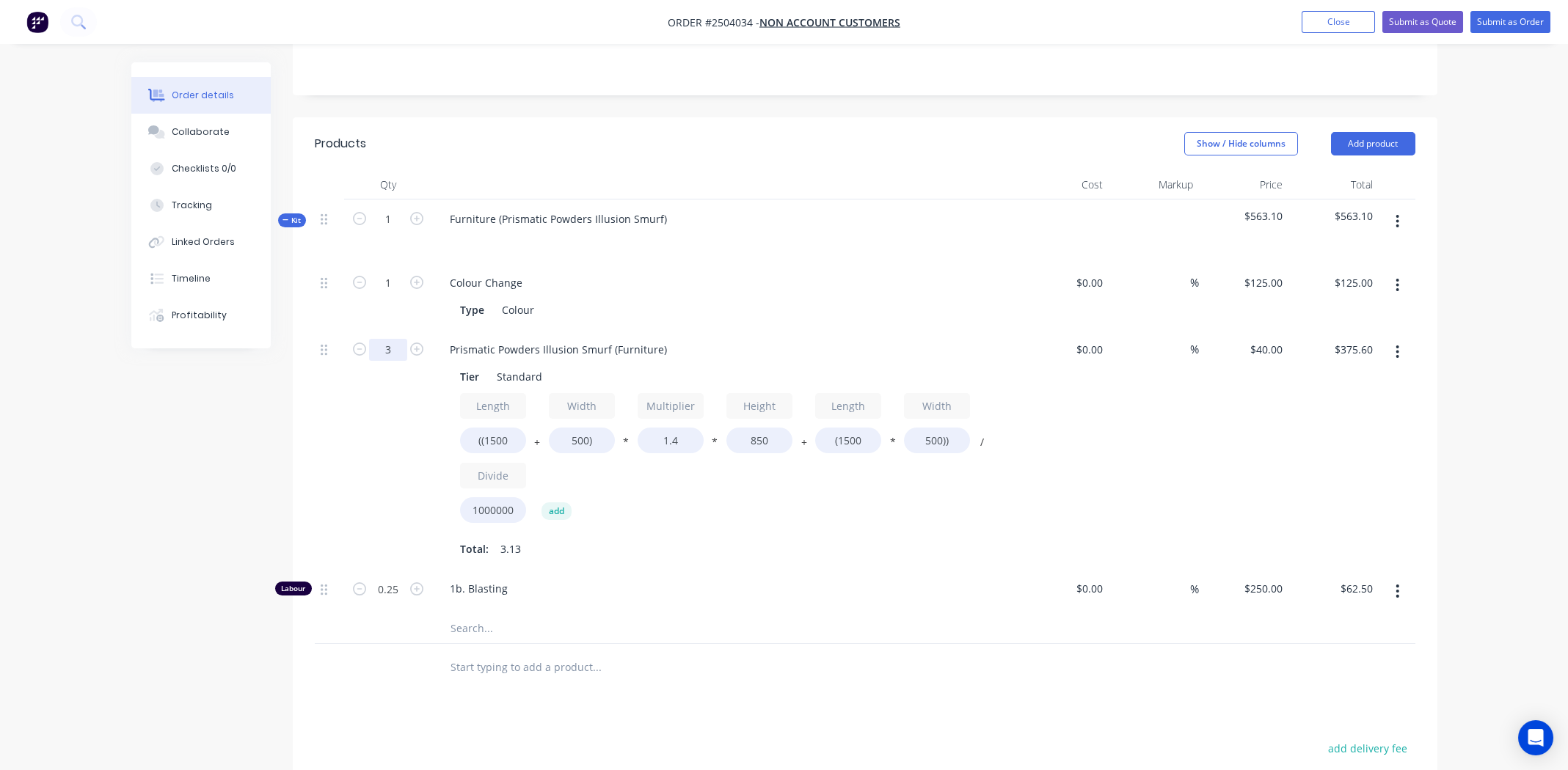
click at [396, 352] on input "3" at bounding box center [388, 350] width 38 height 22
type input "1"
type input "$125.20"
click at [876, 315] on div "Type Colour" at bounding box center [723, 309] width 537 height 21
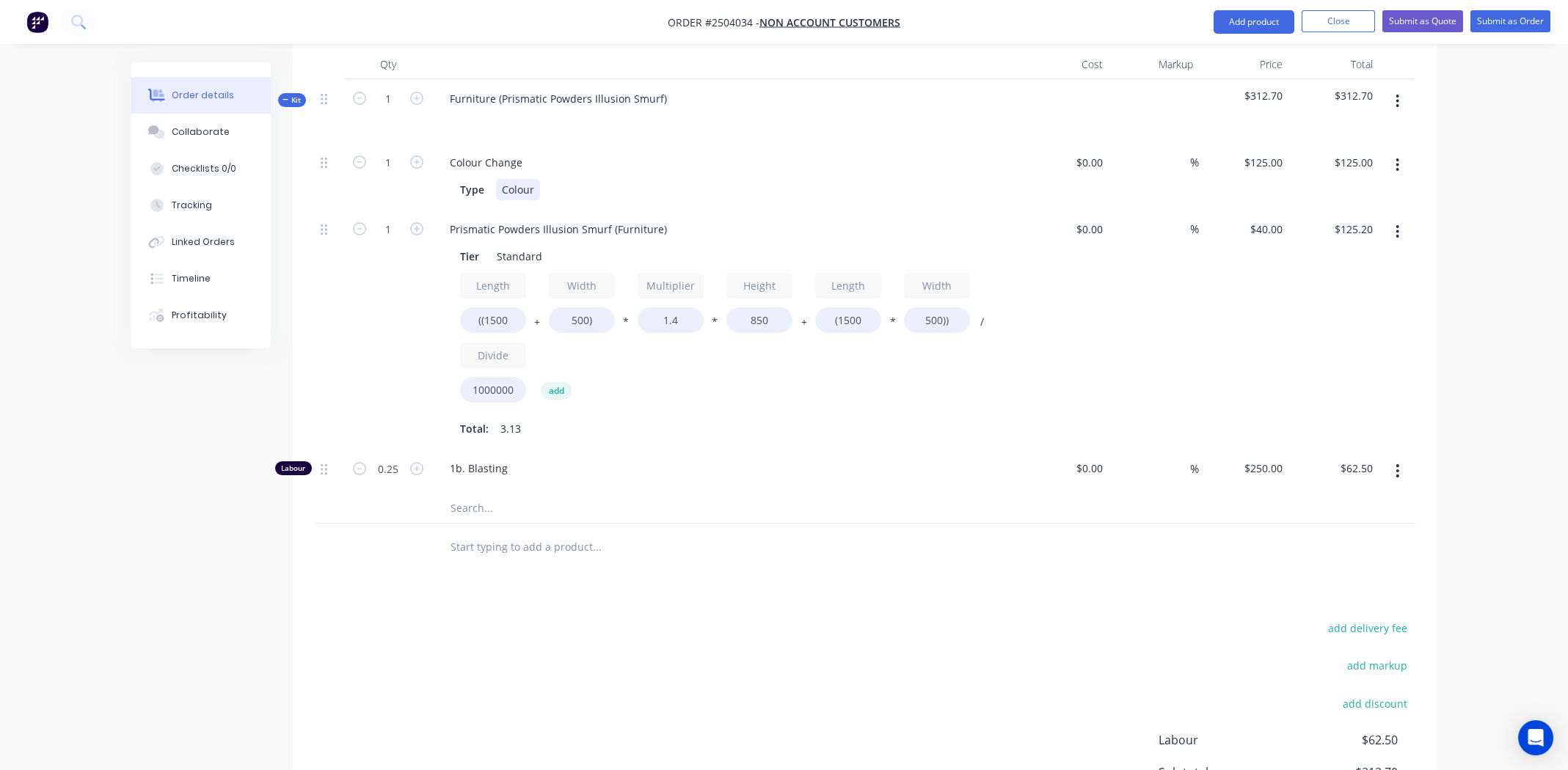
scroll to position [571, 0]
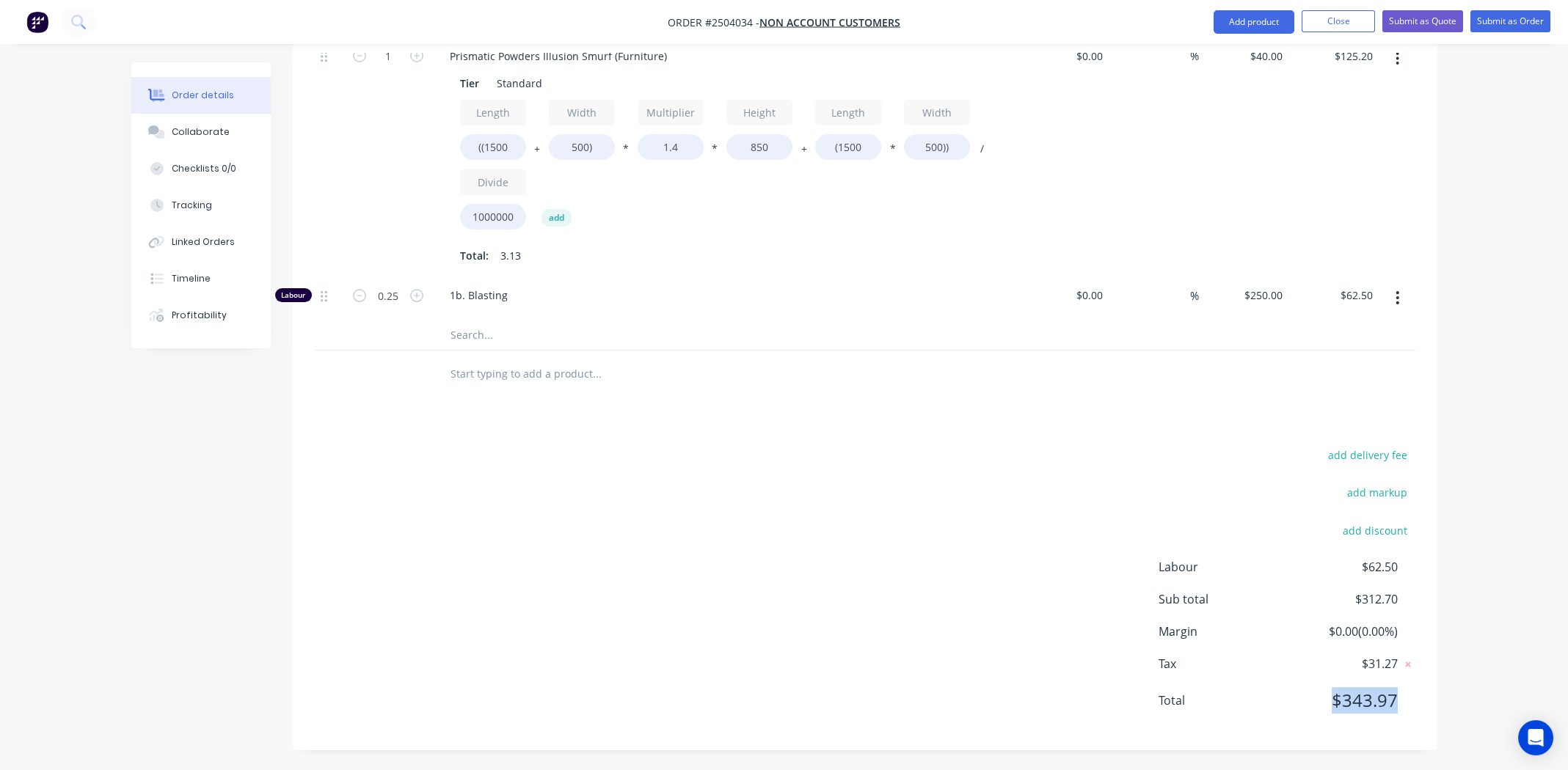
drag, startPoint x: 1400, startPoint y: 700, endPoint x: 1308, endPoint y: 704, distance: 92.1
click at [1308, 704] on div "Total $343.97" at bounding box center [1287, 701] width 257 height 26
drag, startPoint x: 949, startPoint y: 634, endPoint x: 956, endPoint y: 639, distance: 8.6
click at [950, 635] on div "add delivery fee add markup add discount Labour $62.50 Sub total $312.70 Margin…" at bounding box center [865, 587] width 1100 height 283
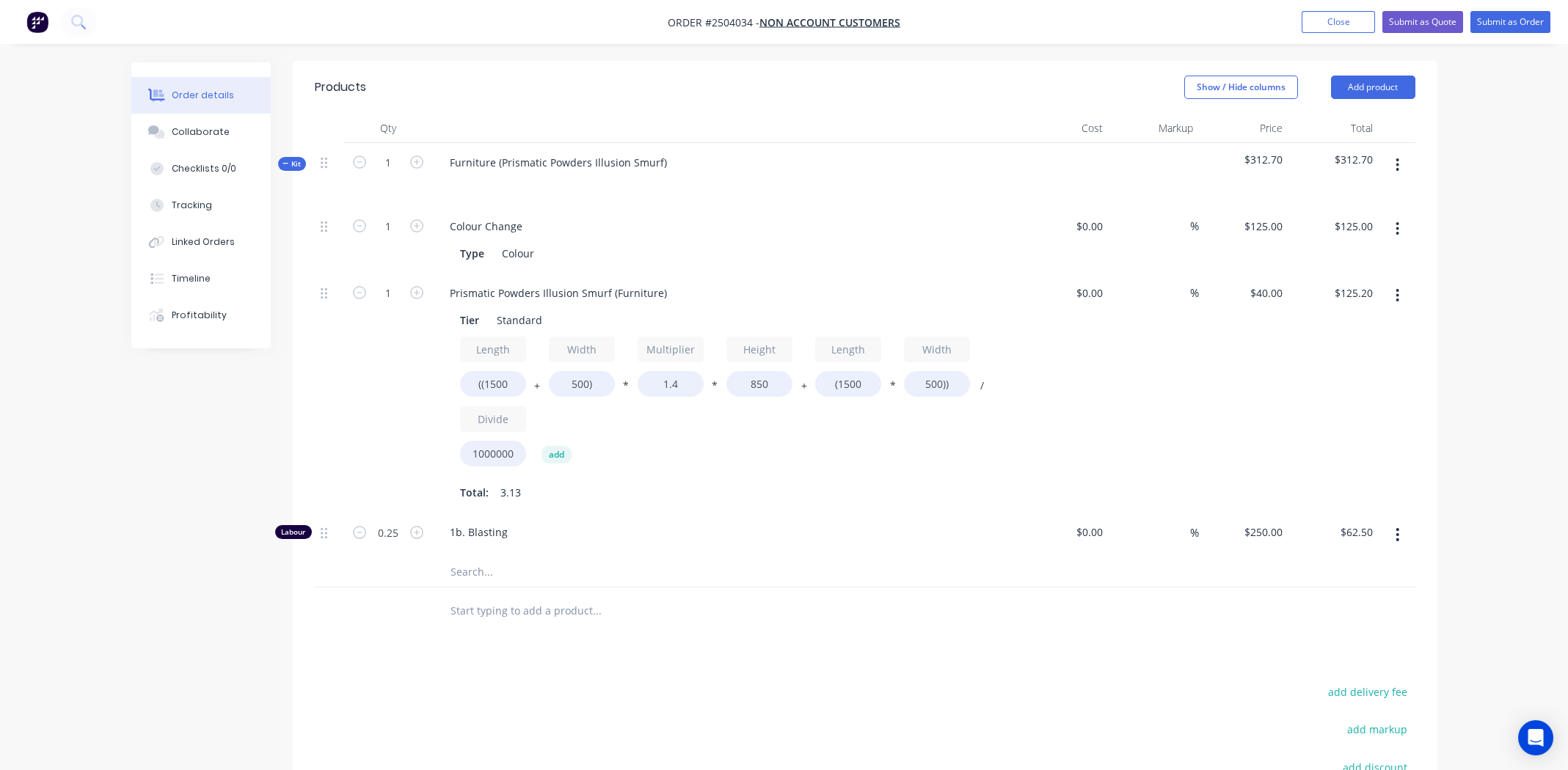
scroll to position [366, 0]
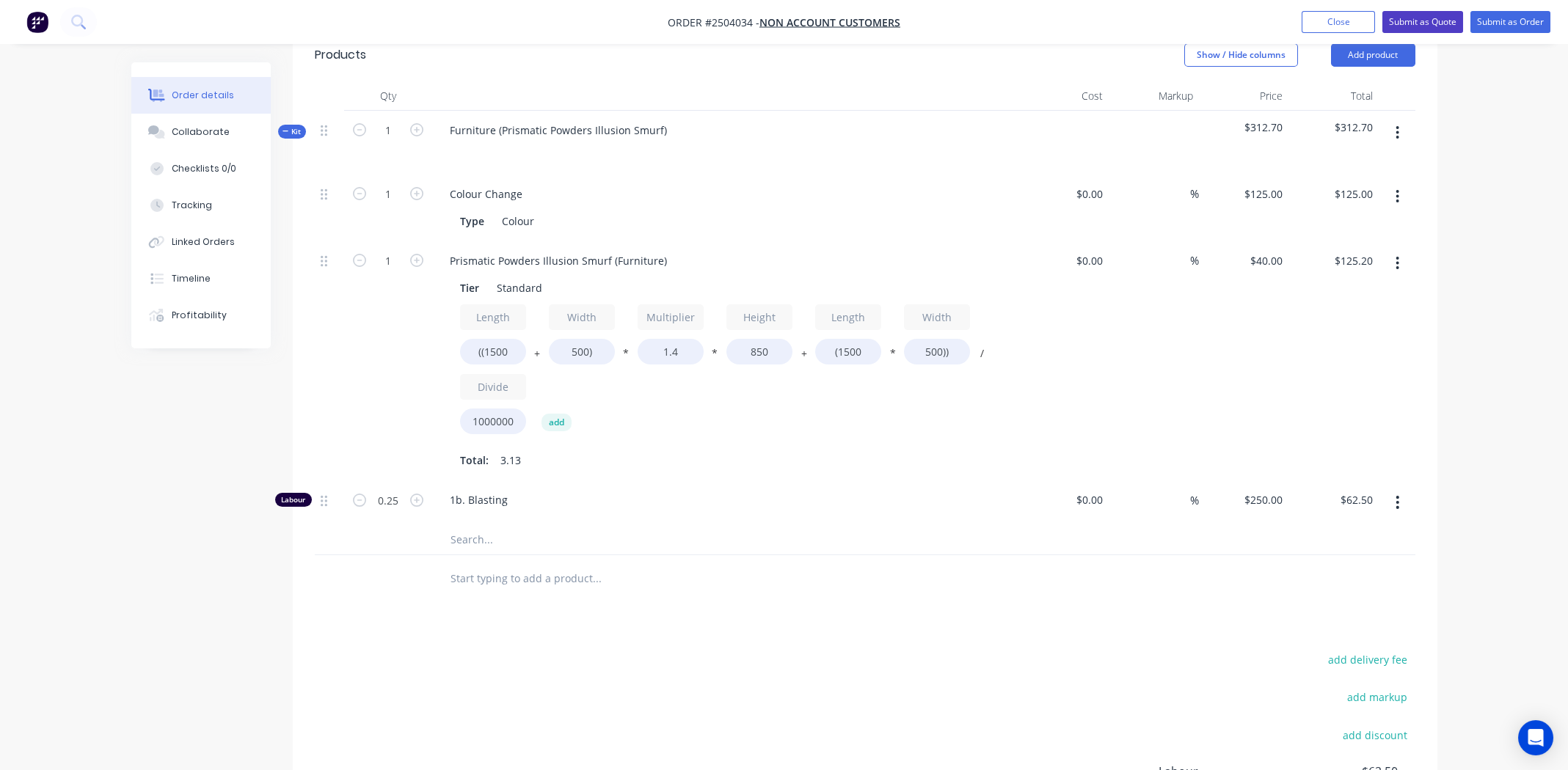
click at [1428, 25] on button "Submit as Quote" at bounding box center [1422, 22] width 80 height 22
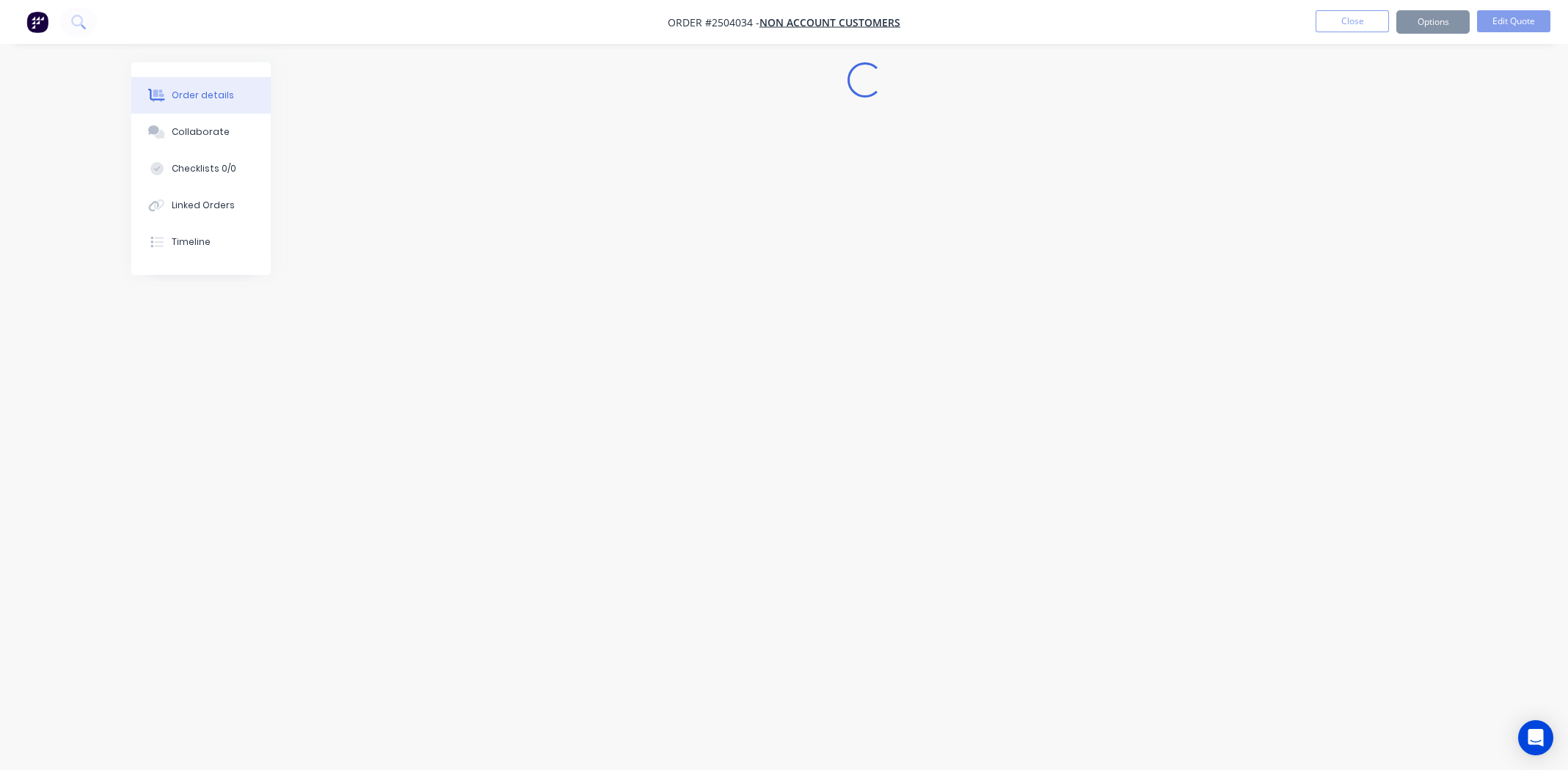
scroll to position [0, 0]
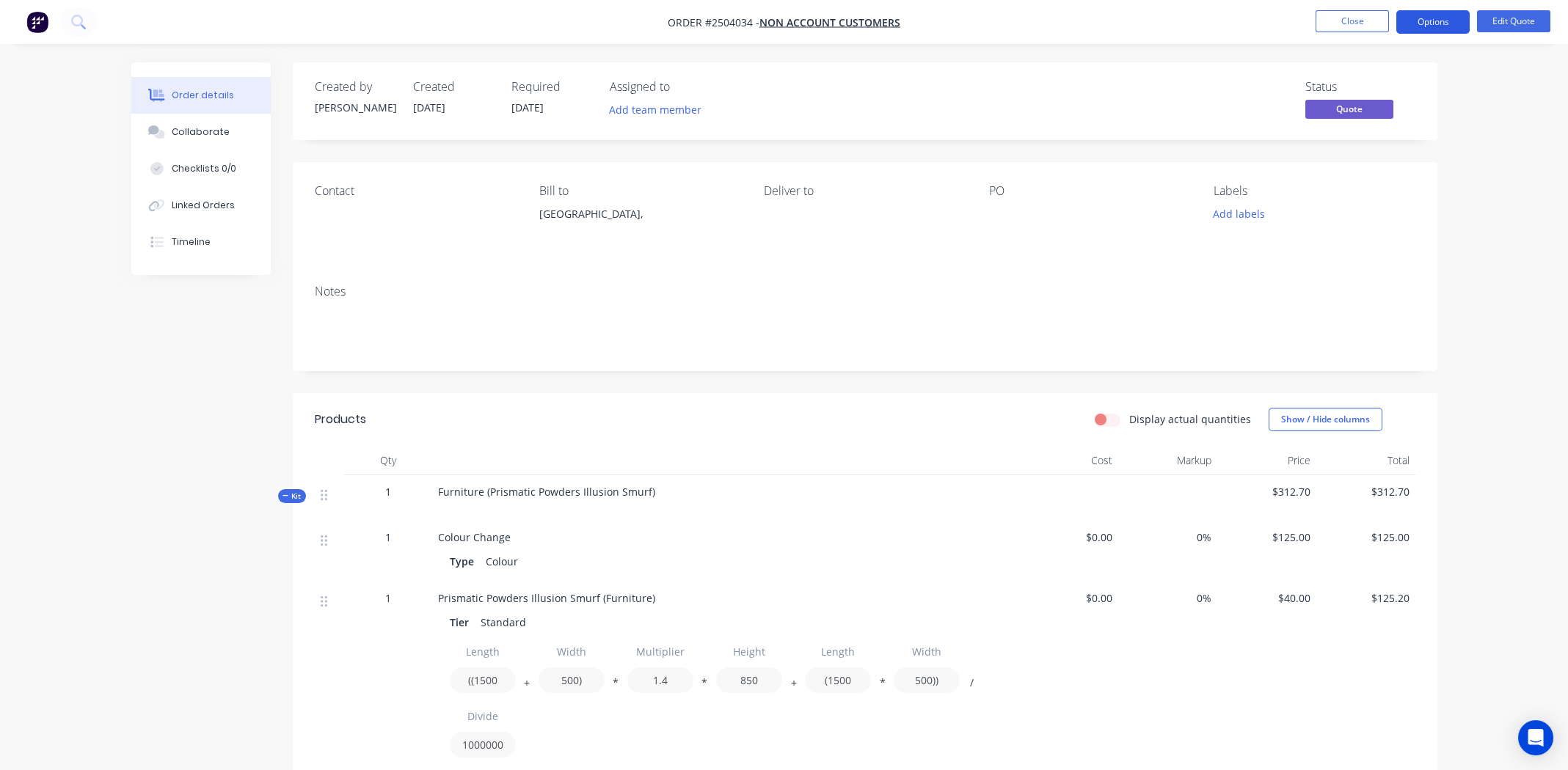
click at [1432, 20] on button "Options" at bounding box center [1432, 22] width 74 height 24
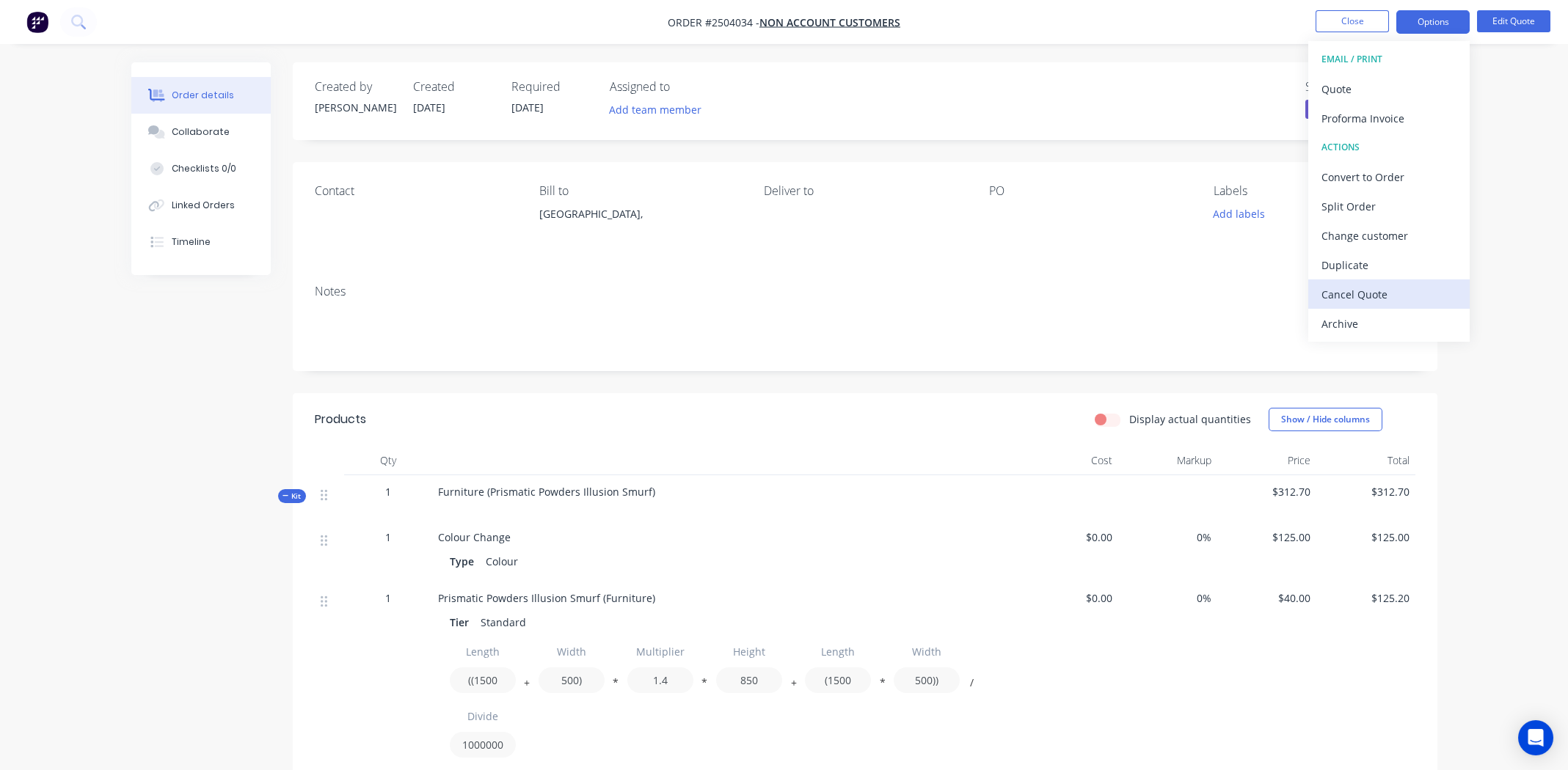
click at [1355, 300] on div "Cancel Quote" at bounding box center [1388, 294] width 135 height 21
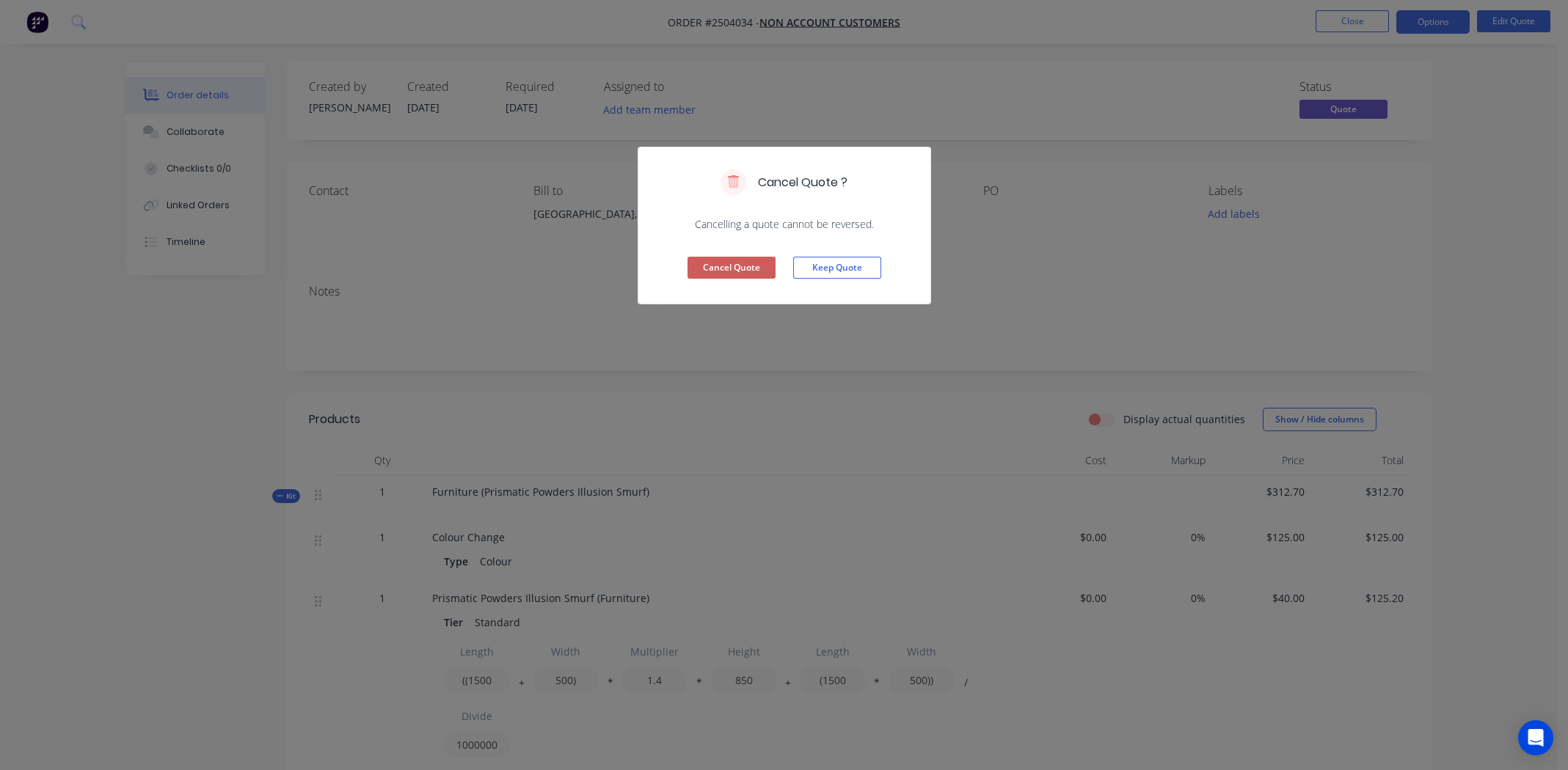
click at [713, 266] on button "Cancel Quote" at bounding box center [732, 268] width 88 height 22
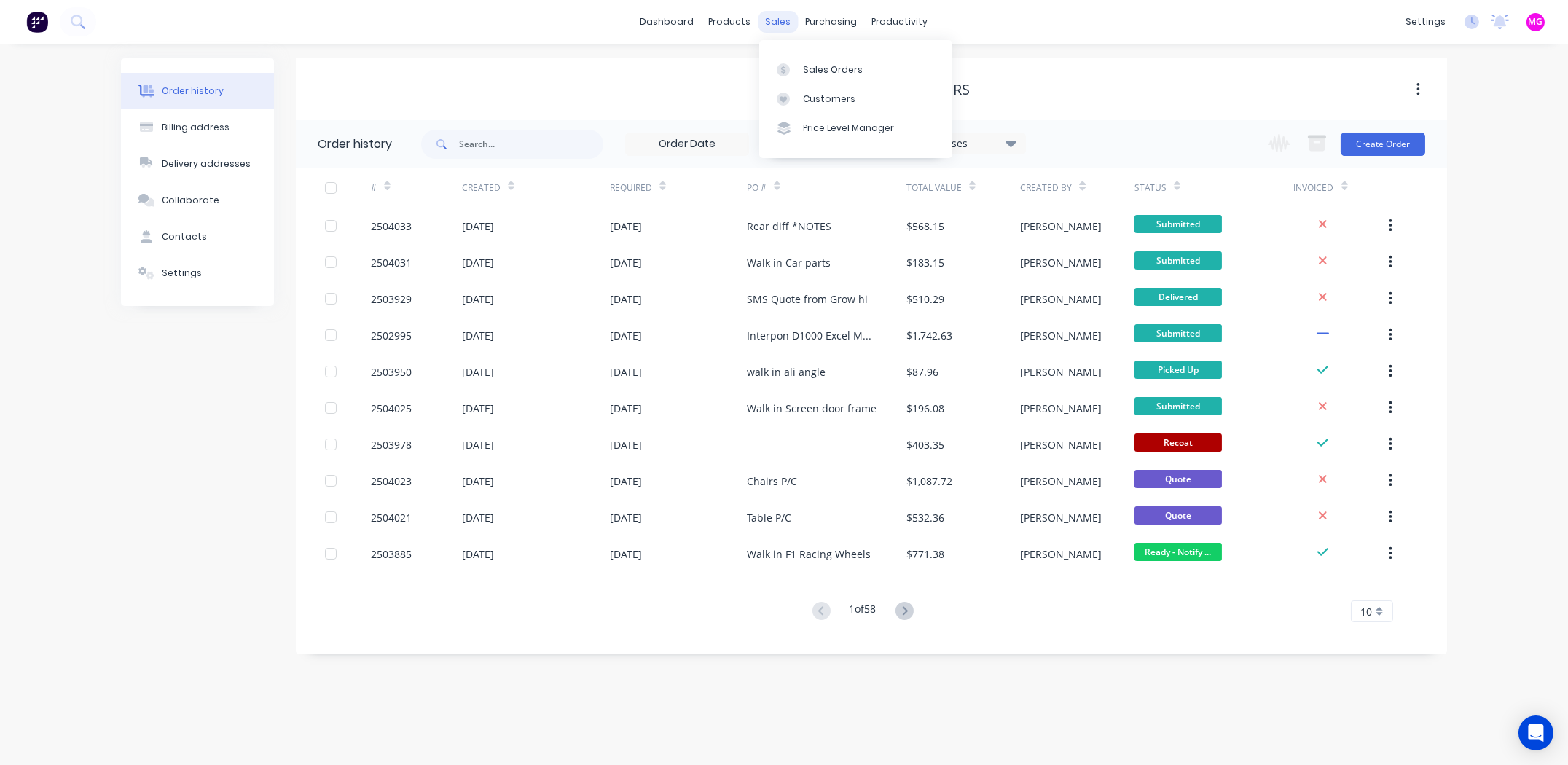
click at [767, 24] on div "sales" at bounding box center [779, 22] width 40 height 22
click at [1369, 146] on button "Create Order" at bounding box center [1383, 145] width 84 height 24
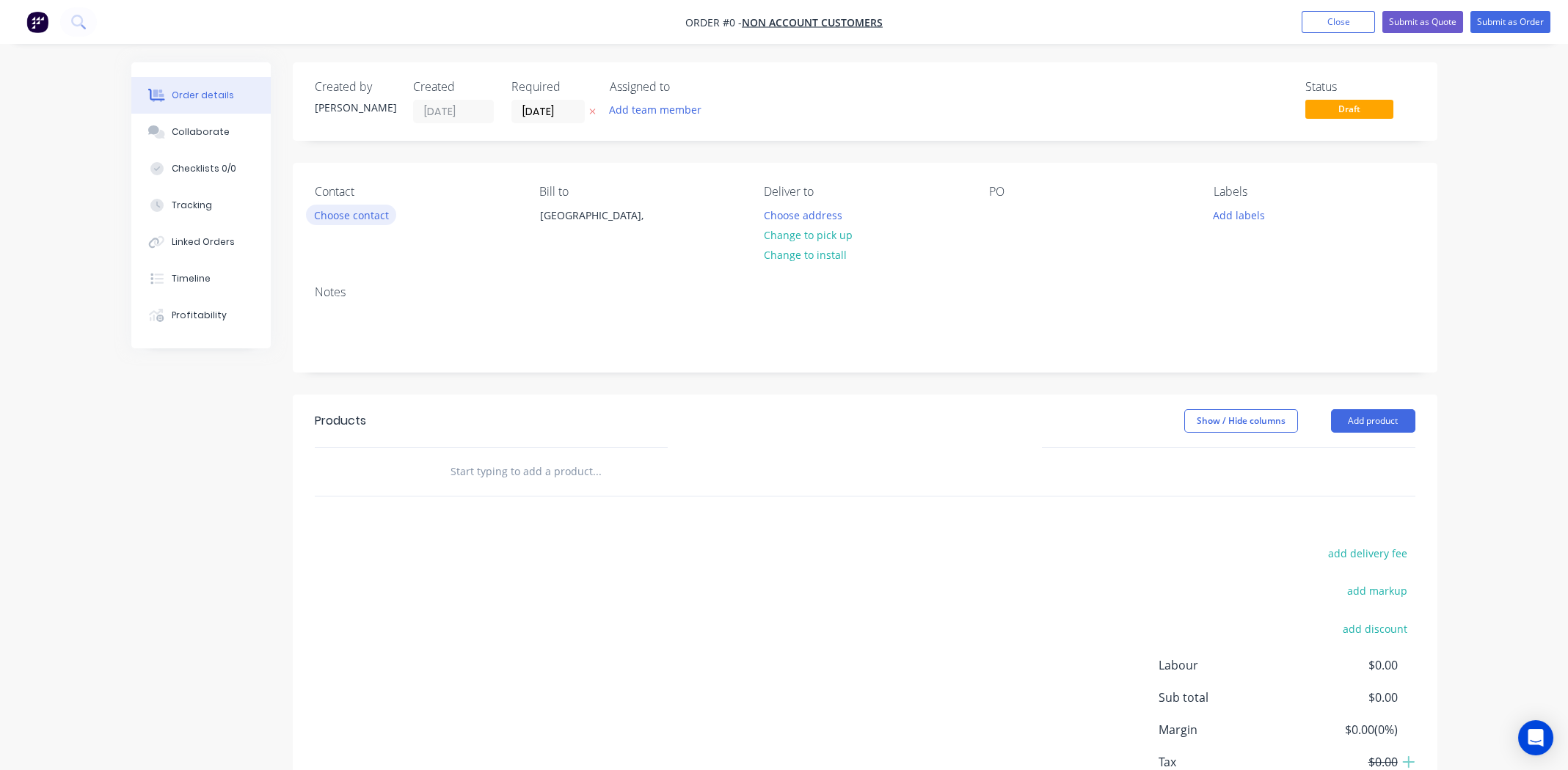
click at [326, 215] on button "Choose contact" at bounding box center [351, 214] width 91 height 19
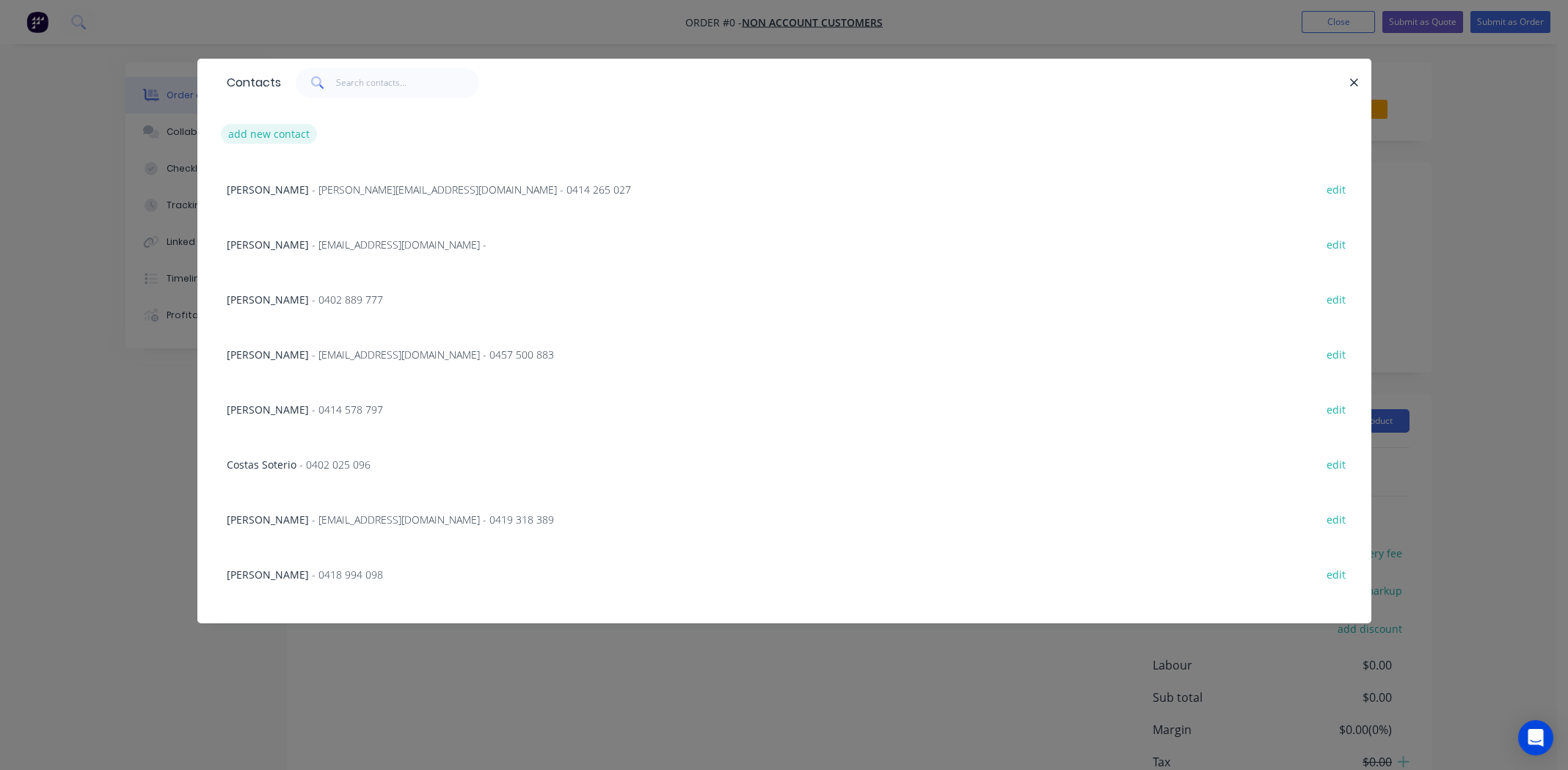
click at [277, 133] on button "add new contact" at bounding box center [269, 133] width 97 height 19
select select "AU"
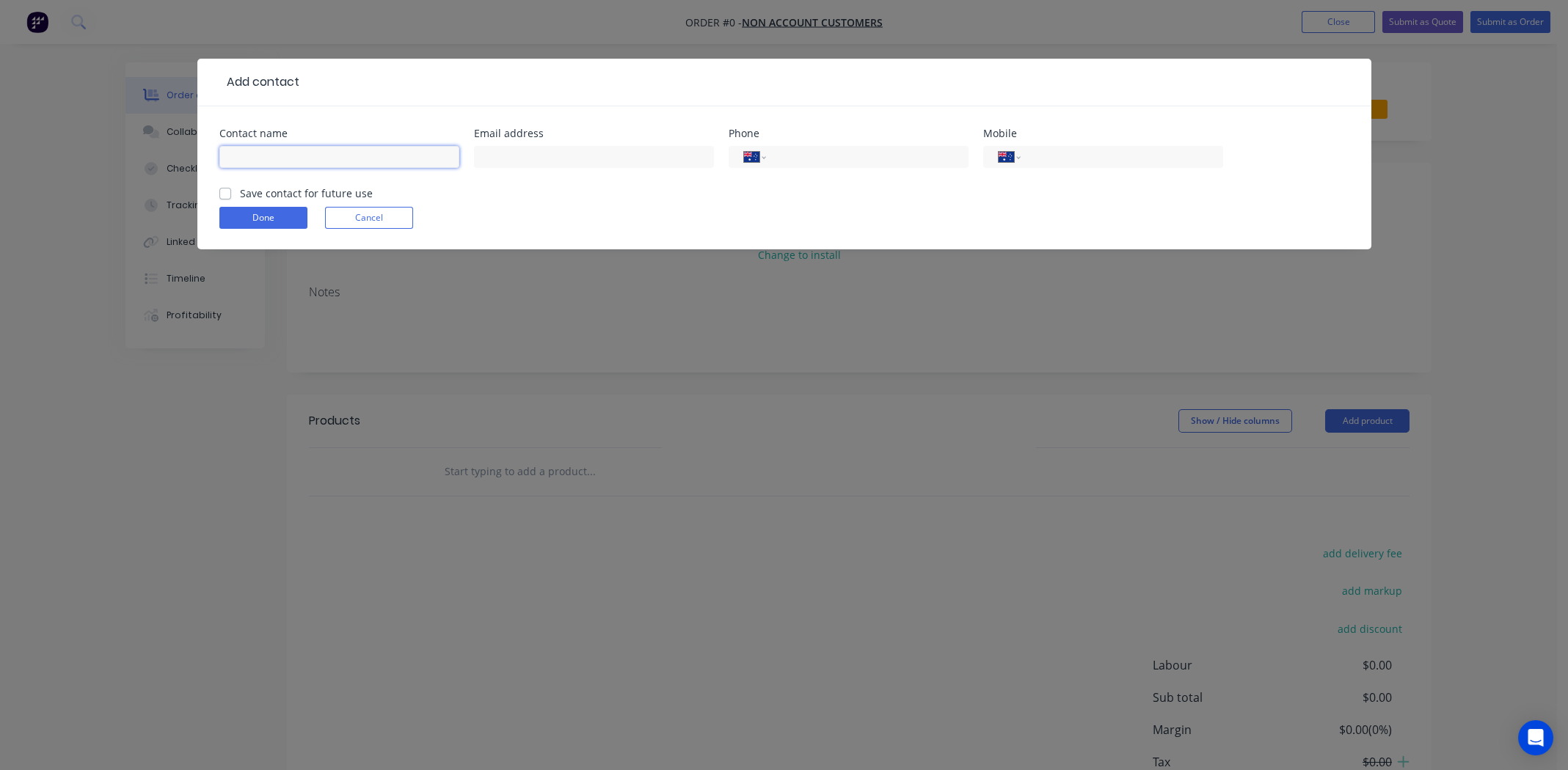
click at [322, 158] on input "text" at bounding box center [339, 157] width 240 height 22
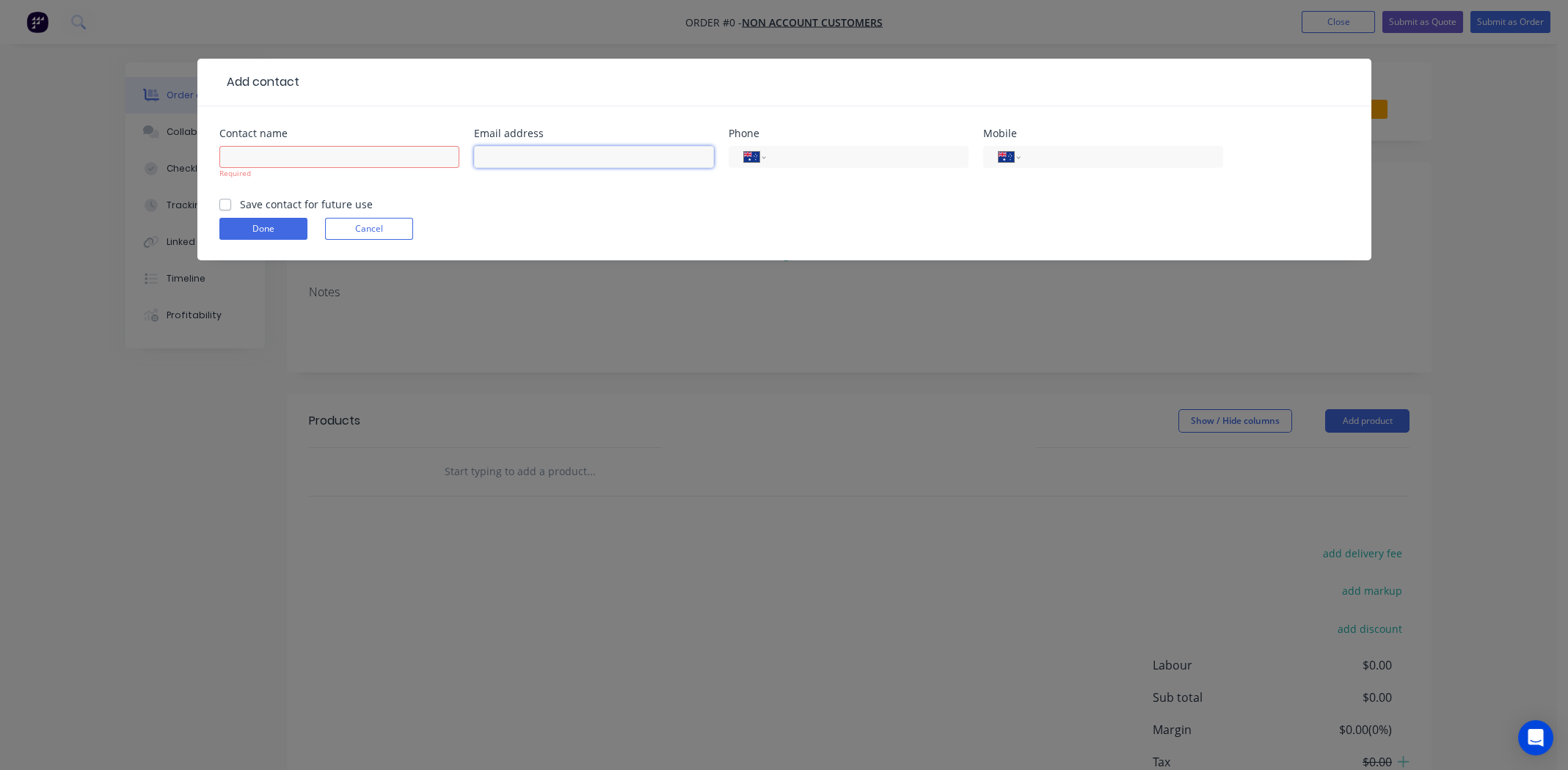
paste input "https://aclasspowdercoating.pipedrive.com/organization/62"
type input "https://aclasspowdercoating.pipedrive.com/organization/62"
click at [618, 162] on input "https://aclasspowdercoating.pipedrive.com/organization/62" at bounding box center [593, 157] width 240 height 22
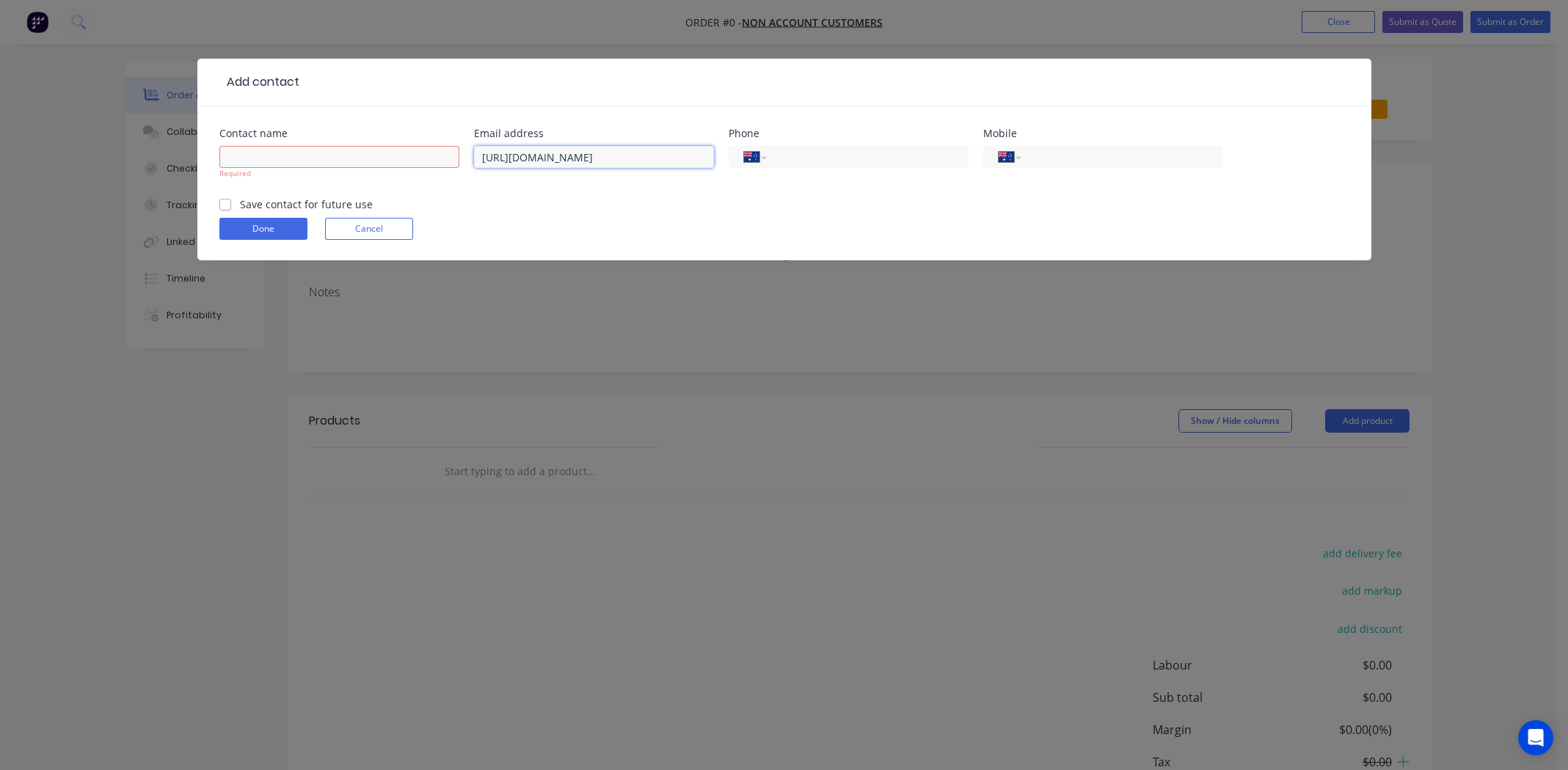
click at [619, 162] on input "https://aclasspowdercoating.pipedrive.com/organization/62" at bounding box center [593, 157] width 240 height 22
click at [754, 359] on div "Add contact Contact name Required Email address Phone International Afghanistan…" at bounding box center [784, 385] width 1568 height 770
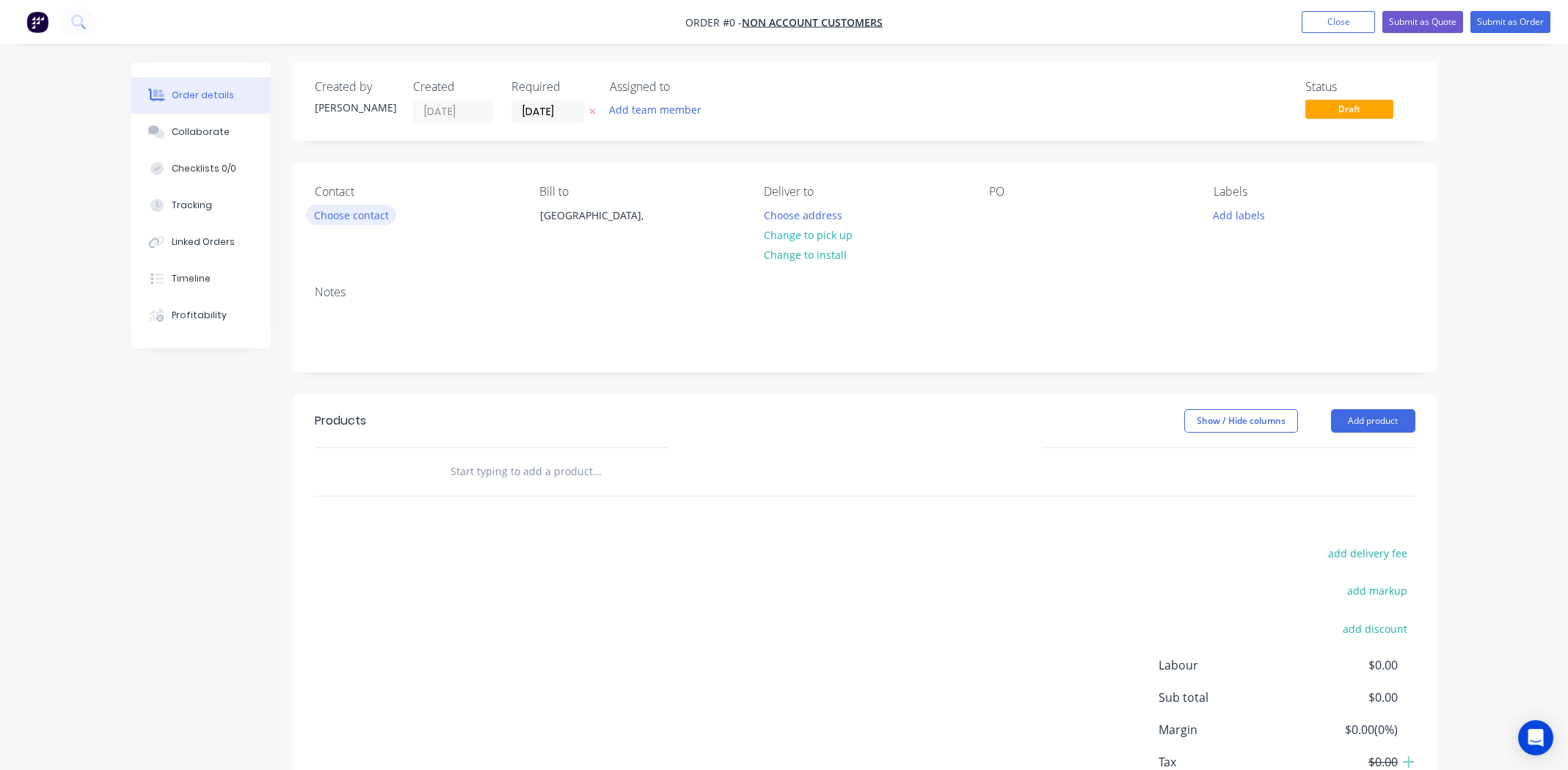
click at [366, 205] on button "Choose contact" at bounding box center [351, 214] width 91 height 19
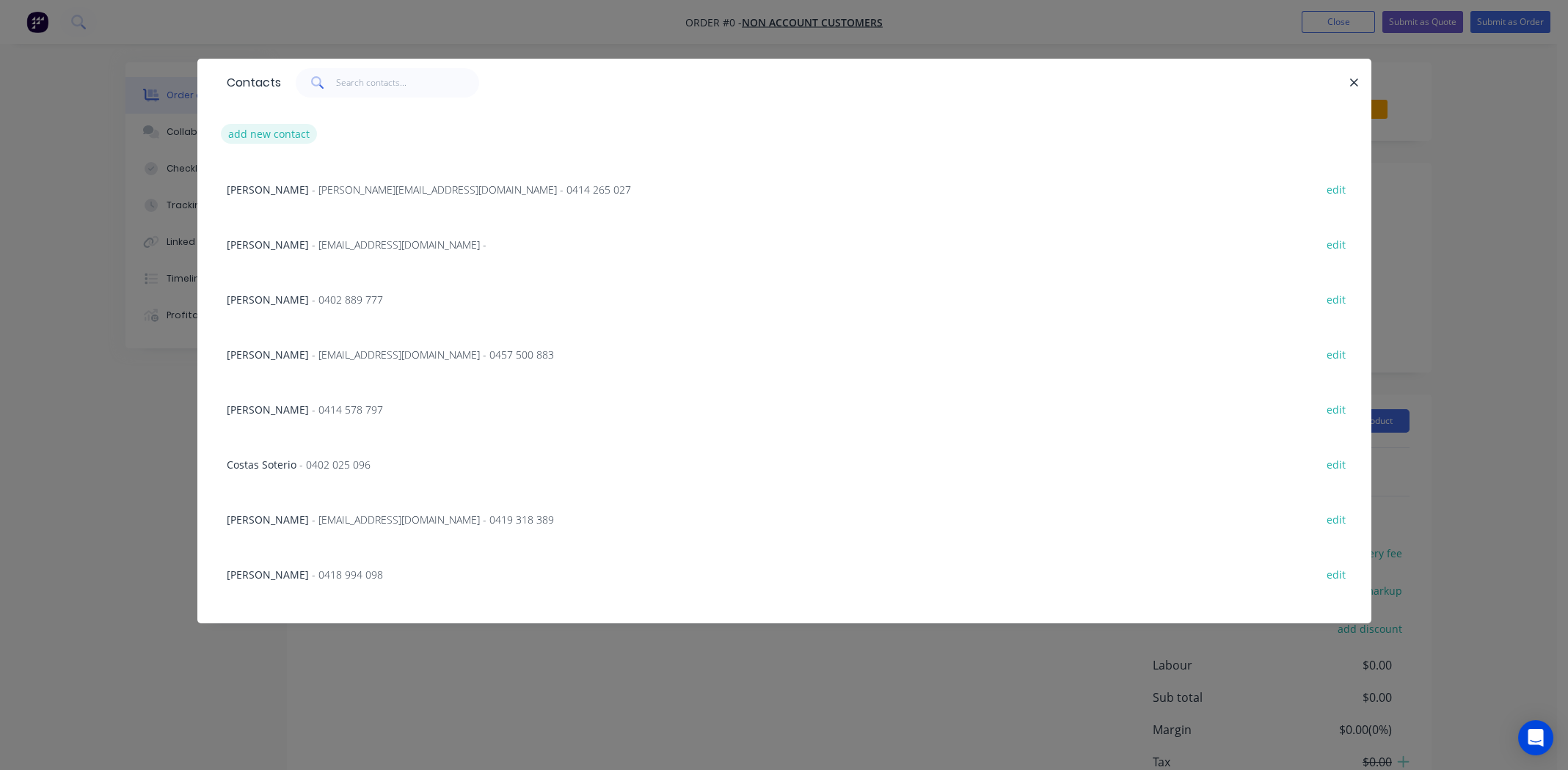
click at [287, 132] on button "add new contact" at bounding box center [269, 133] width 97 height 19
select select "AU"
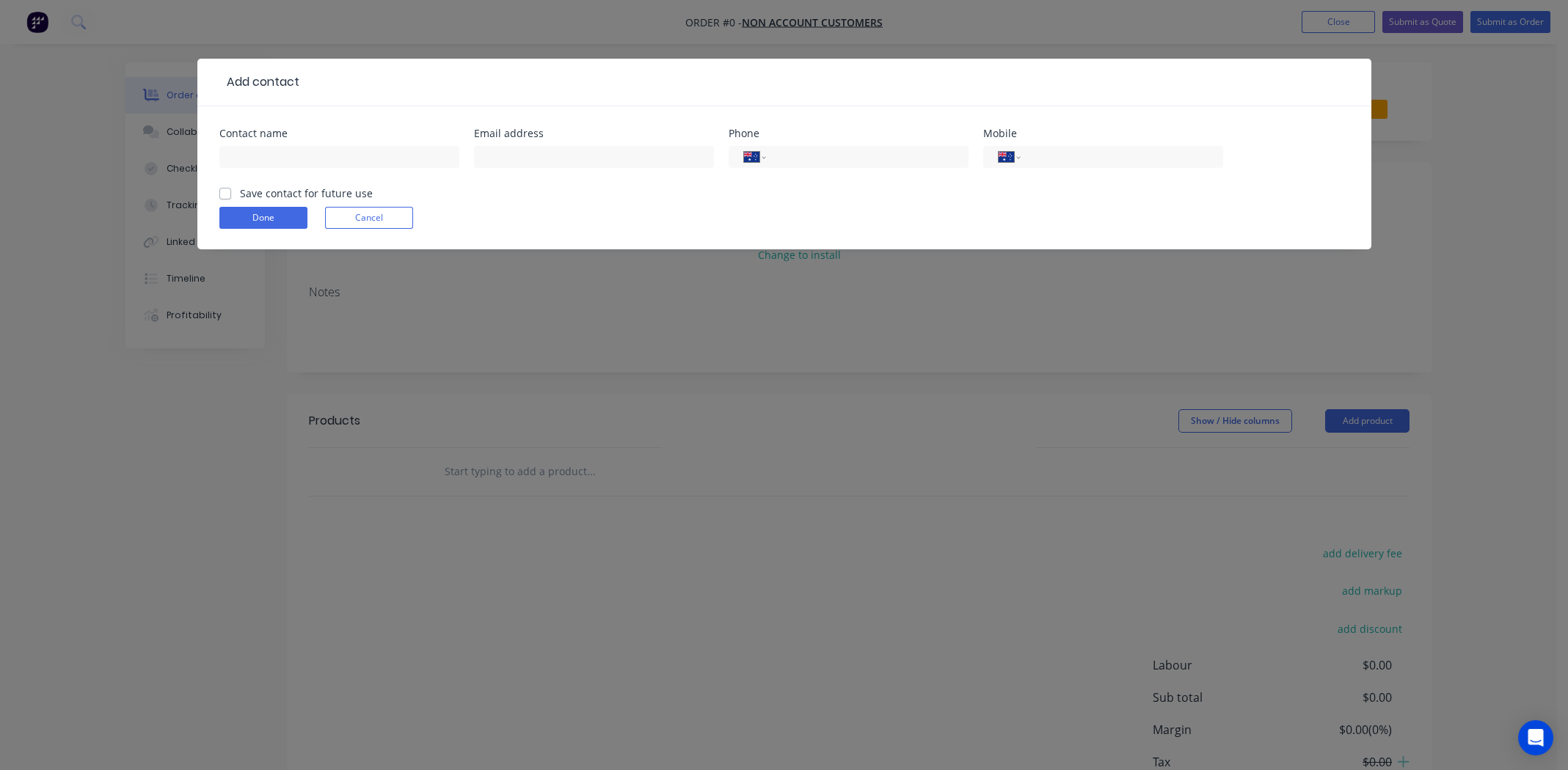
click at [345, 140] on div "Contact name" at bounding box center [339, 158] width 240 height 58
click at [340, 147] on input "text" at bounding box center [339, 157] width 240 height 22
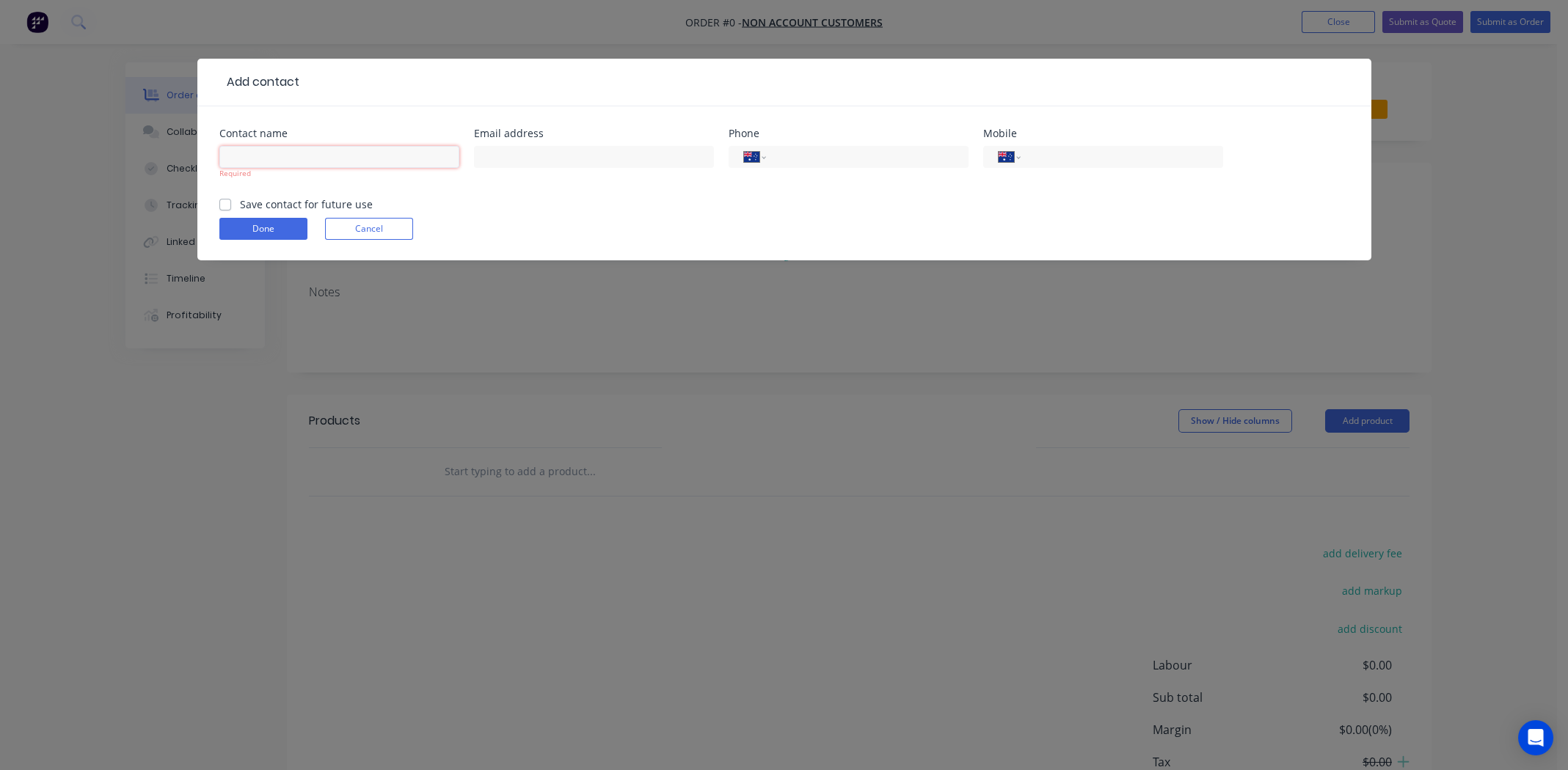
paste input "Faria Haque"
type input "Faria Haque"
click at [475, 165] on input "text" at bounding box center [593, 157] width 240 height 22
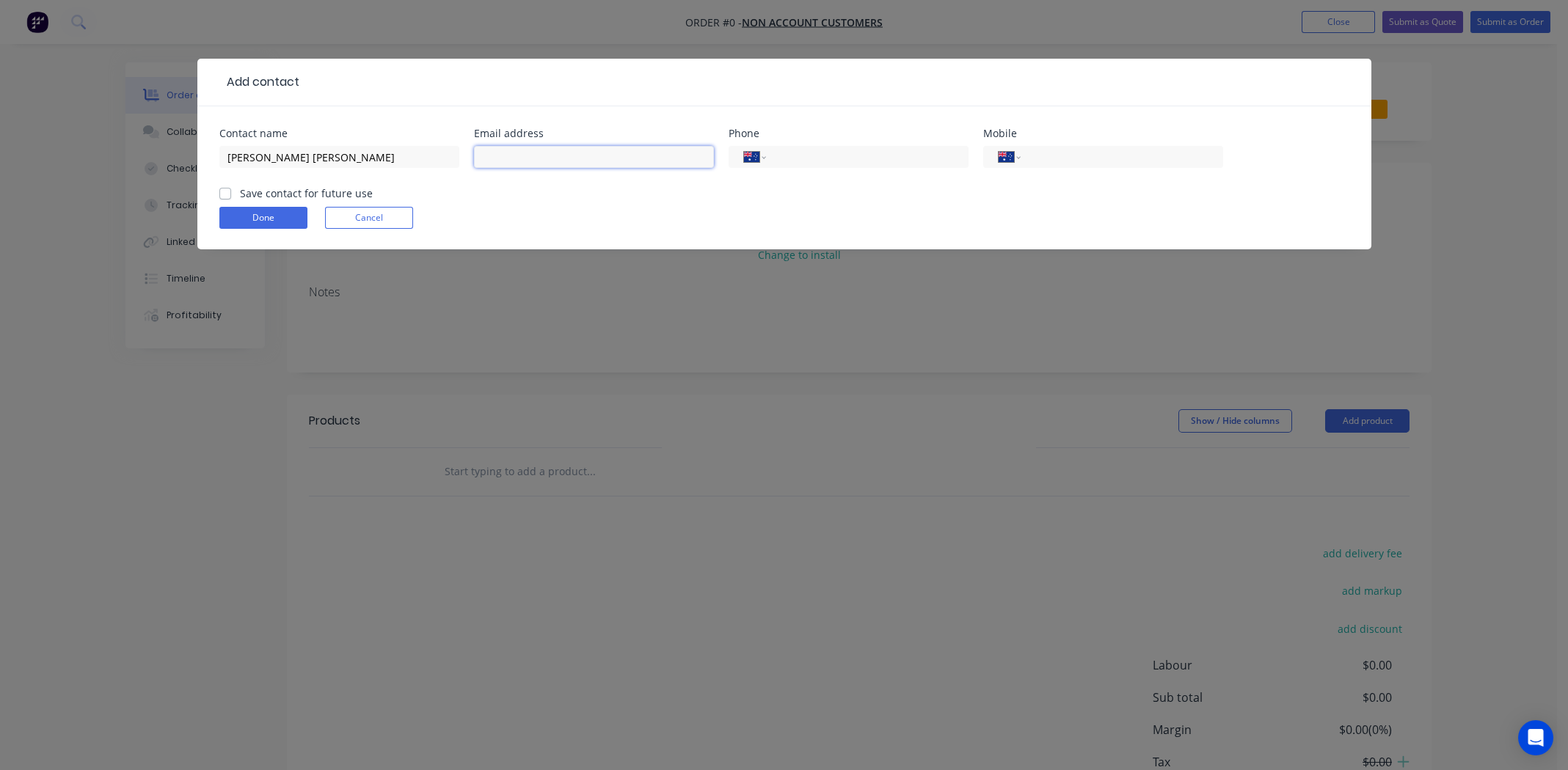
paste input "faria@baysidemetalindustries.com.au"
type input "faria@baysidemetalindustries.com.au"
click at [1115, 158] on input "tel" at bounding box center [1119, 158] width 176 height 17
paste input "(03) 9580 5246"
type input "(03) 9580 5246"
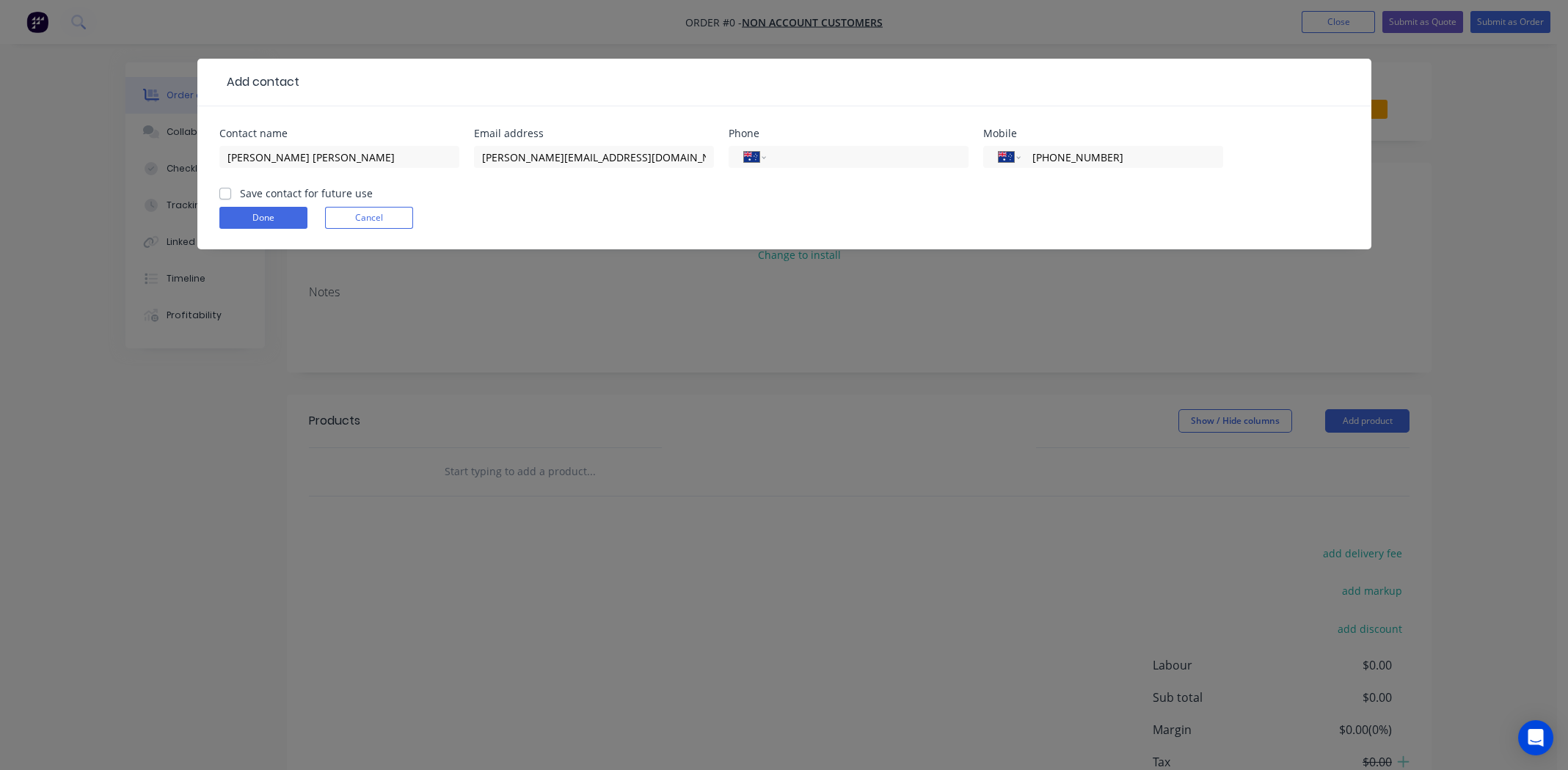
click at [240, 192] on label "Save contact for future use" at bounding box center [306, 193] width 133 height 15
click at [227, 192] on input "Save contact for future use" at bounding box center [225, 192] width 12 height 14
checkbox input "true"
click at [241, 220] on button "Done" at bounding box center [263, 218] width 88 height 22
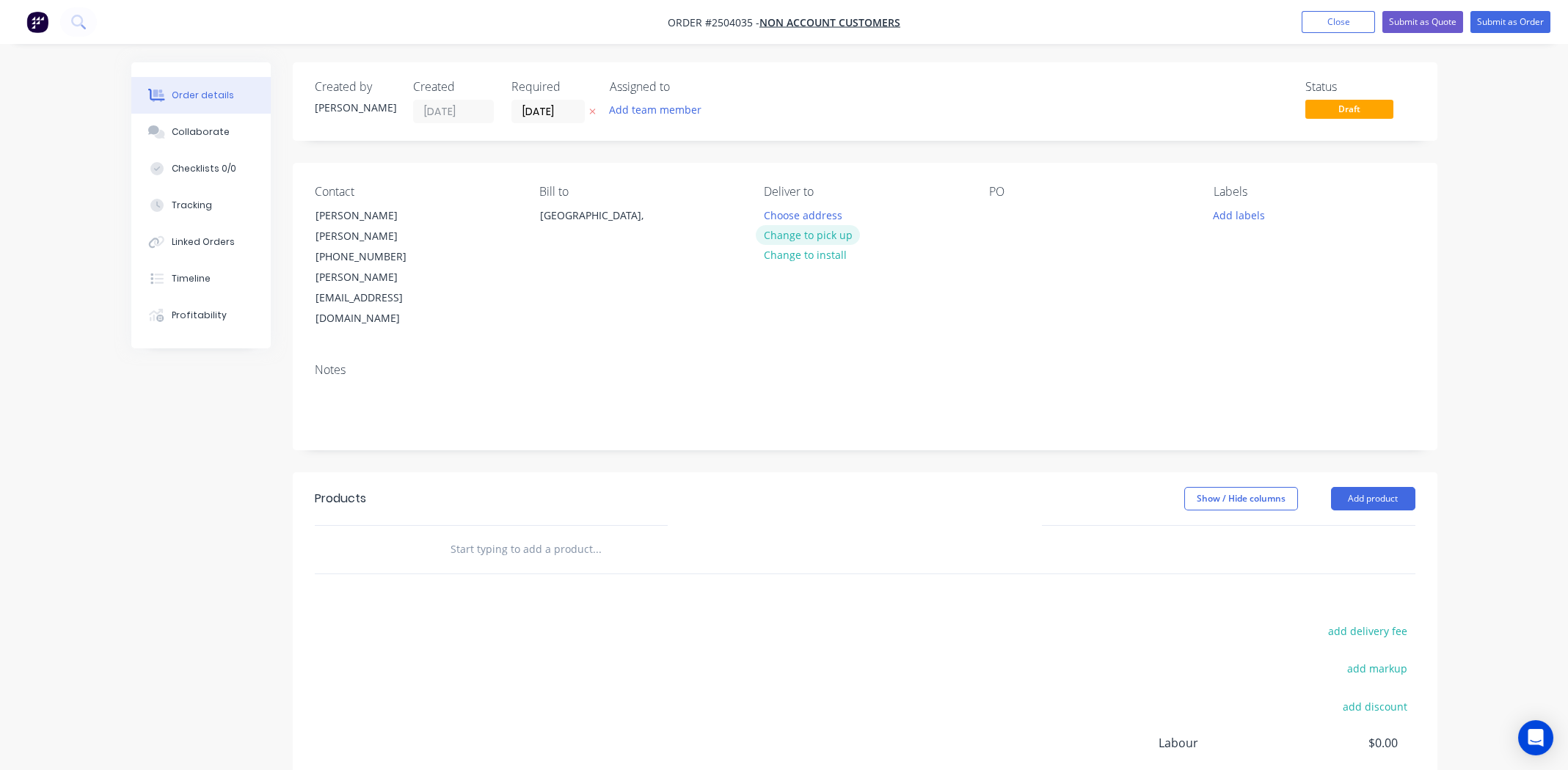
click at [840, 233] on button "Change to pick up" at bounding box center [807, 235] width 104 height 19
click at [989, 218] on div at bounding box center [1000, 215] width 24 height 21
click at [1001, 212] on div at bounding box center [1000, 215] width 24 height 21
click at [1229, 213] on button "Add labels" at bounding box center [1239, 214] width 68 height 19
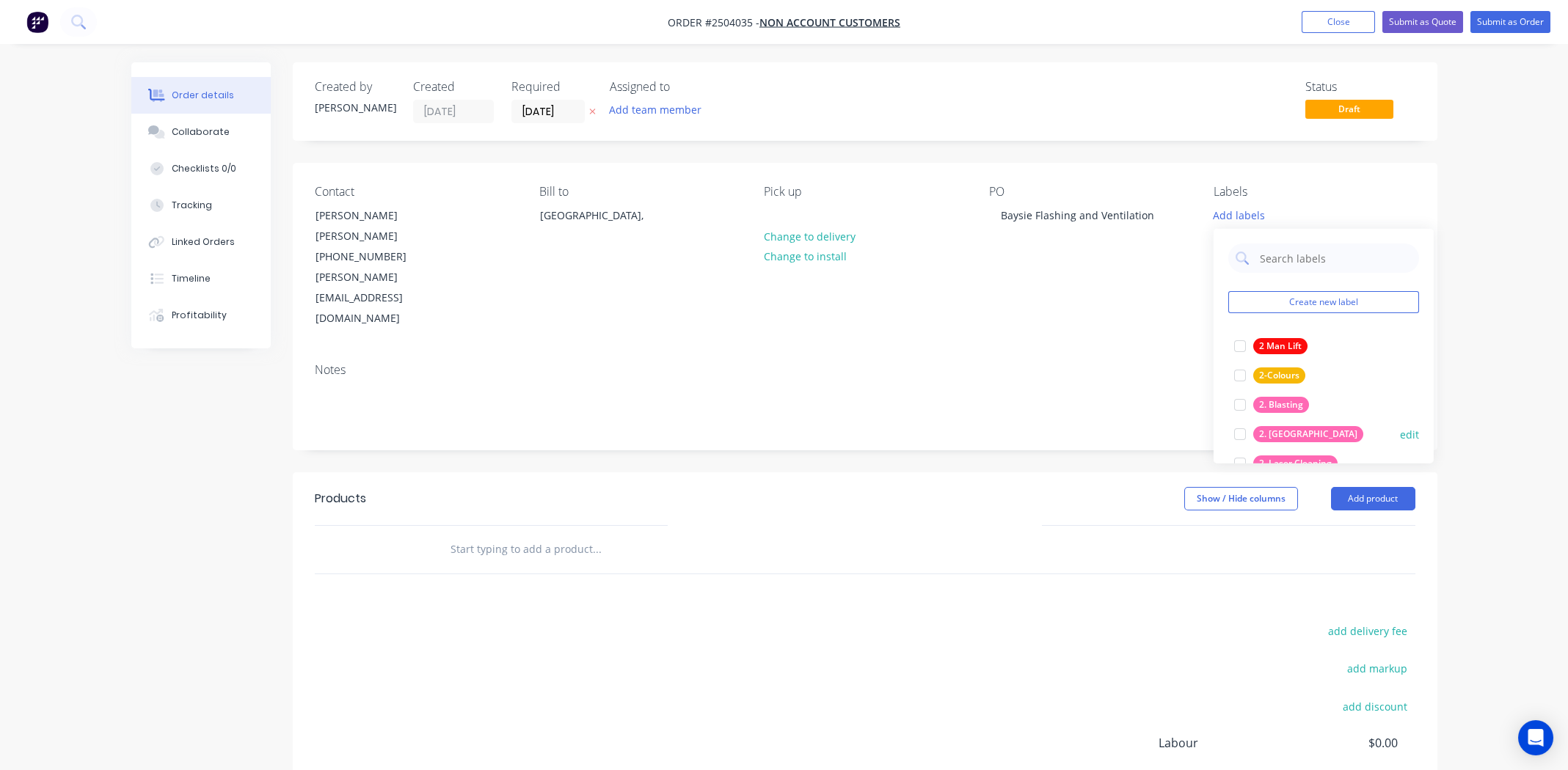
drag, startPoint x: 1242, startPoint y: 435, endPoint x: 1270, endPoint y: 411, distance: 36.9
click at [1242, 434] on div at bounding box center [1239, 434] width 30 height 30
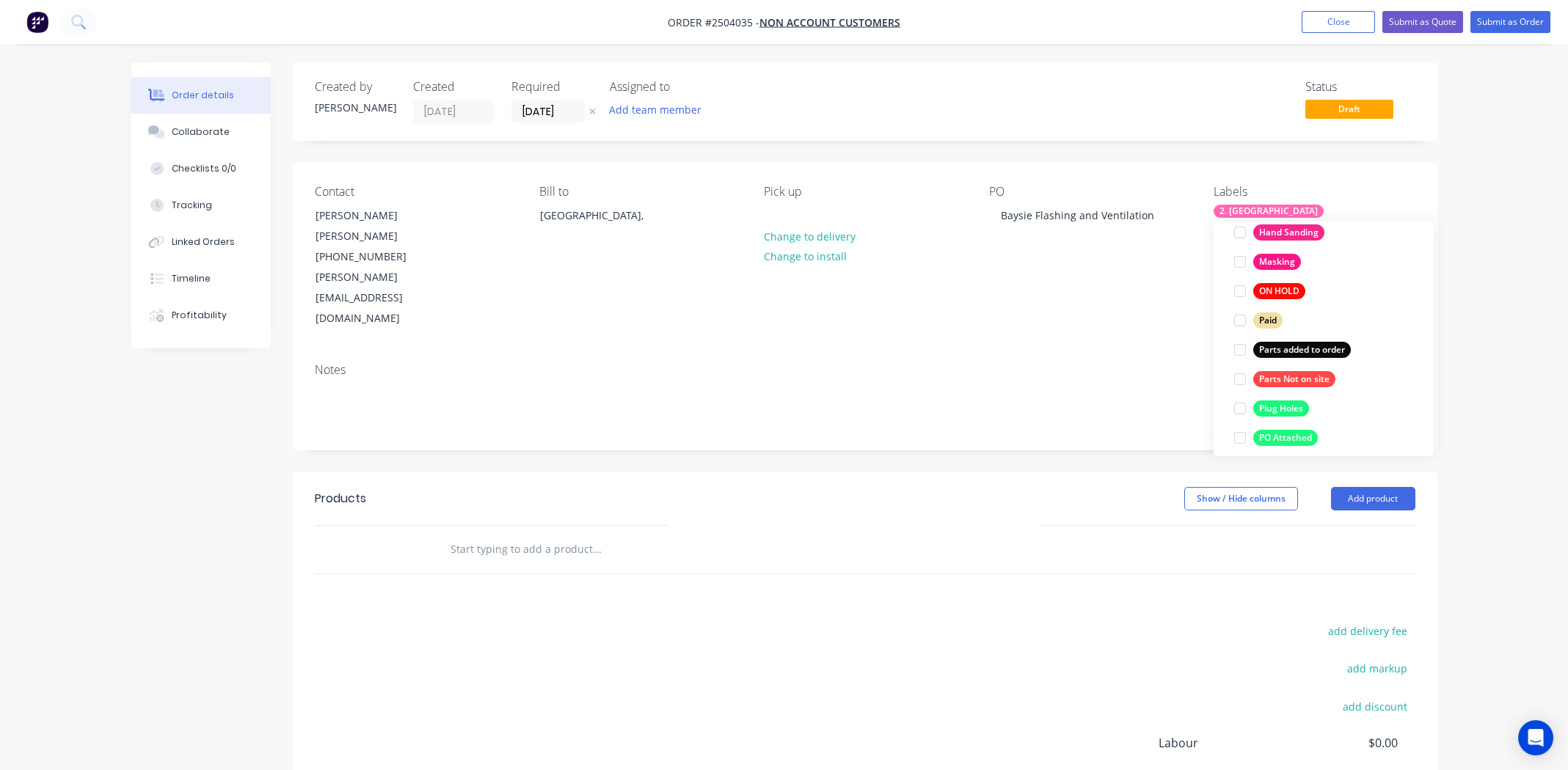
scroll to position [1055, 0]
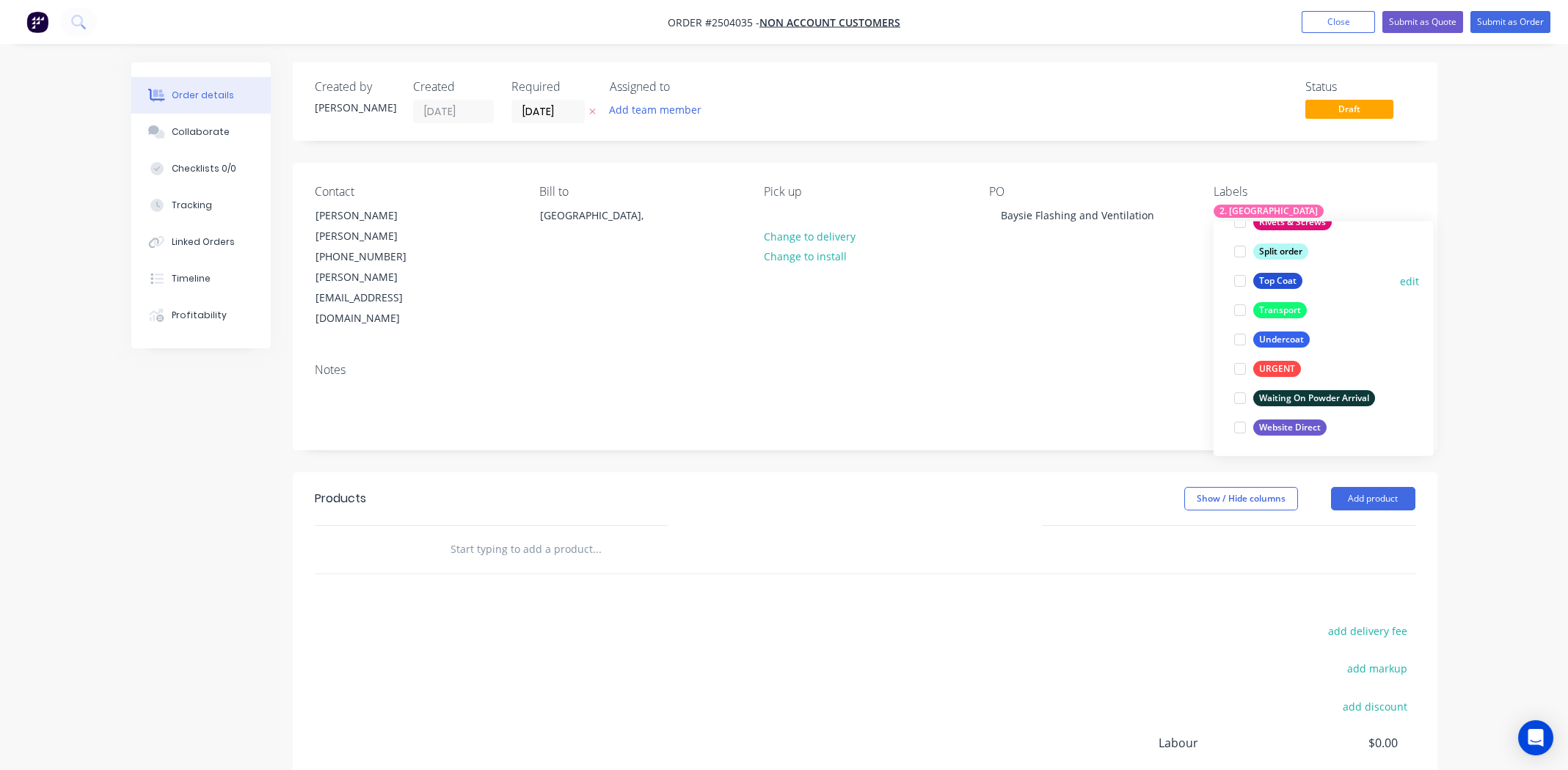
click at [1237, 280] on div at bounding box center [1239, 280] width 30 height 30
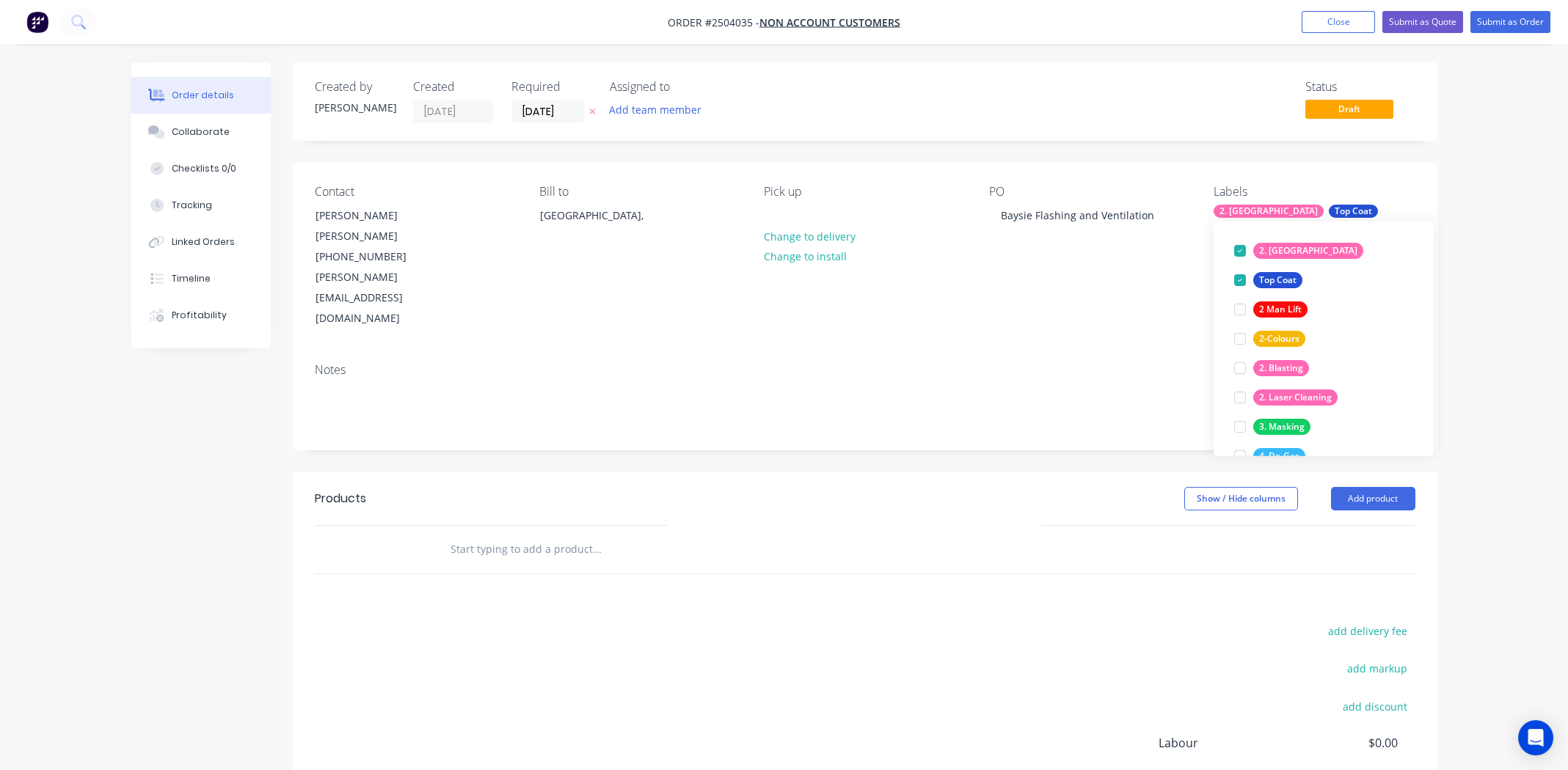
click at [1024, 363] on div "Notes" at bounding box center [865, 370] width 1100 height 14
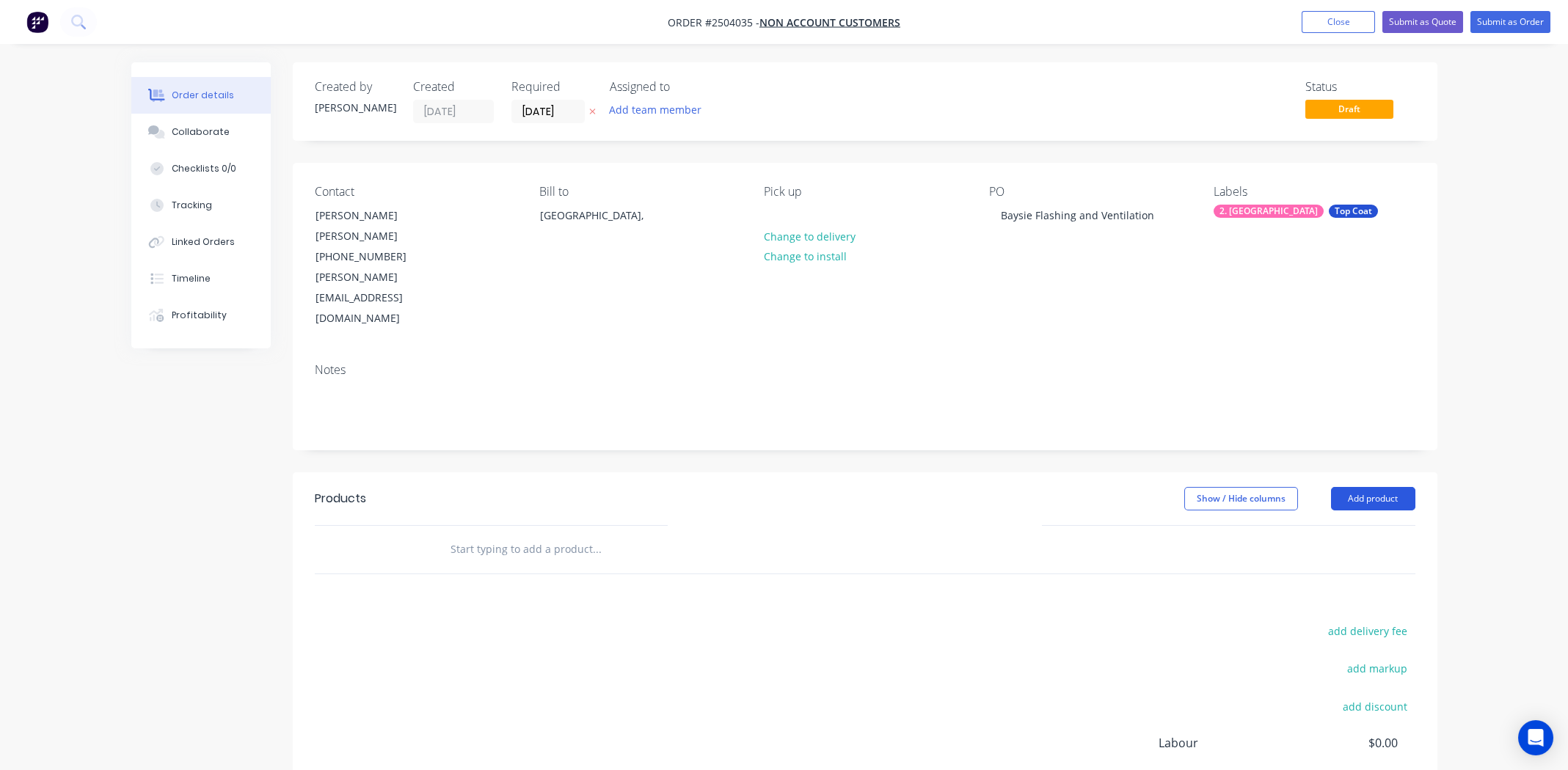
click at [1371, 487] on button "Add product" at bounding box center [1373, 499] width 85 height 24
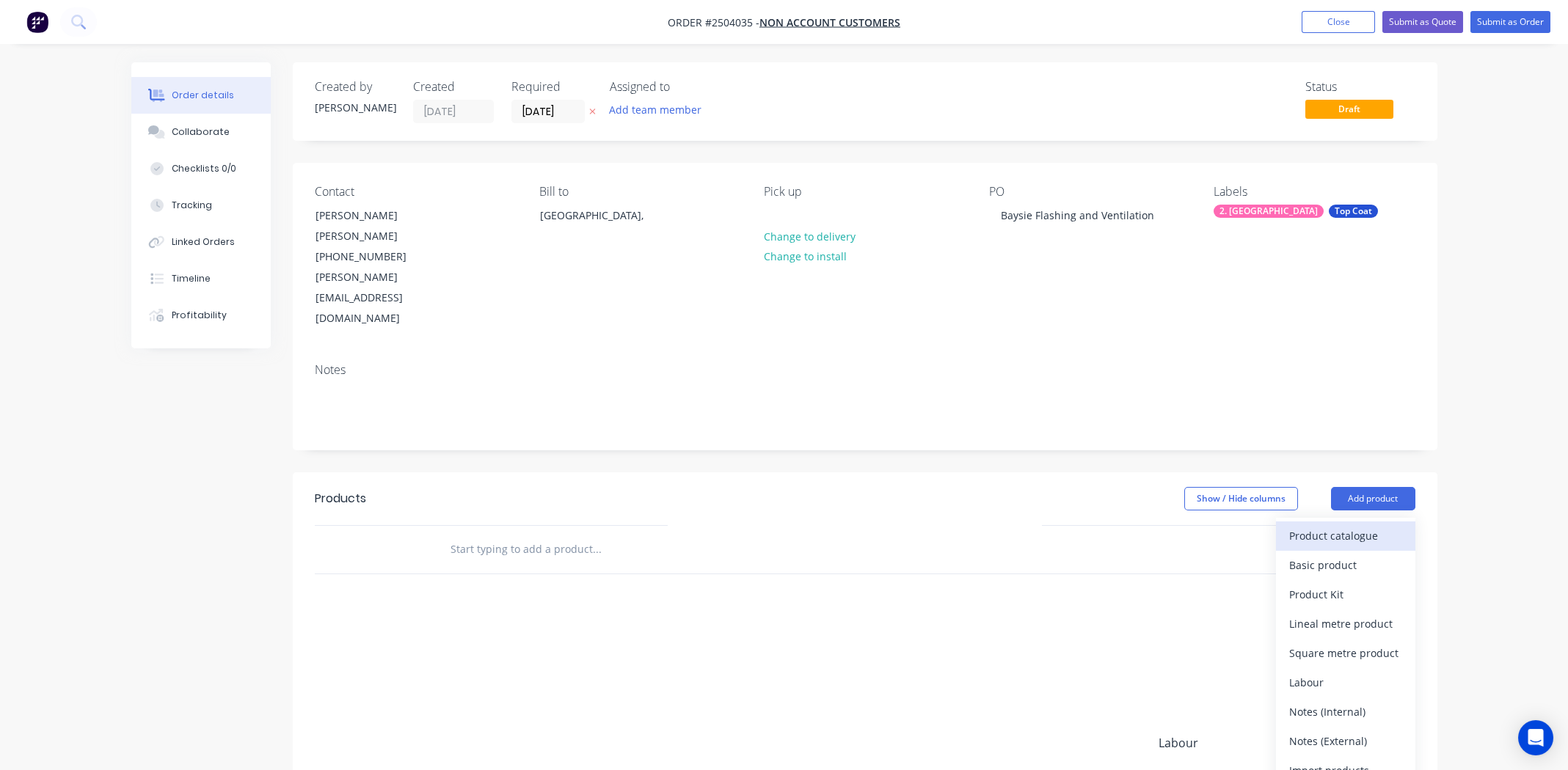
click at [1350, 525] on div "Product catalogue" at bounding box center [1345, 535] width 113 height 21
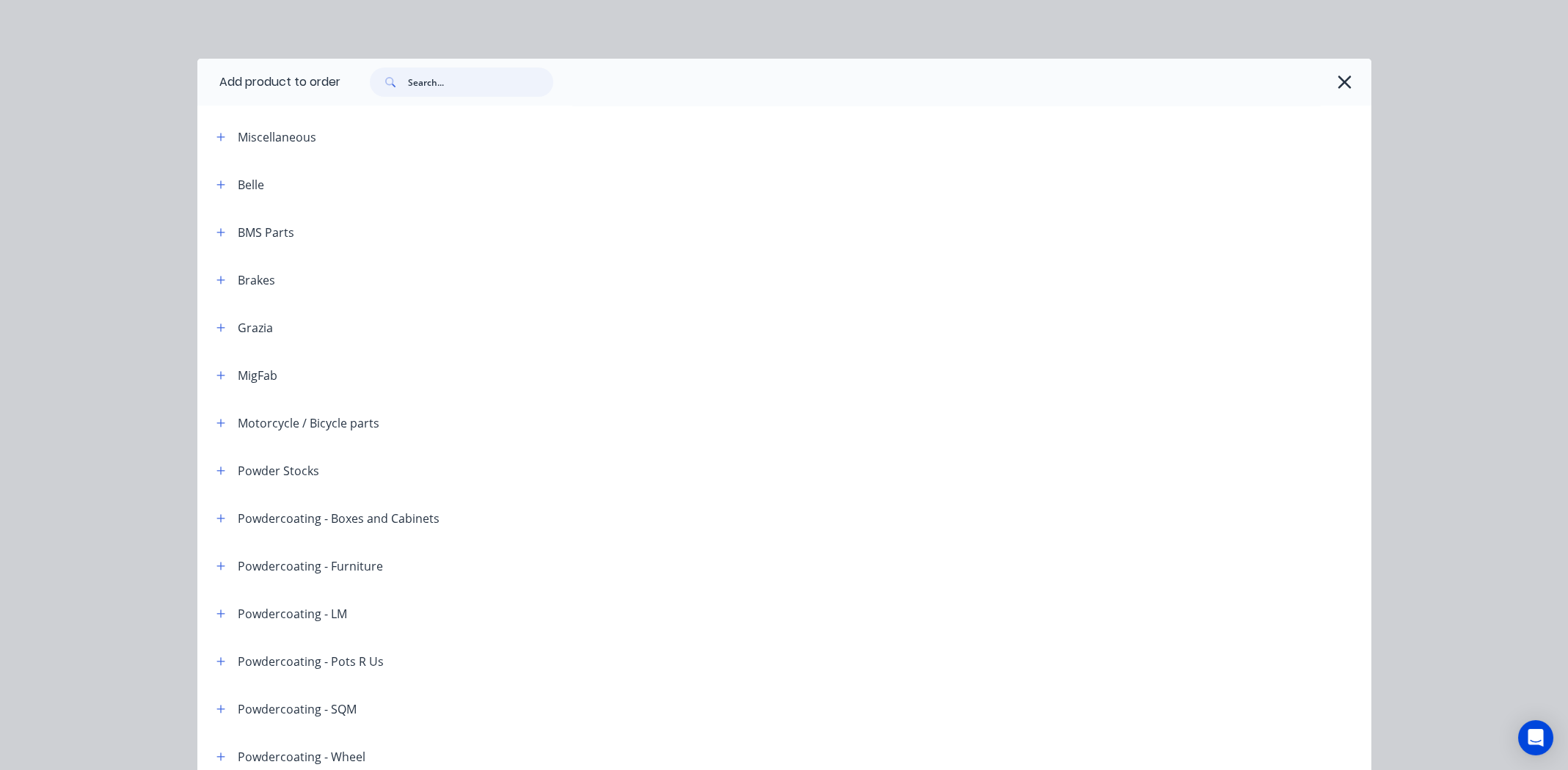
click at [477, 93] on input "text" at bounding box center [480, 82] width 145 height 30
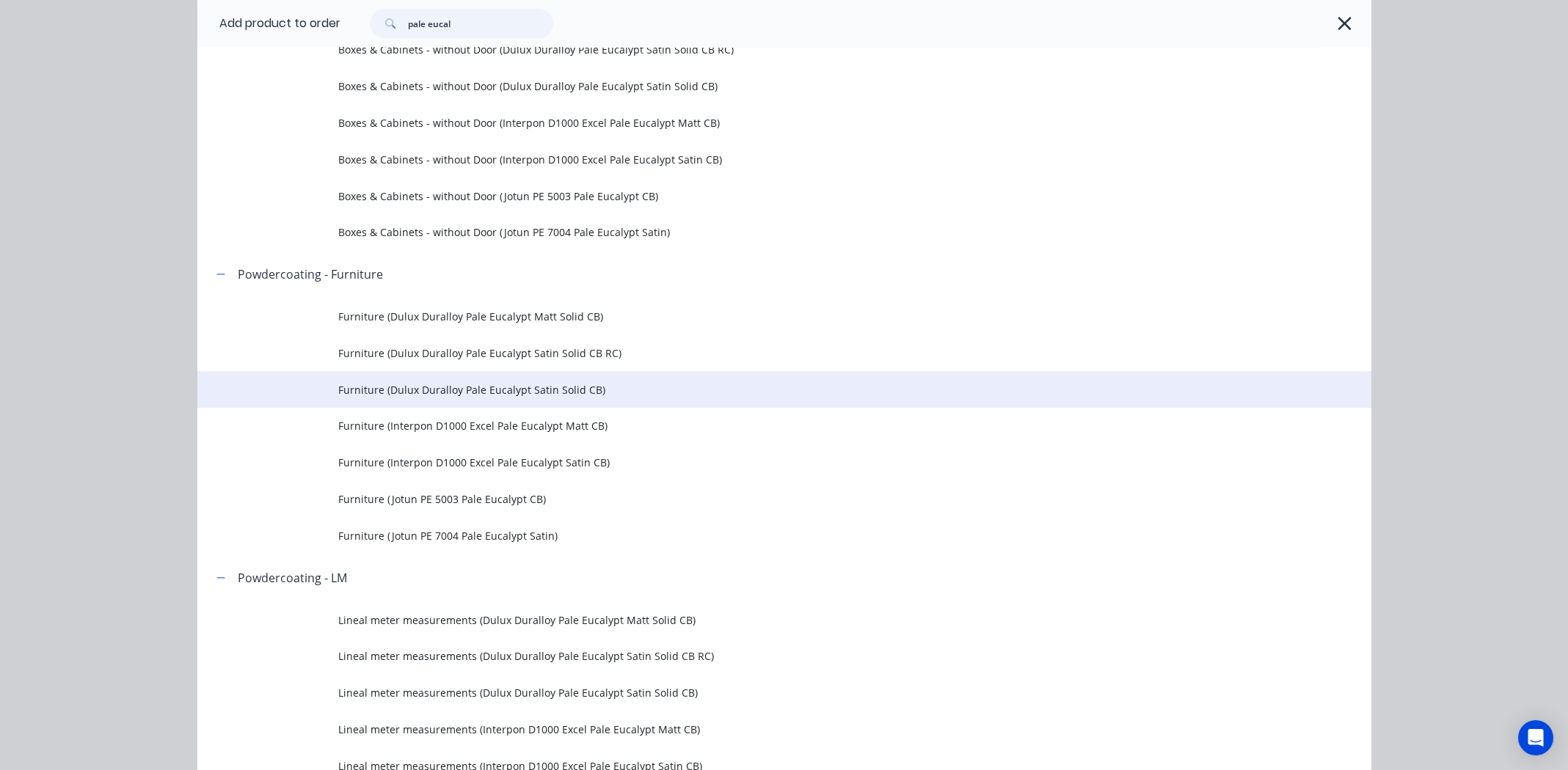
scroll to position [880, 0]
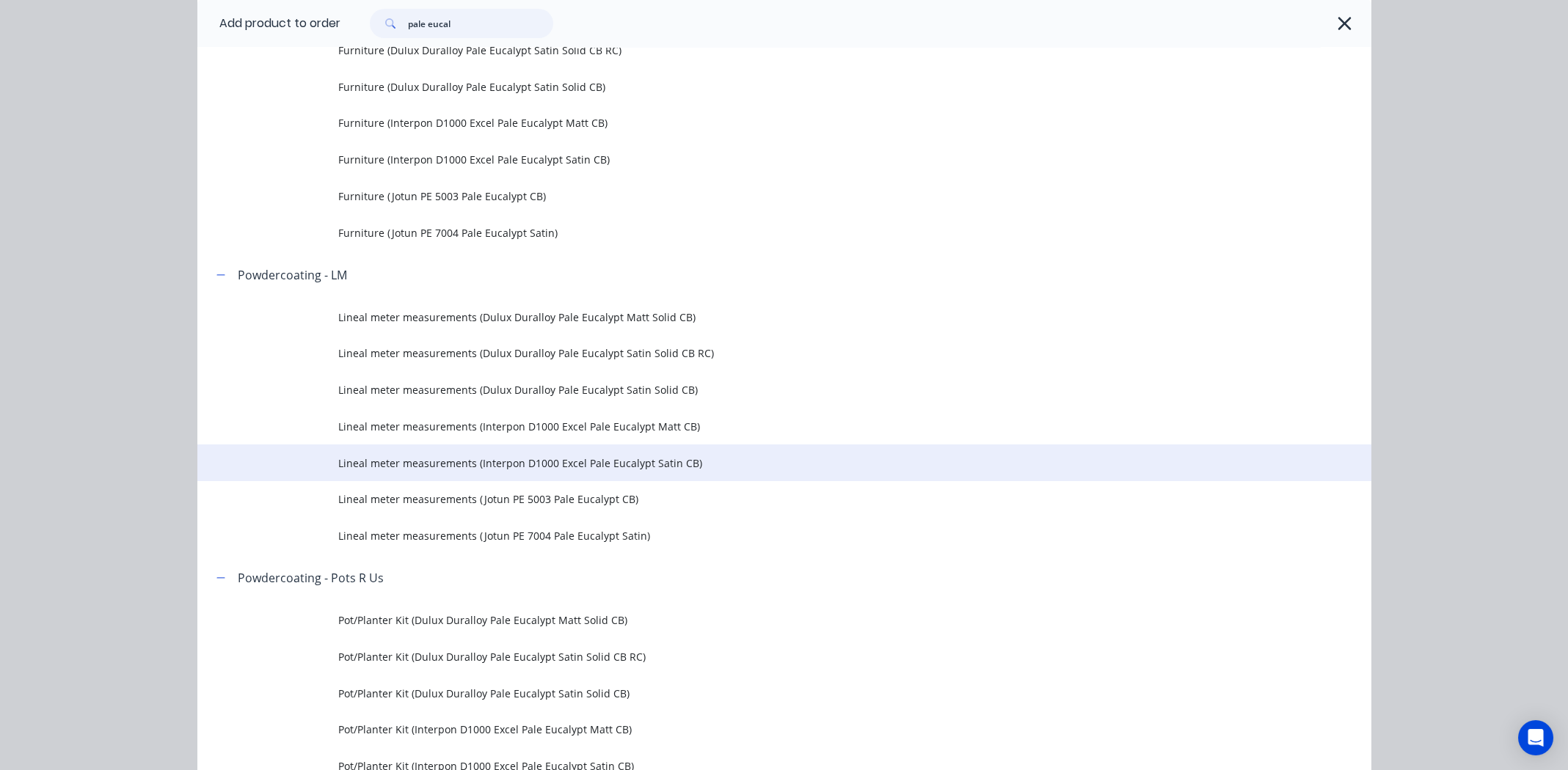
type input "pale eucal"
click at [604, 463] on span "Lineal meter measurements (Interpon D1000 Excel Pale Eucalypt Satin CB)" at bounding box center [751, 463] width 826 height 15
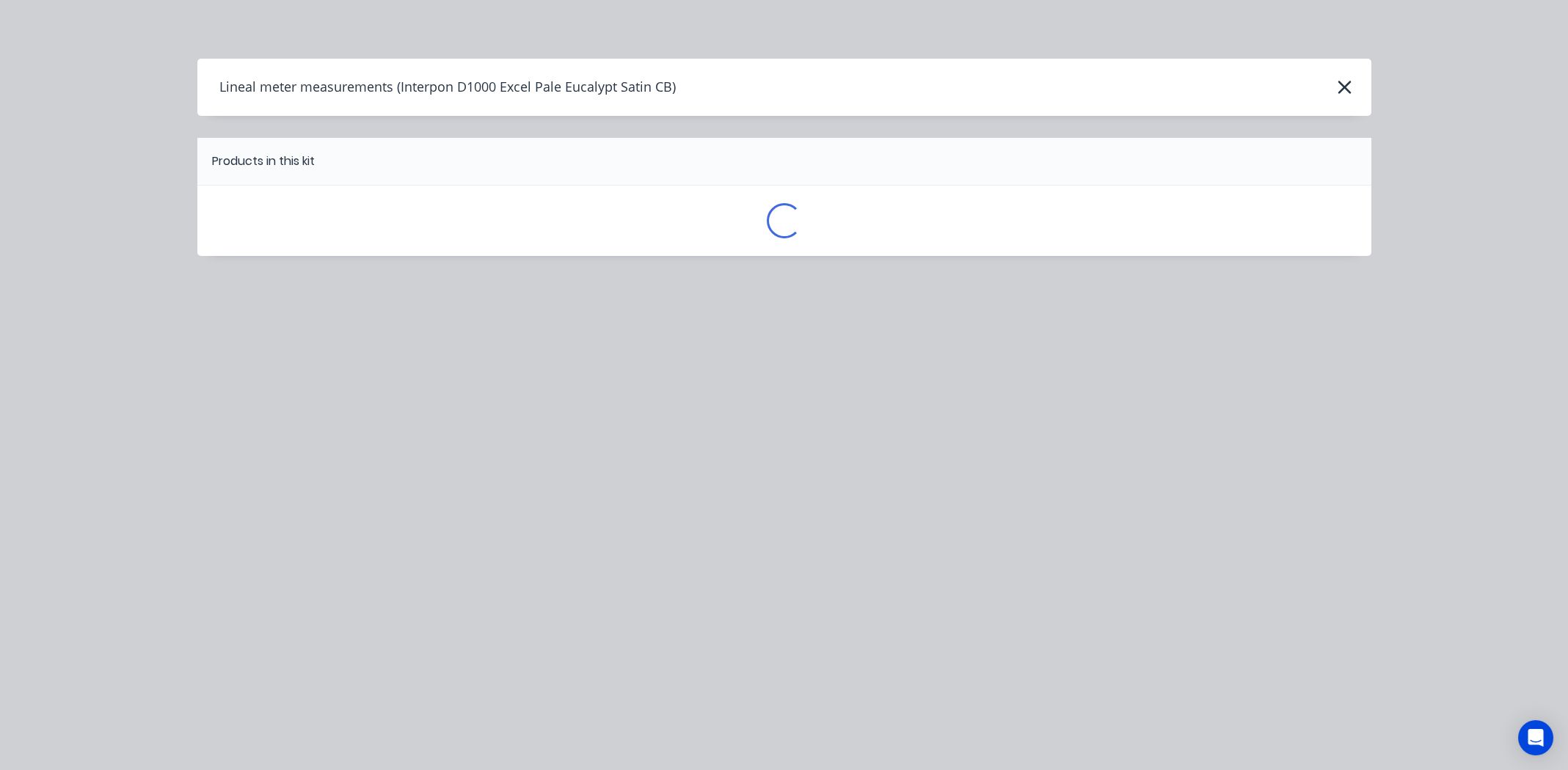
scroll to position [0, 0]
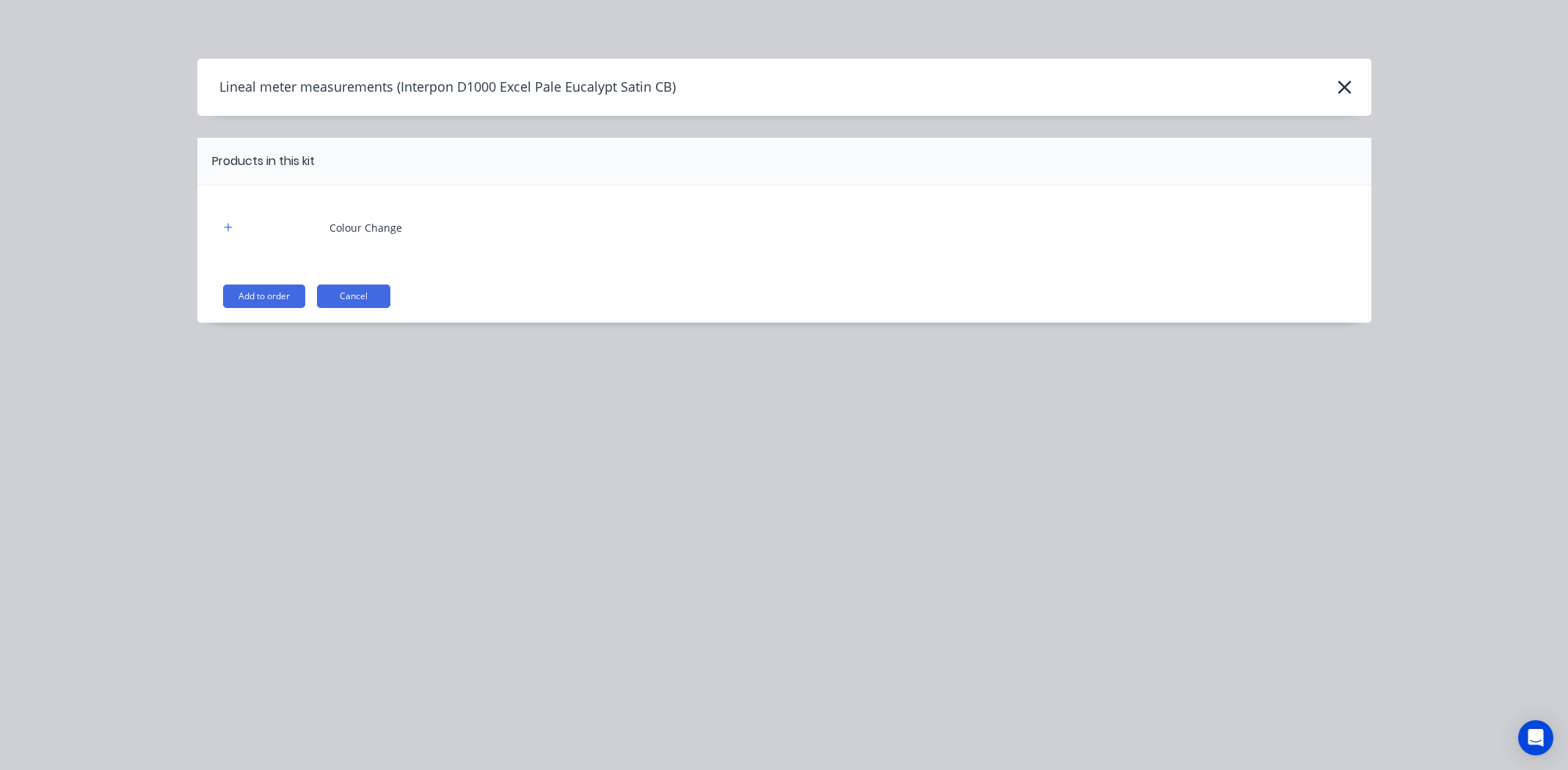
click at [270, 298] on button "Add to order" at bounding box center [263, 296] width 82 height 24
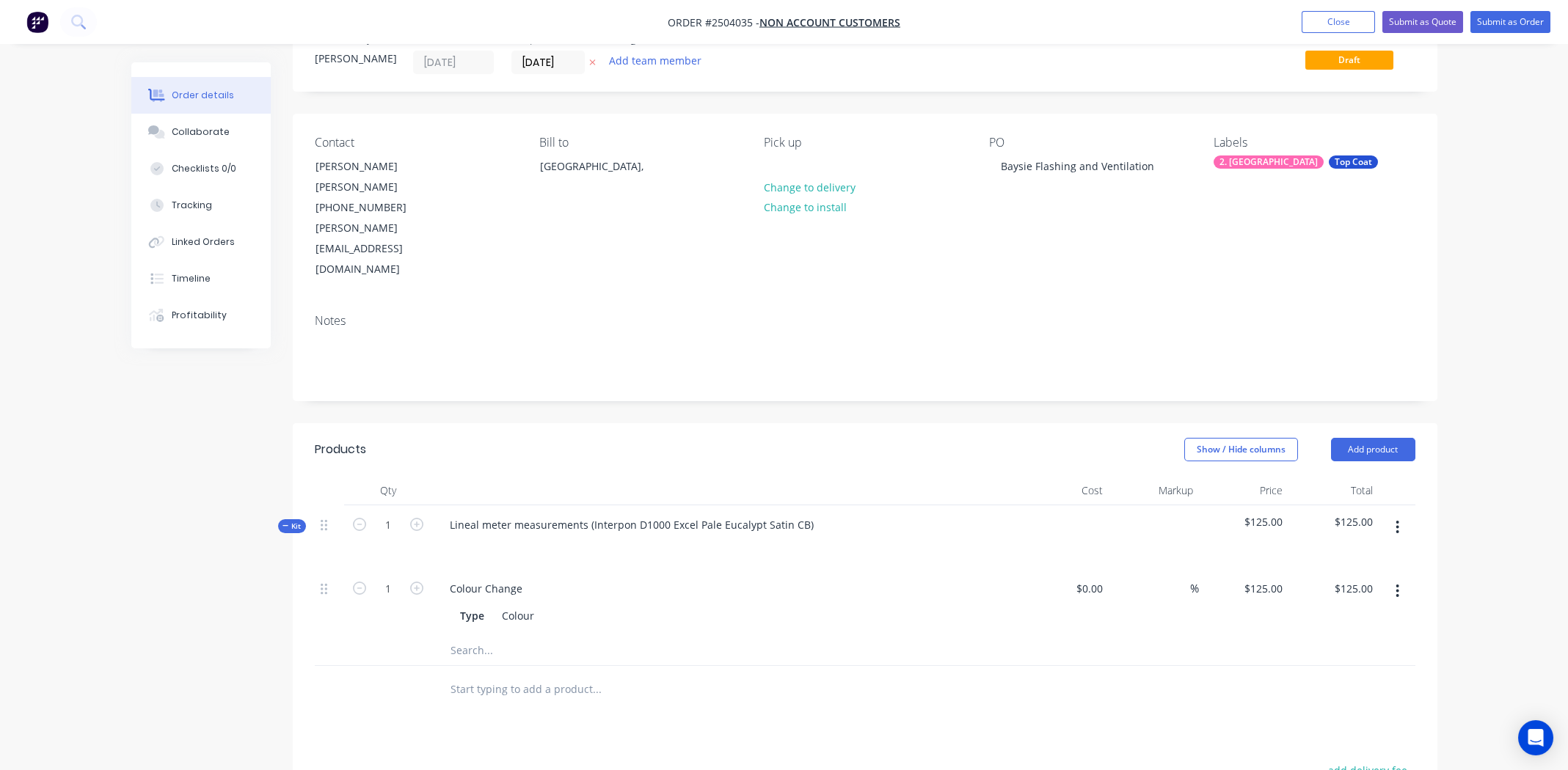
scroll to position [146, 0]
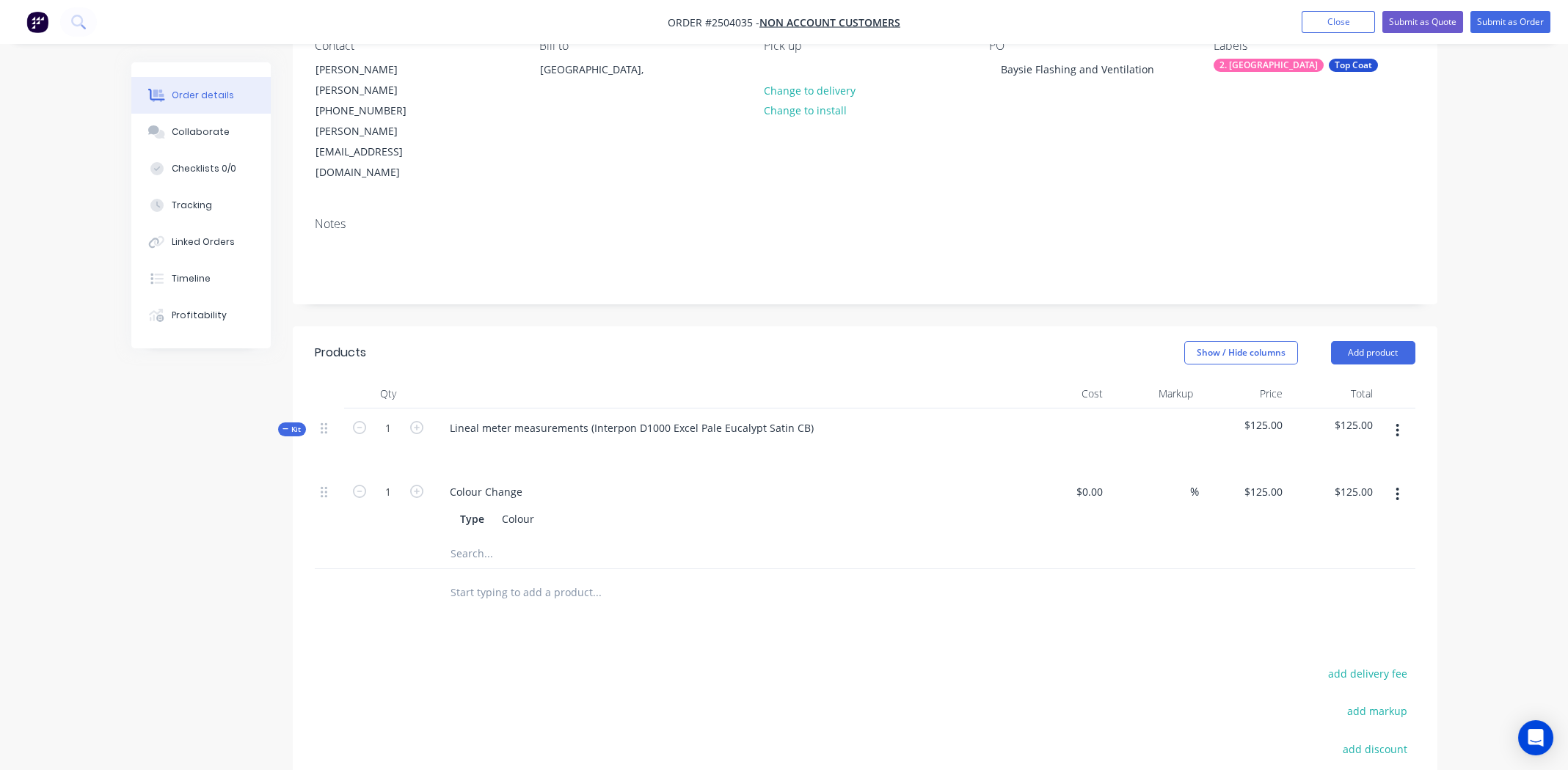
click at [1398, 423] on icon "button" at bounding box center [1397, 430] width 3 height 16
click at [1352, 458] on div "Add product to kit" at bounding box center [1345, 468] width 113 height 21
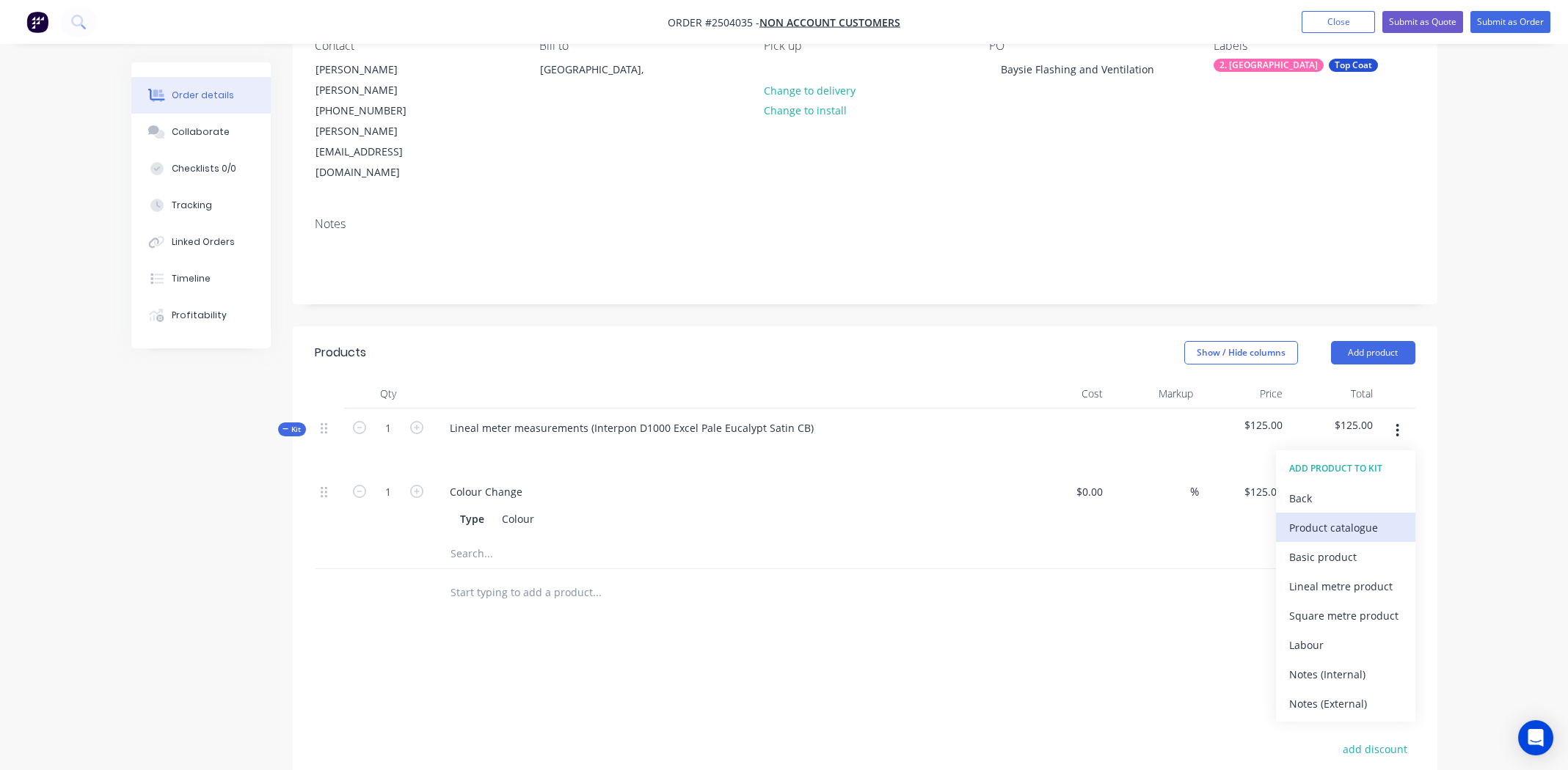
click at [1335, 518] on div "Product catalogue" at bounding box center [1345, 528] width 113 height 21
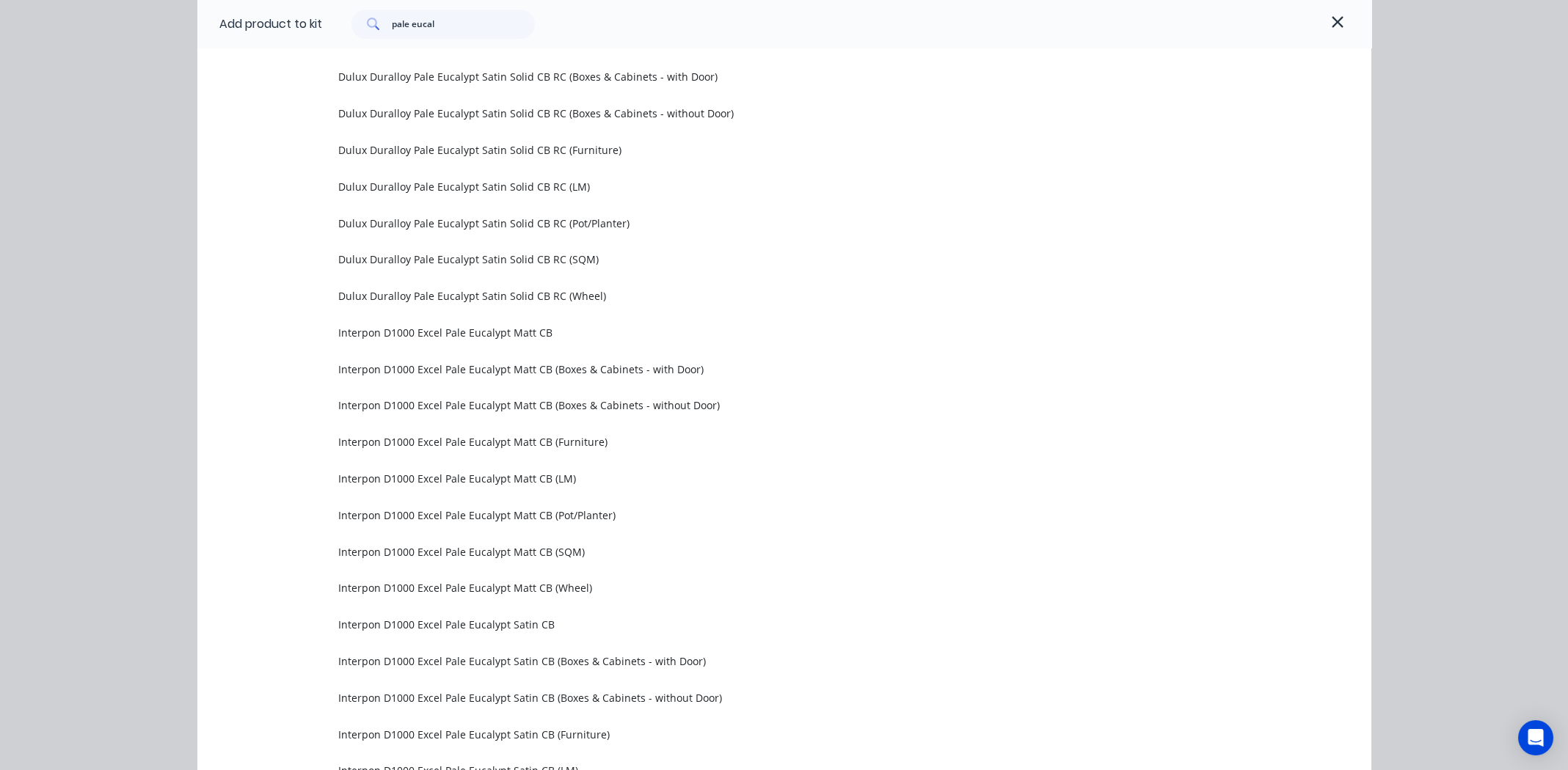
scroll to position [1541, 0]
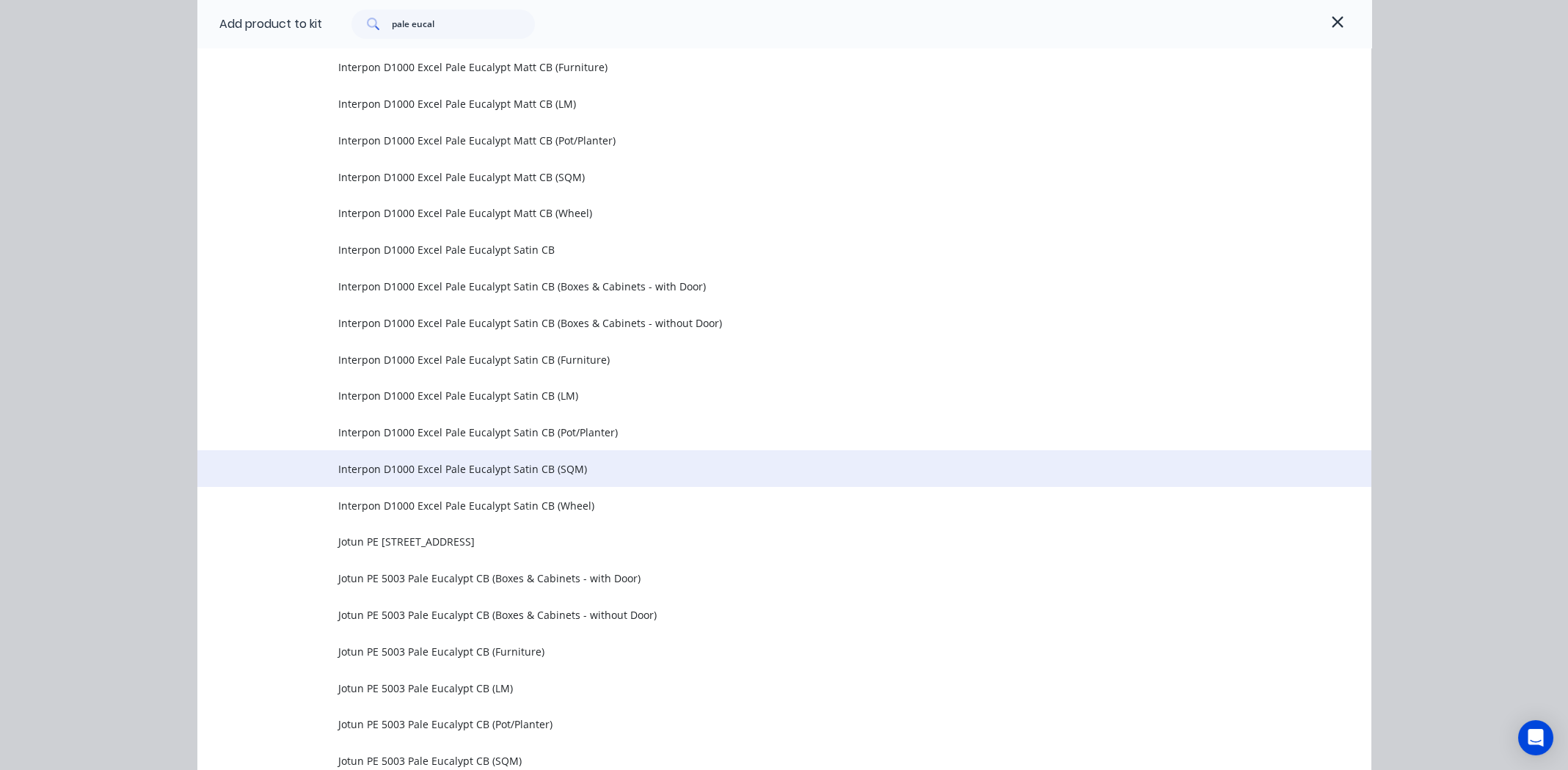
click at [418, 466] on span "Interpon D1000 Excel Pale Eucalypt Satin CB (SQM)" at bounding box center [751, 469] width 826 height 15
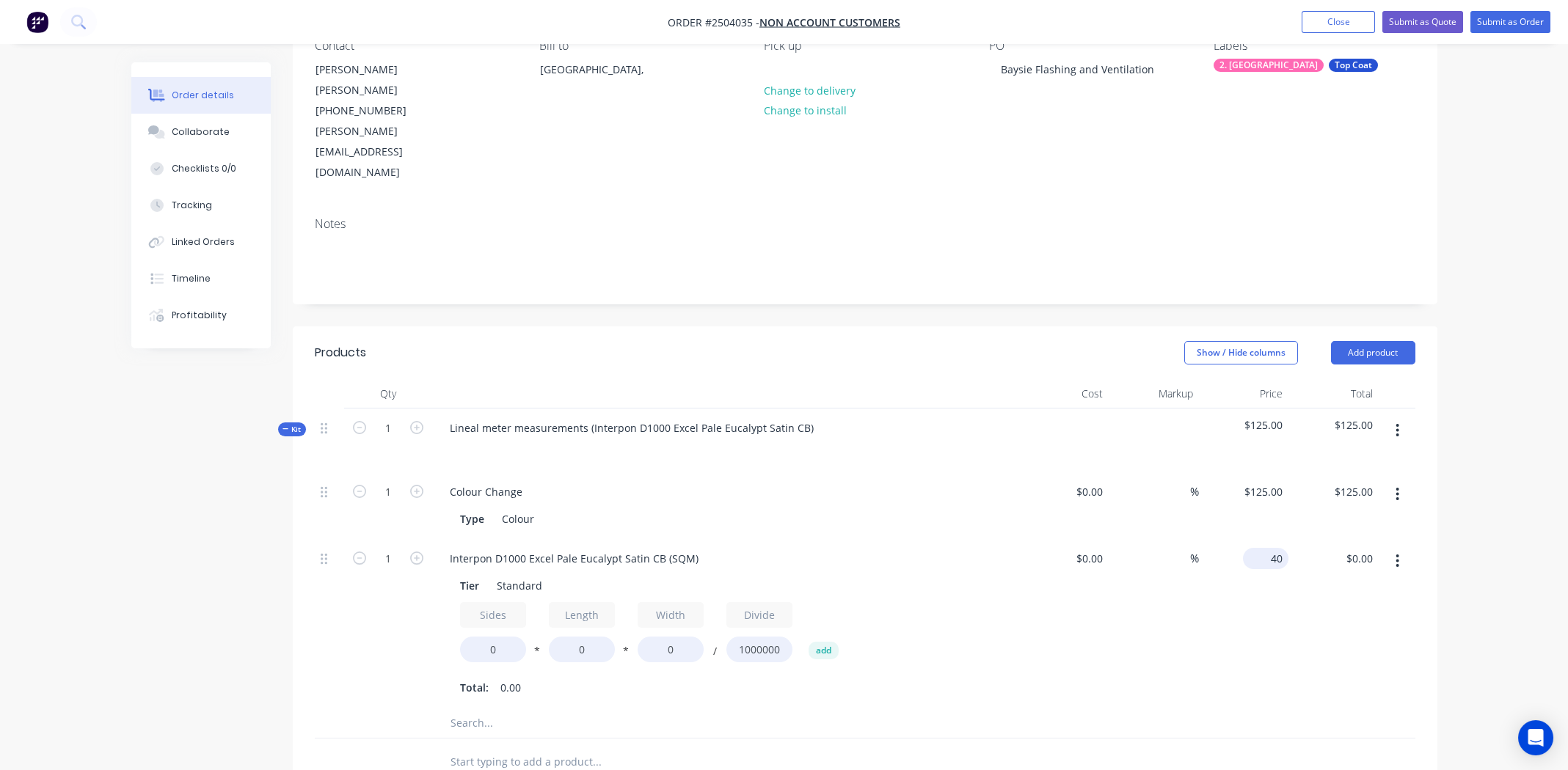
click at [1267, 548] on div "40 $40.00" at bounding box center [1266, 558] width 46 height 21
type input "$40.00"
